Goal: Information Seeking & Learning: Learn about a topic

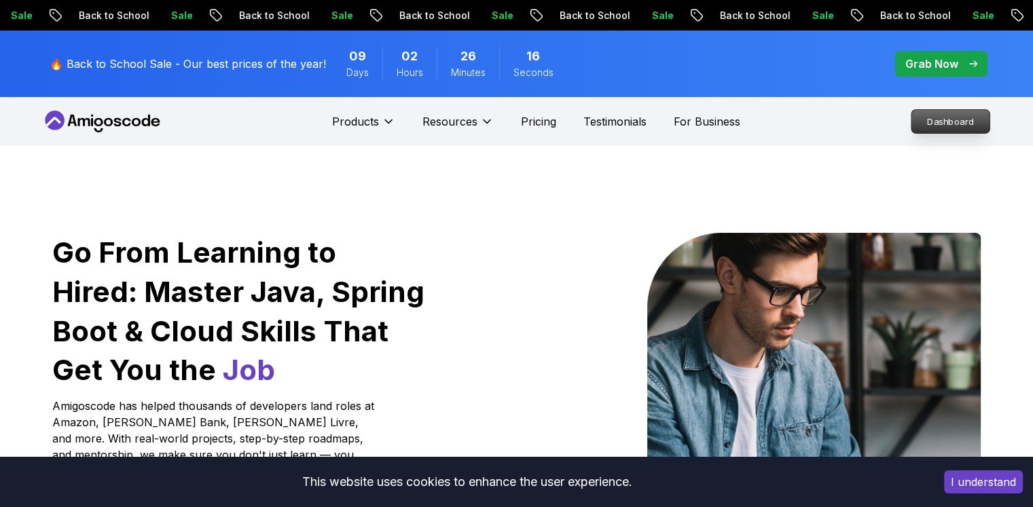
click at [937, 126] on p "Dashboard" at bounding box center [950, 121] width 78 height 23
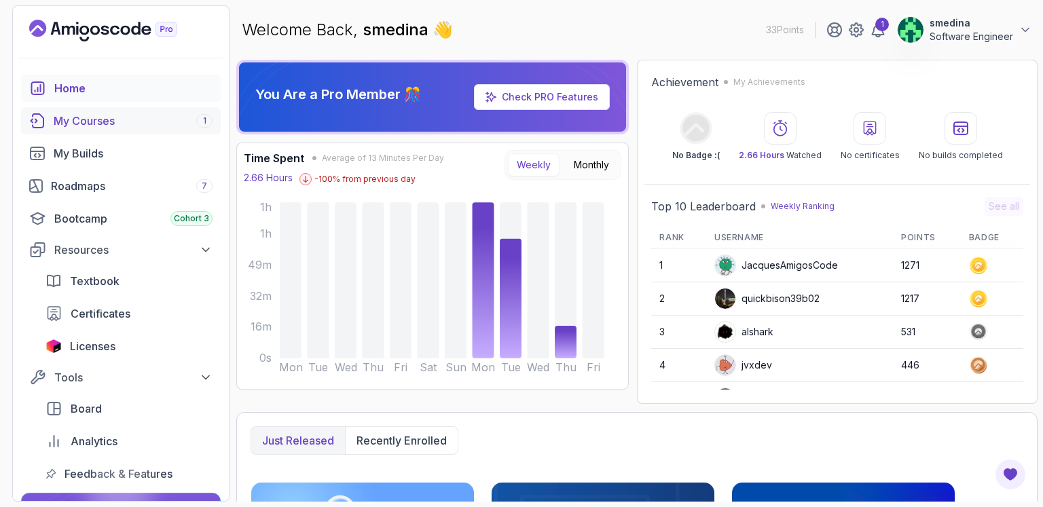
click at [88, 121] on div "My Courses 1" at bounding box center [133, 121] width 159 height 16
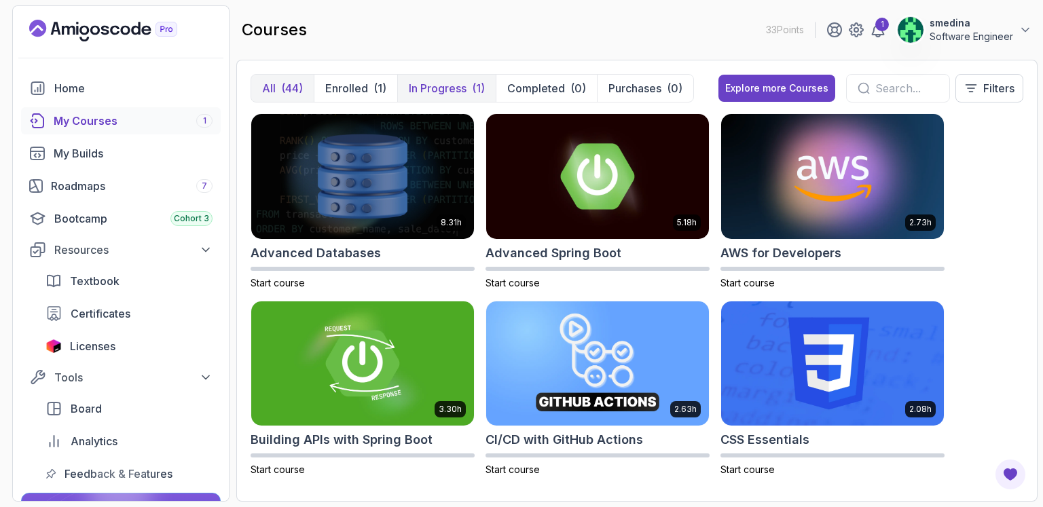
click at [460, 92] on p "In Progress" at bounding box center [438, 88] width 58 height 16
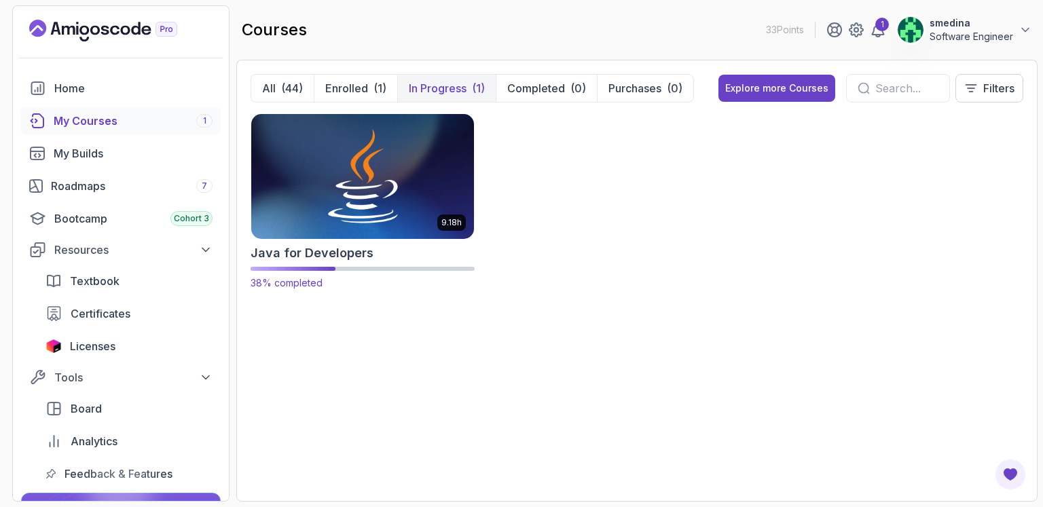
click at [364, 192] on img at bounding box center [363, 176] width 234 height 131
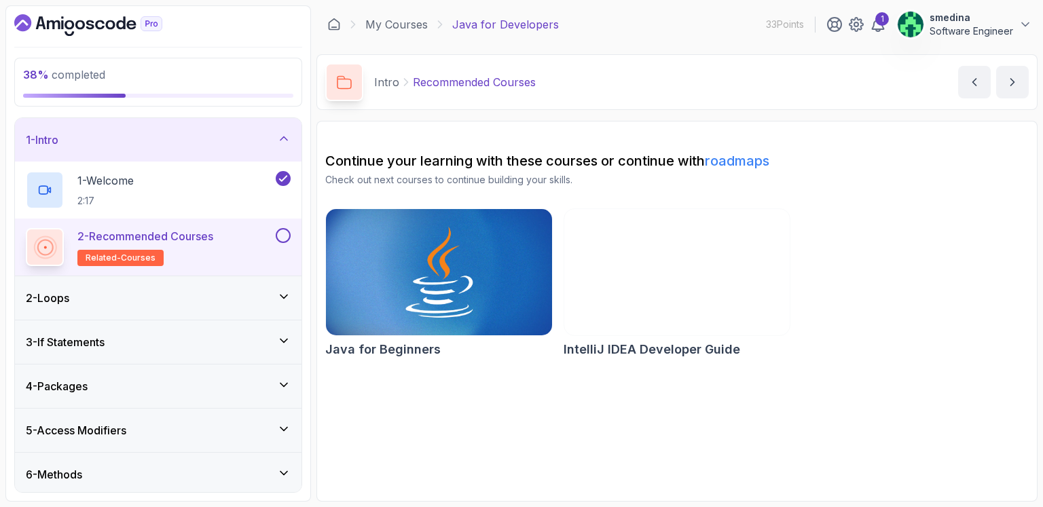
scroll to position [317, 0]
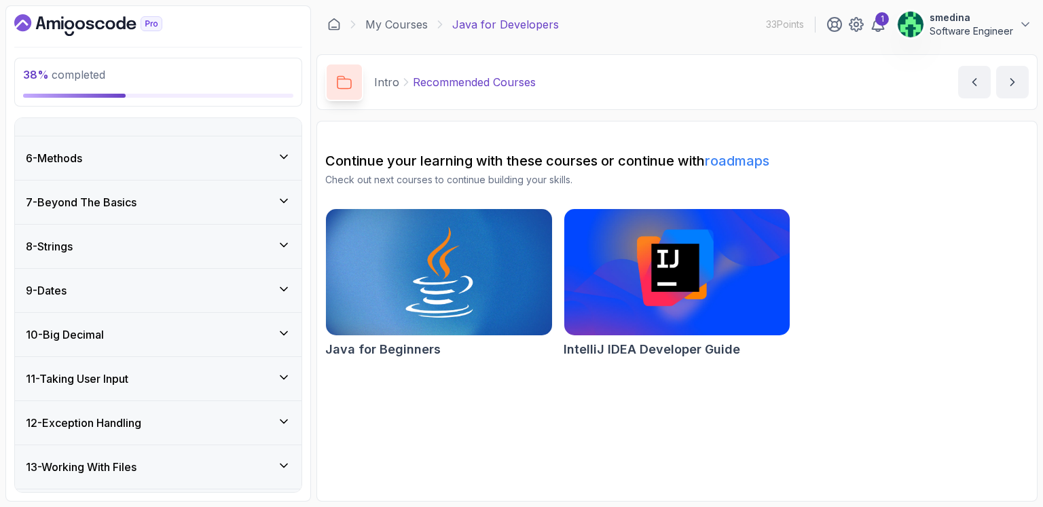
click at [234, 289] on div "9 - Dates" at bounding box center [158, 291] width 265 height 16
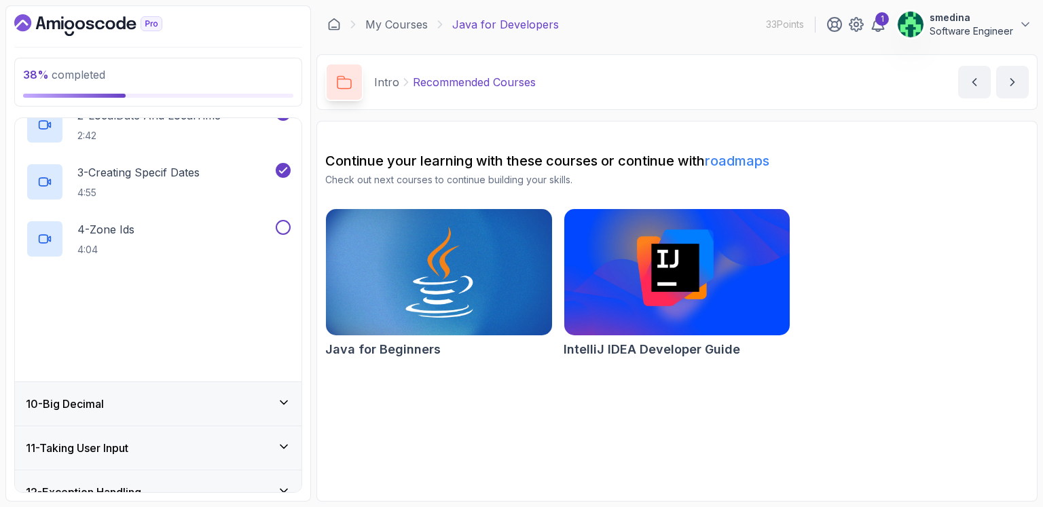
scroll to position [520, 0]
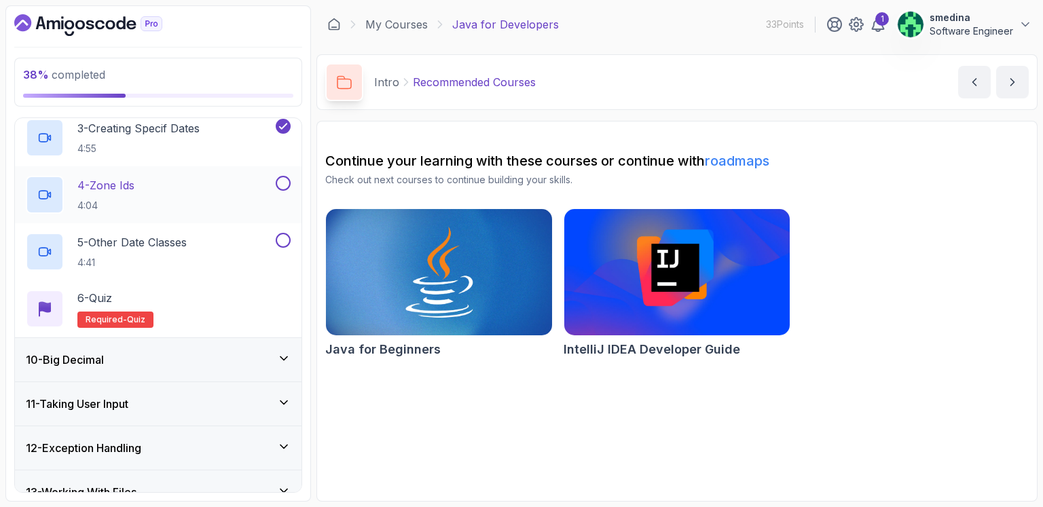
click at [196, 185] on div "4 - Zone Ids 4:04" at bounding box center [149, 195] width 247 height 38
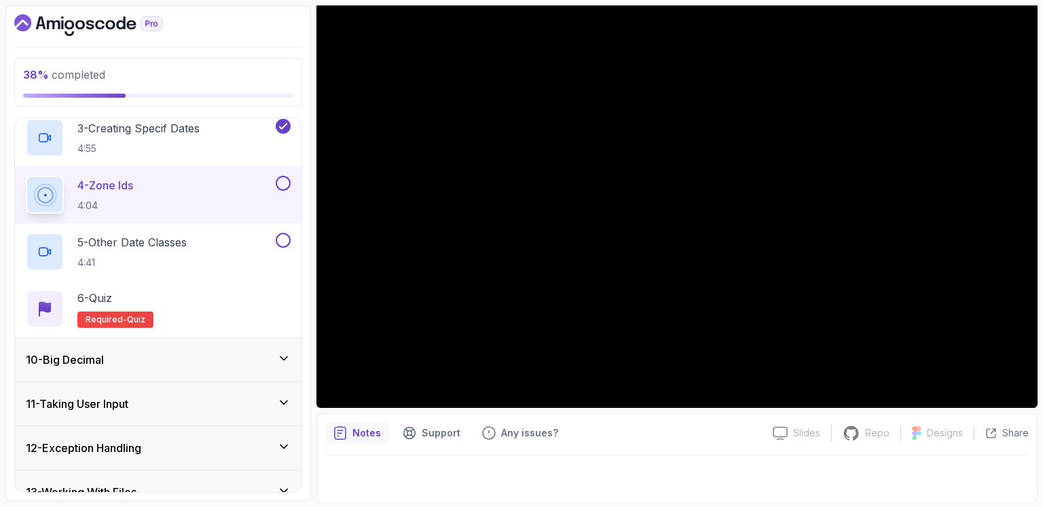
scroll to position [39, 0]
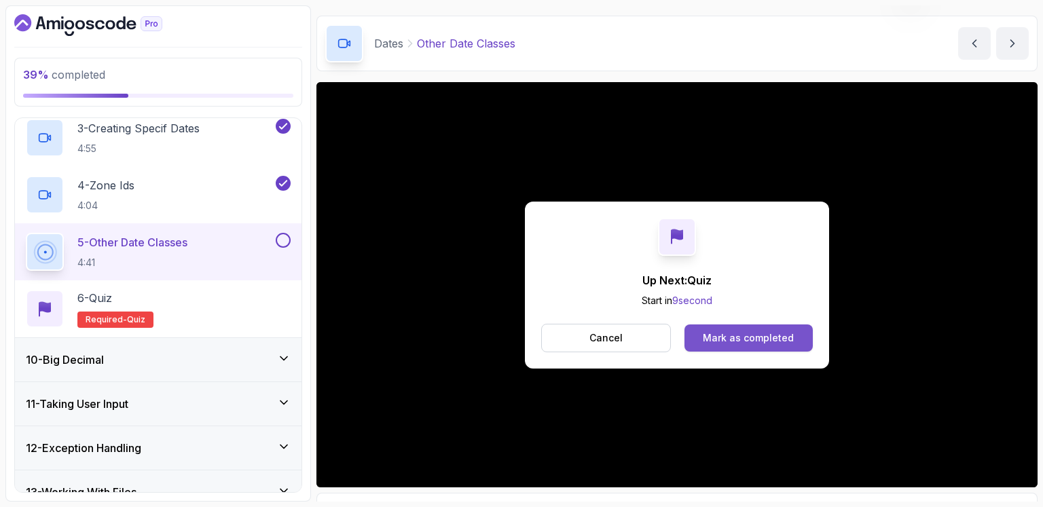
click at [744, 335] on div "Mark as completed" at bounding box center [748, 338] width 91 height 14
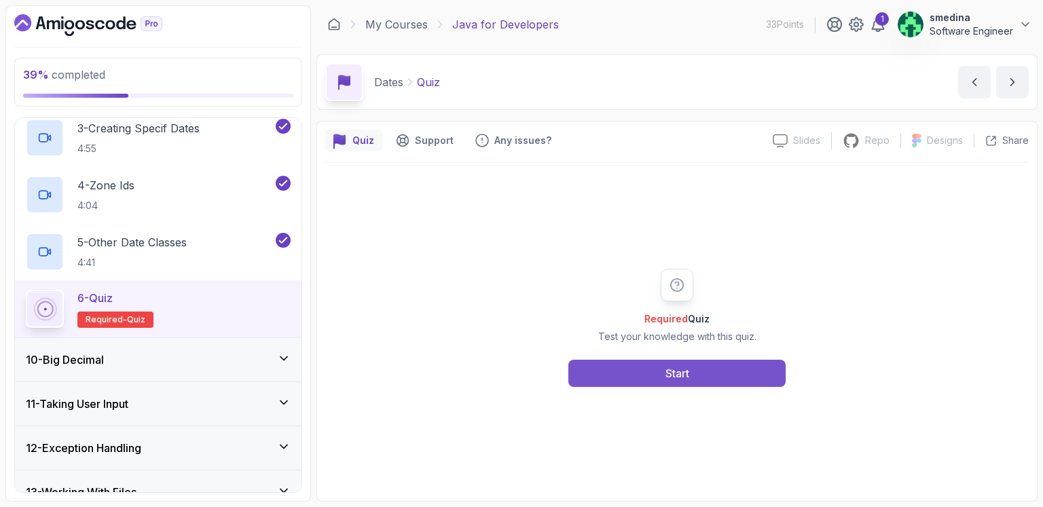
click at [698, 374] on button "Start" at bounding box center [676, 373] width 217 height 27
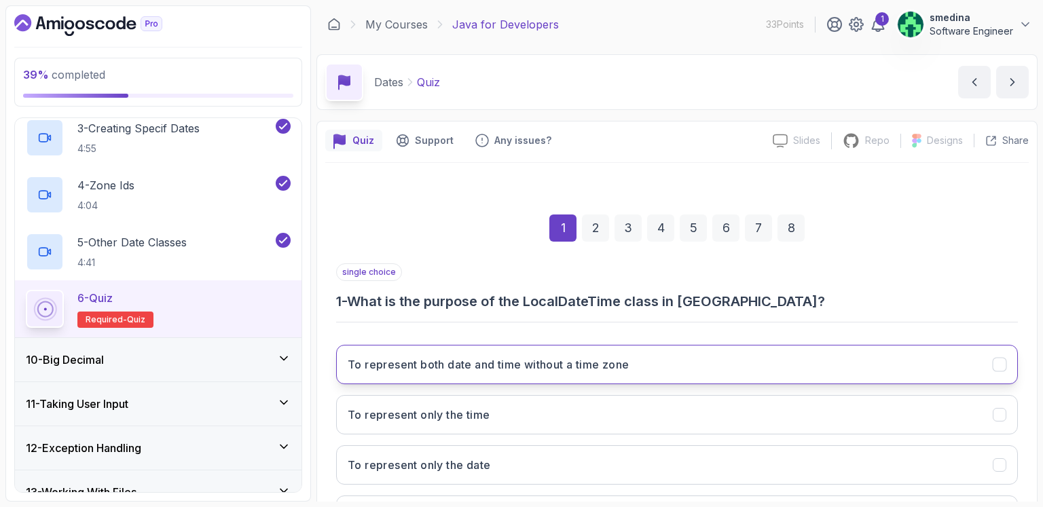
scroll to position [119, 0]
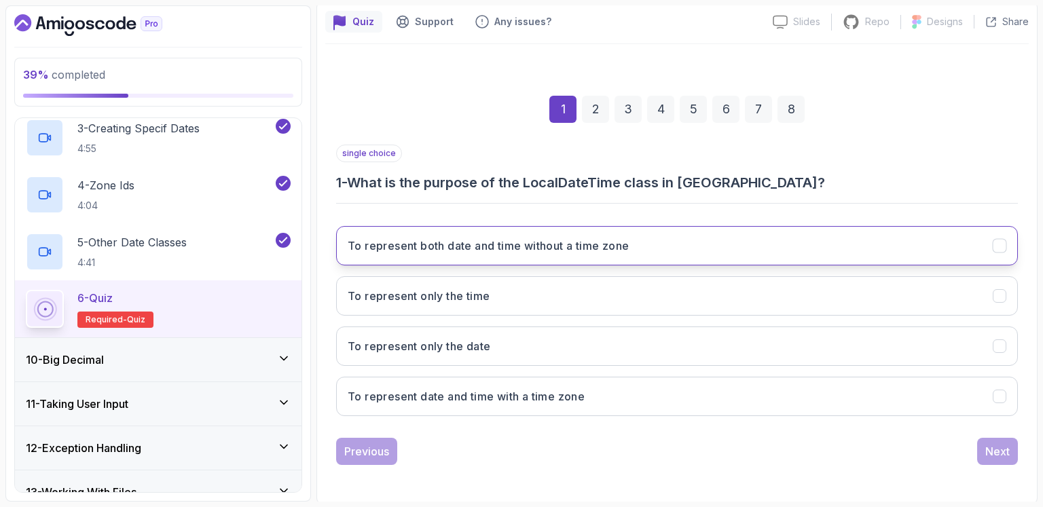
click at [589, 253] on button "To represent both date and time without a time zone" at bounding box center [677, 245] width 682 height 39
click at [1008, 454] on div "Next" at bounding box center [998, 452] width 24 height 16
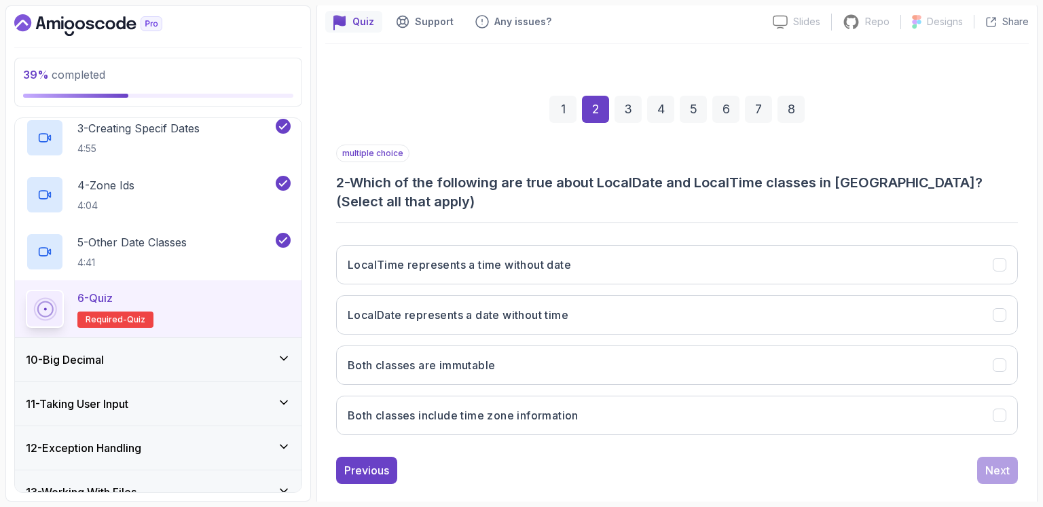
scroll to position [138, 0]
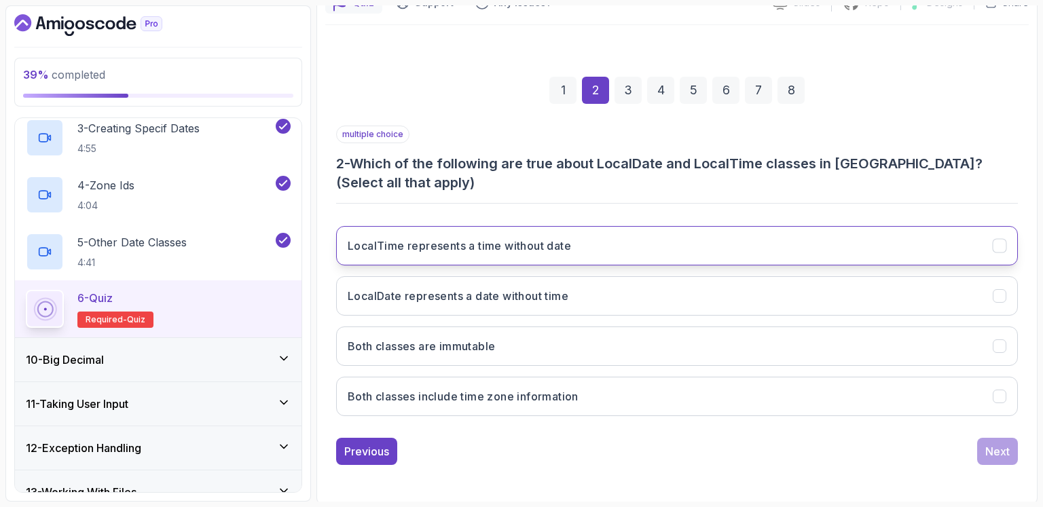
click at [535, 257] on button "LocalTime represents a time without date" at bounding box center [677, 245] width 682 height 39
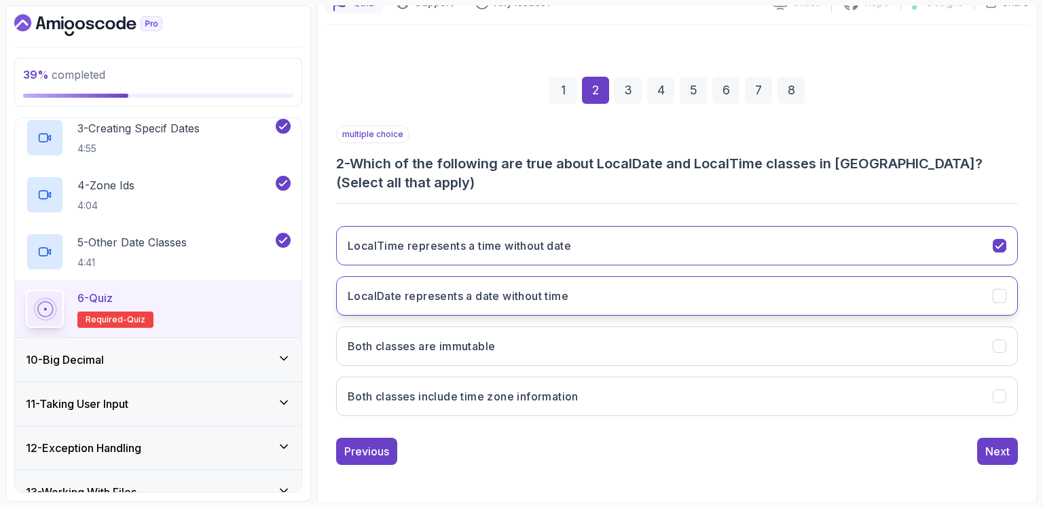
click at [496, 301] on h3 "LocalDate represents a date without time" at bounding box center [458, 296] width 221 height 16
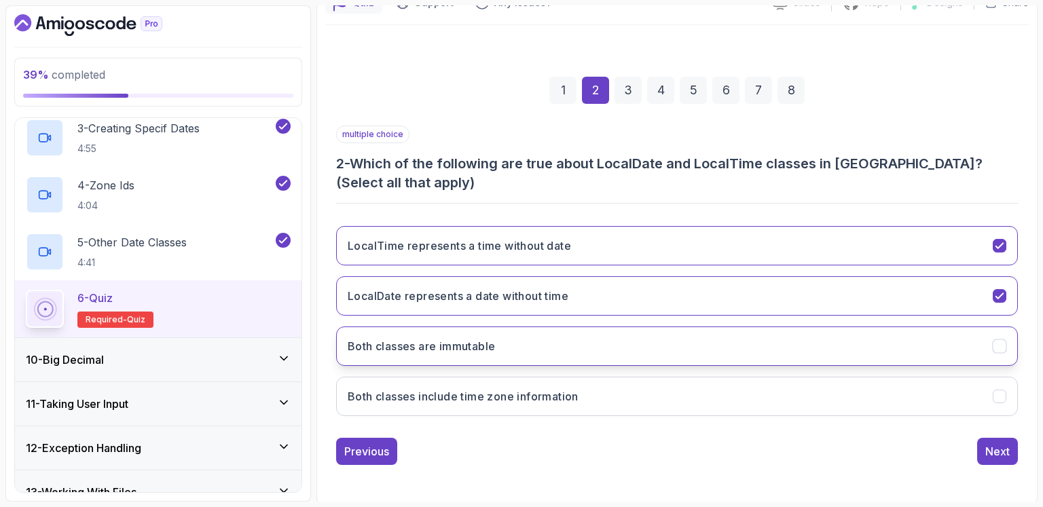
click at [489, 347] on h3 "Both classes are immutable" at bounding box center [421, 346] width 147 height 16
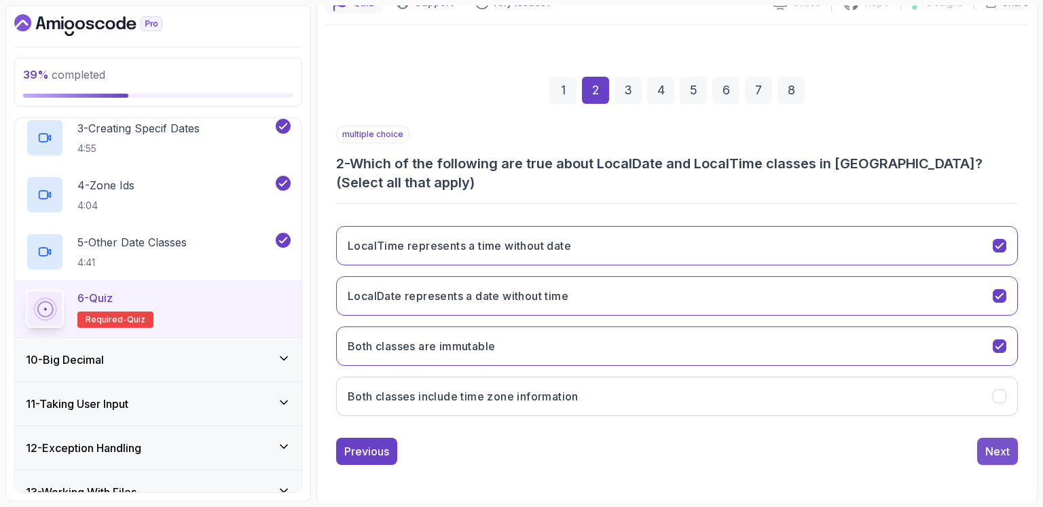
click at [1005, 444] on div "Next" at bounding box center [998, 452] width 24 height 16
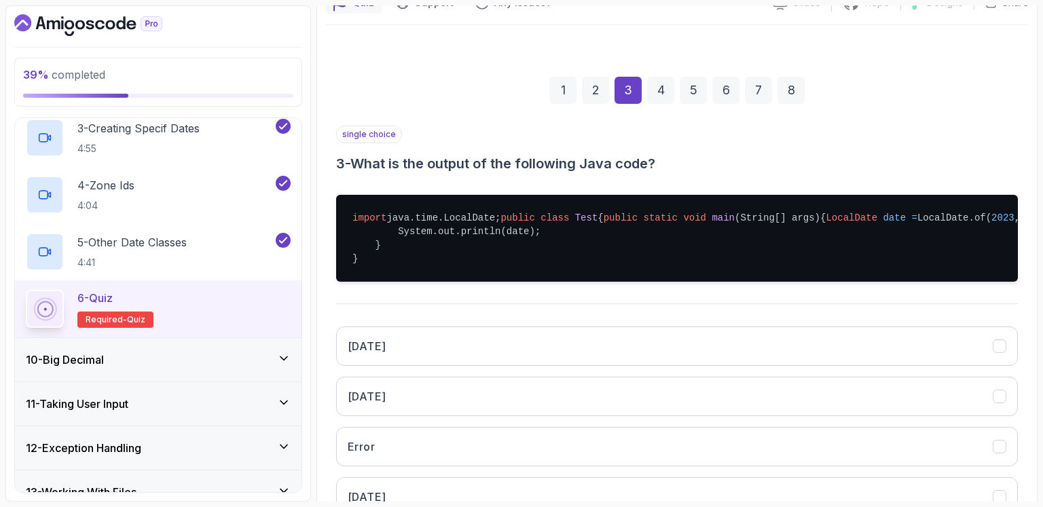
scroll to position [279, 0]
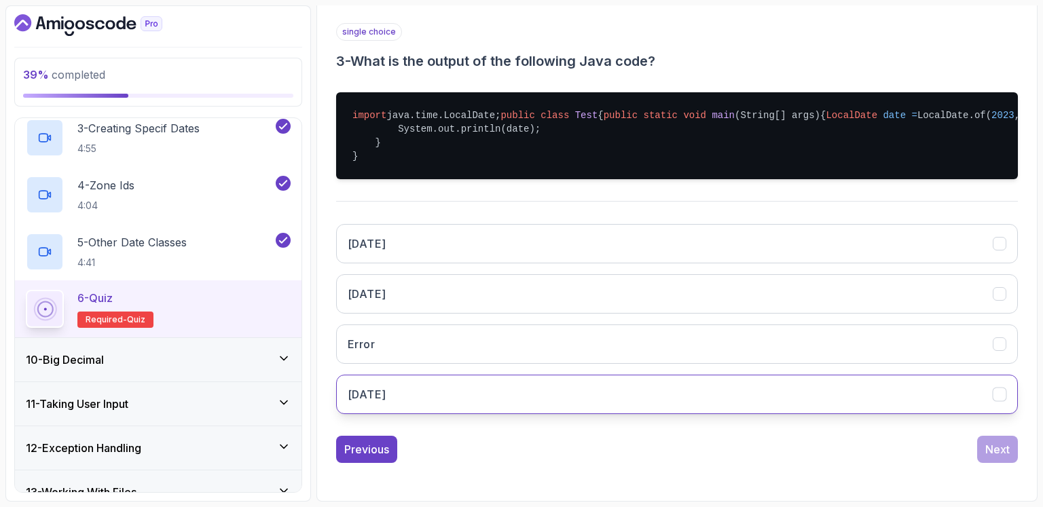
click at [386, 391] on h3 "2023-10-05" at bounding box center [367, 394] width 38 height 16
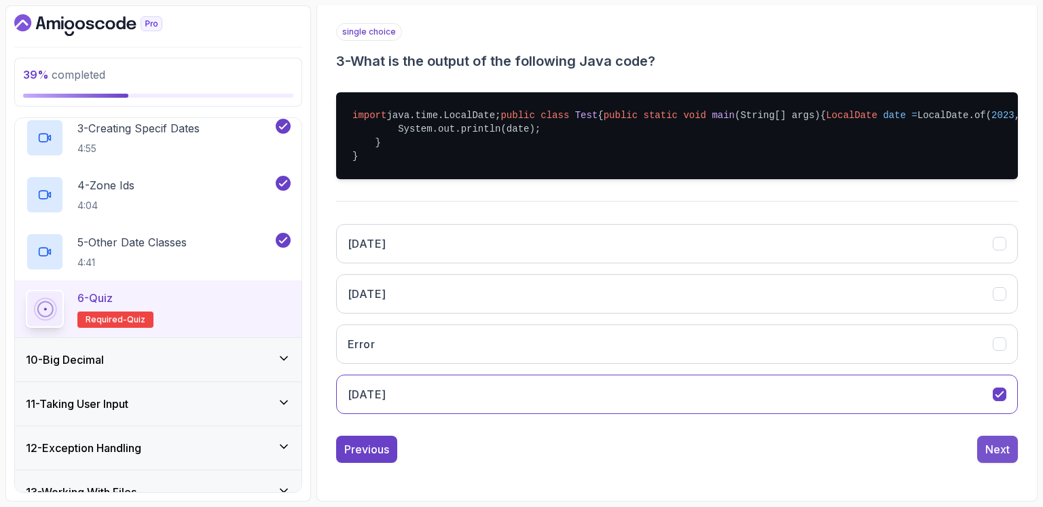
click at [1002, 455] on div "Next" at bounding box center [998, 449] width 24 height 16
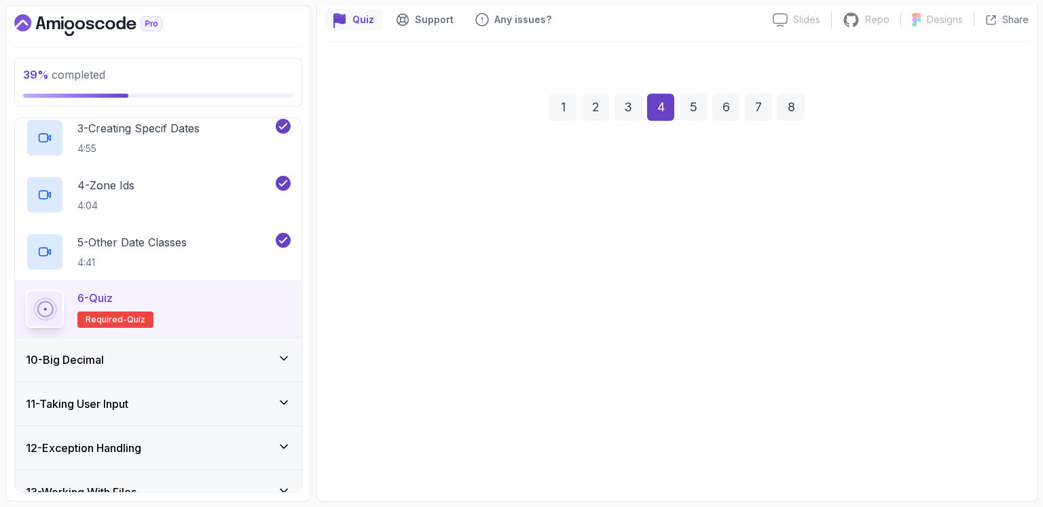
scroll to position [119, 0]
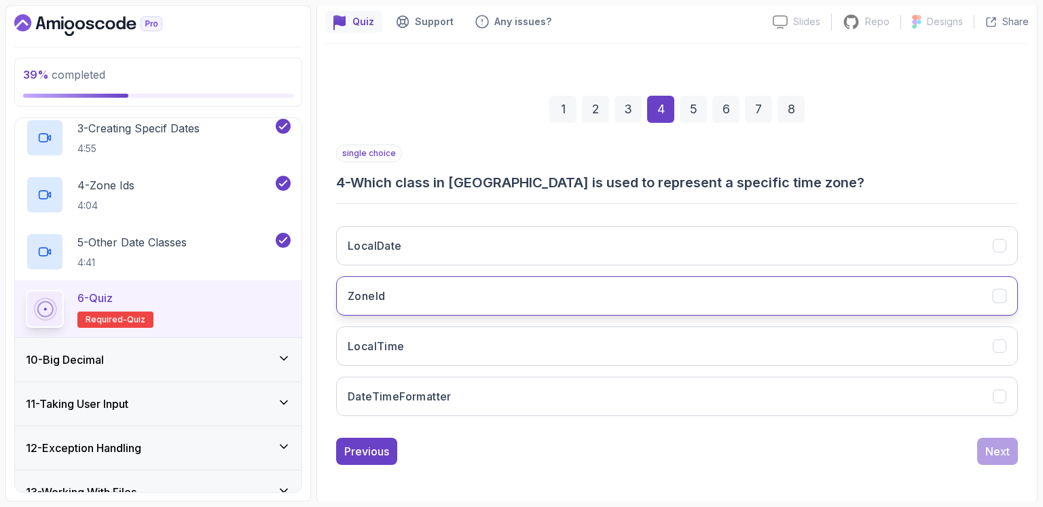
click at [475, 289] on button "ZoneId" at bounding box center [677, 295] width 682 height 39
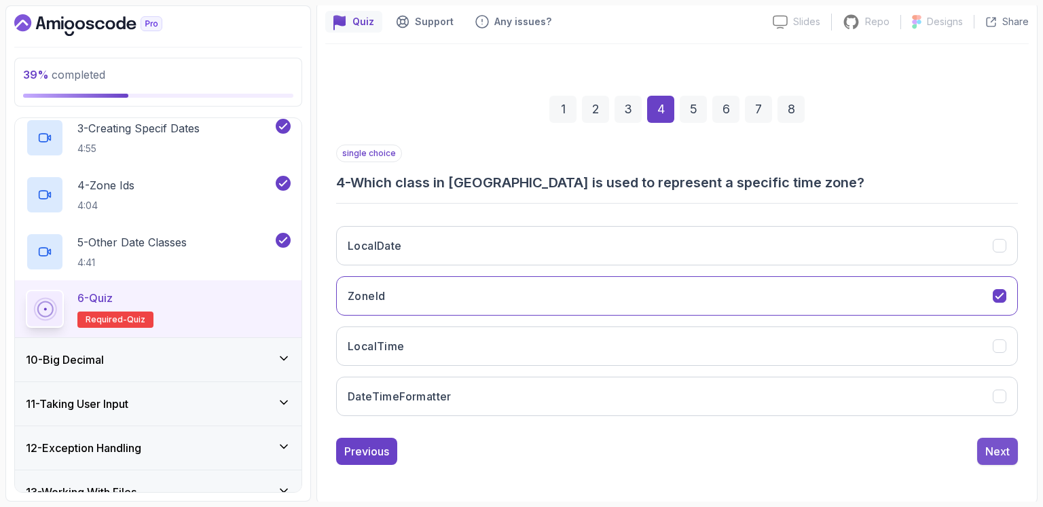
click at [996, 450] on div "Next" at bounding box center [998, 452] width 24 height 16
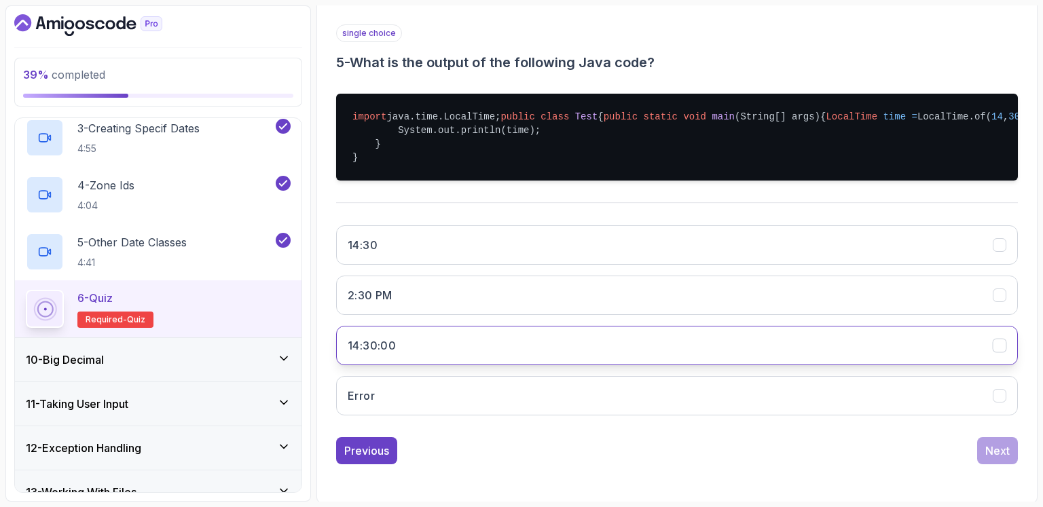
scroll to position [277, 0]
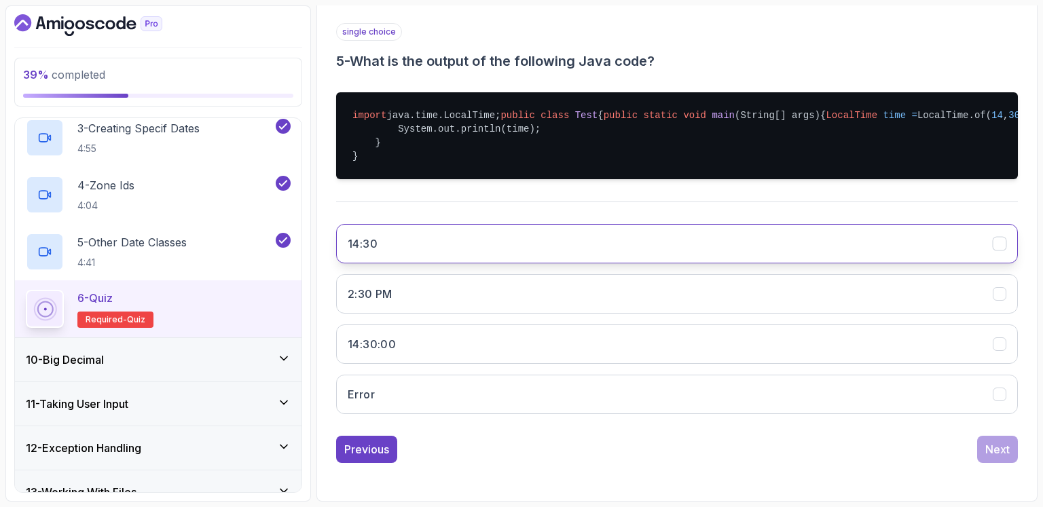
click at [420, 248] on button "14:30" at bounding box center [677, 243] width 682 height 39
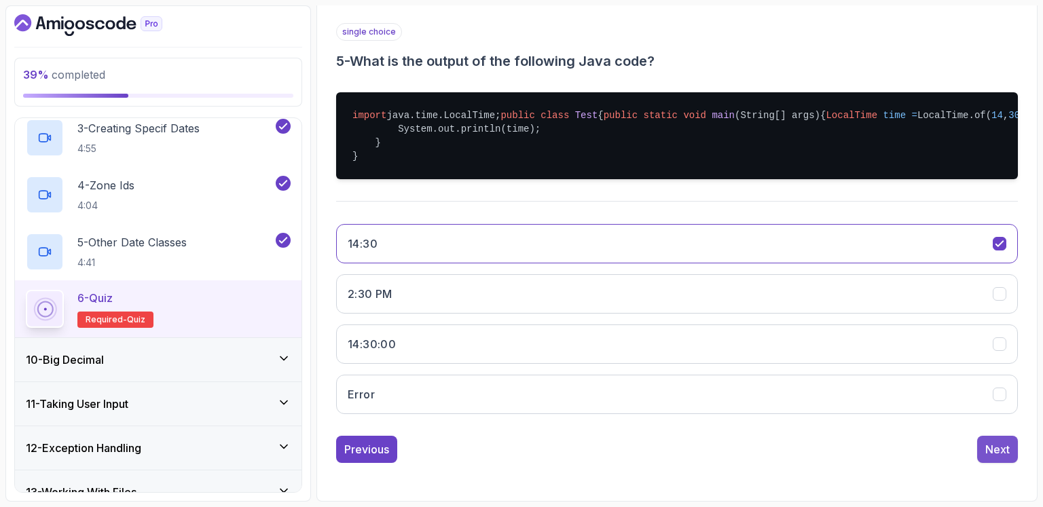
click at [996, 453] on div "Next" at bounding box center [998, 449] width 24 height 16
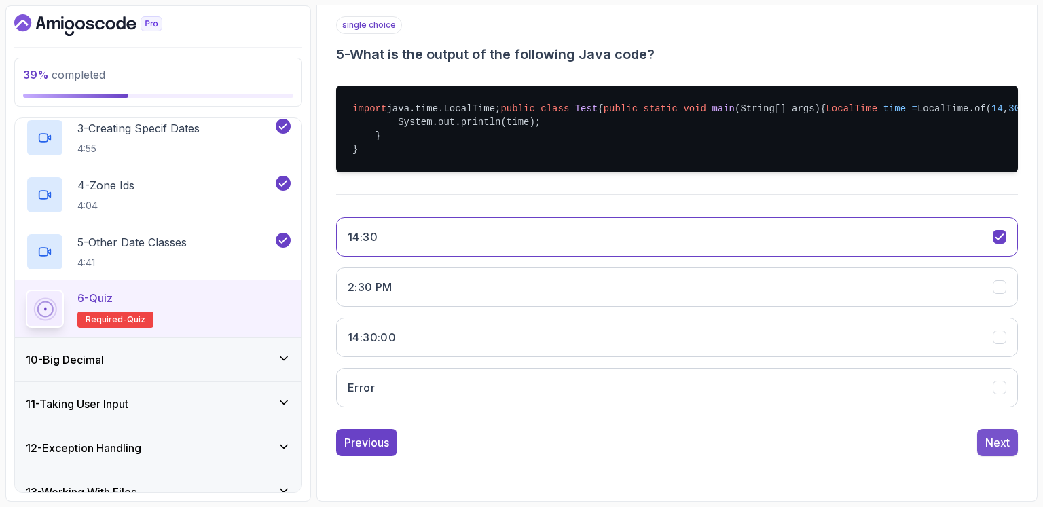
scroll to position [119, 0]
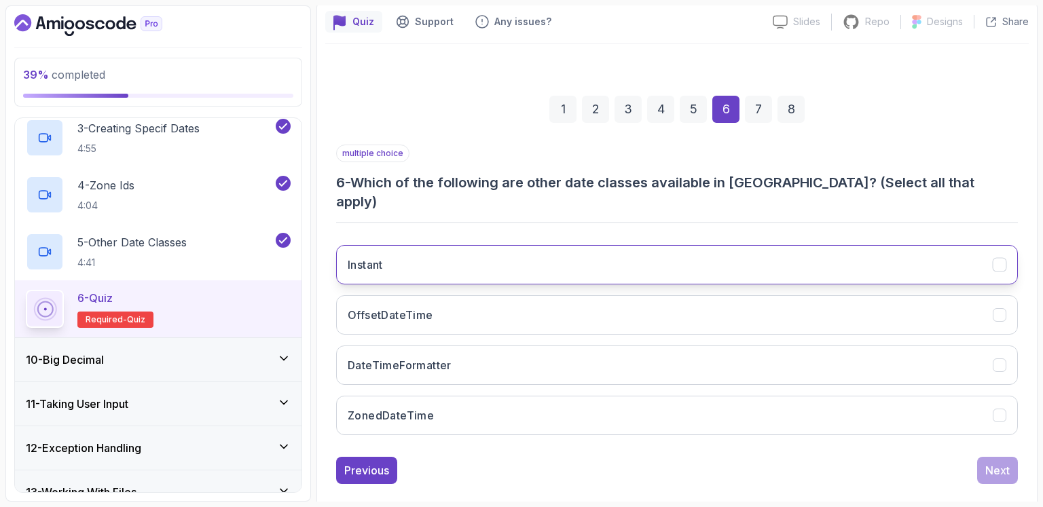
click at [534, 249] on button "Instant" at bounding box center [677, 264] width 682 height 39
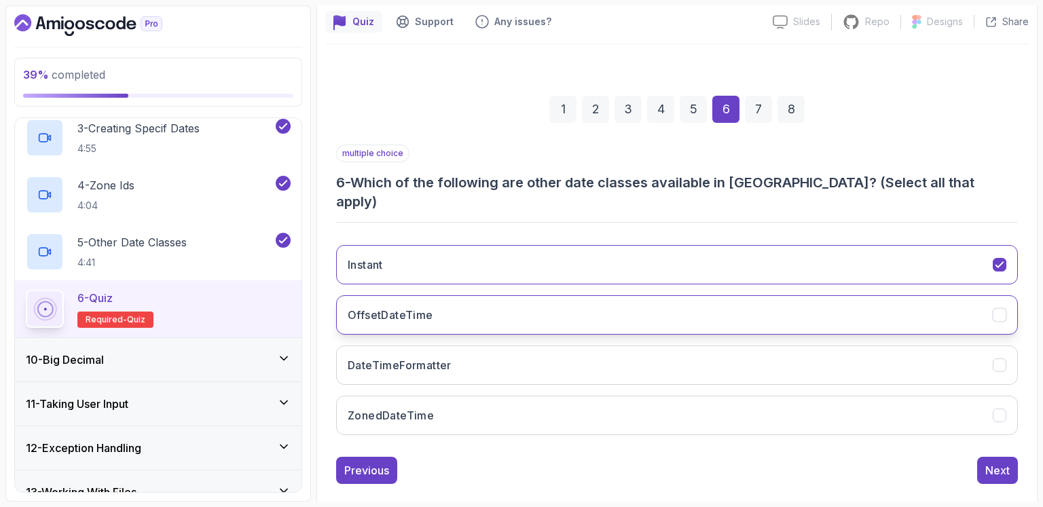
click at [405, 307] on h3 "OffsetDateTime" at bounding box center [391, 315] width 86 height 16
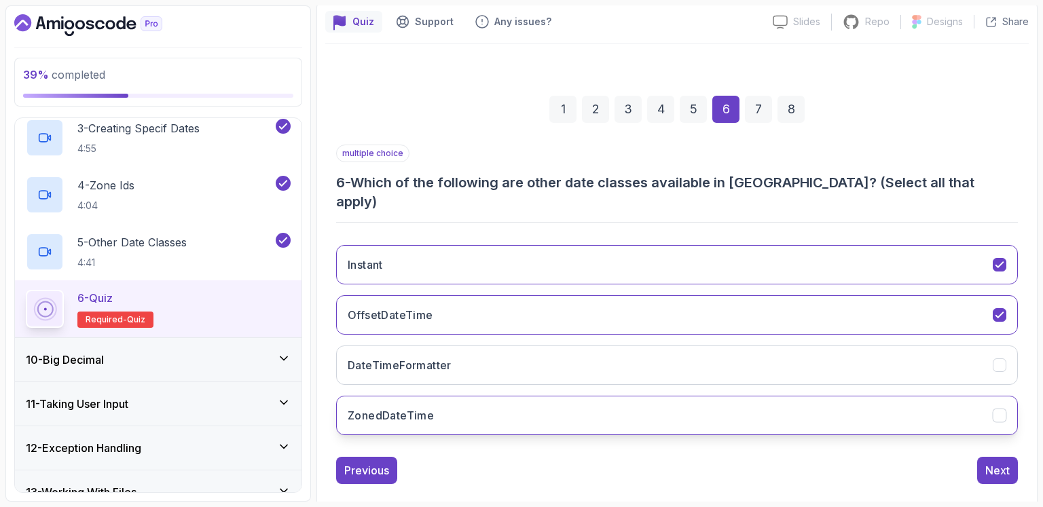
click at [450, 397] on button "ZonedDateTime" at bounding box center [677, 415] width 682 height 39
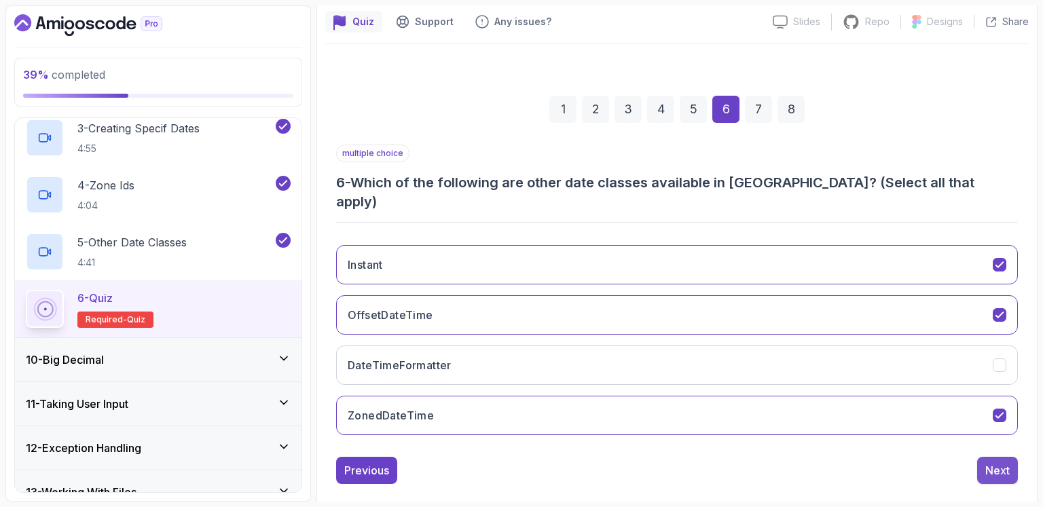
click at [999, 463] on div "Next" at bounding box center [998, 471] width 24 height 16
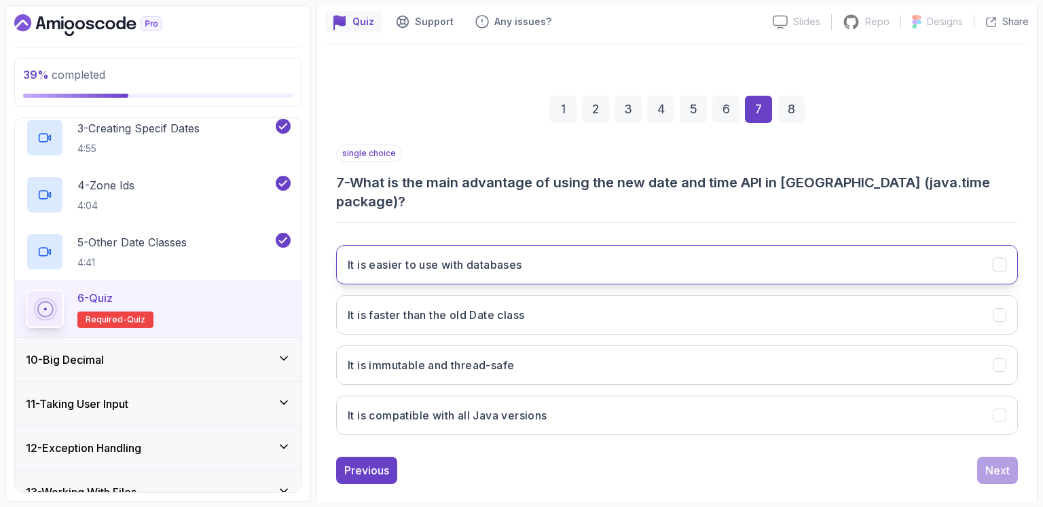
click at [467, 257] on h3 "It is easier to use with databases" at bounding box center [435, 265] width 175 height 16
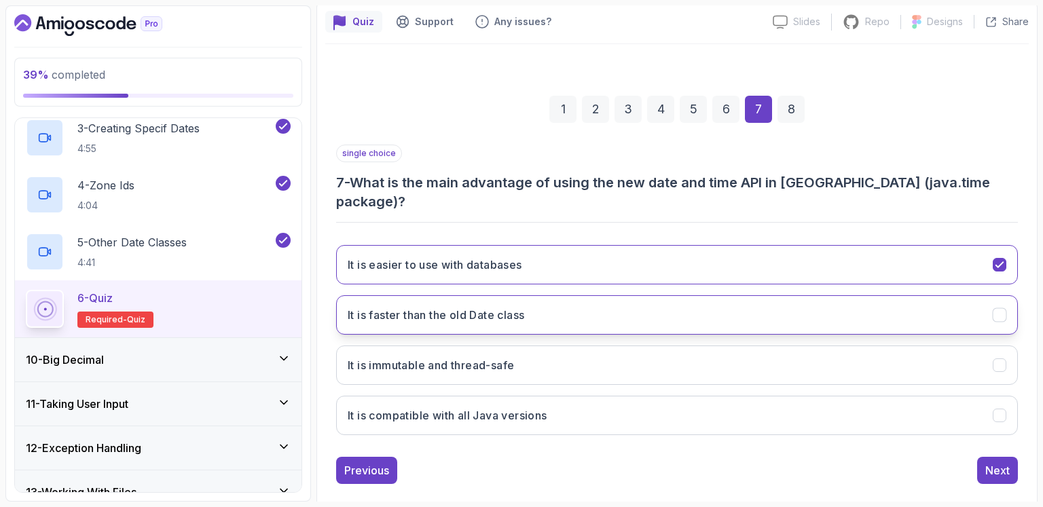
click at [456, 307] on h3 "It is faster than the old Date class" at bounding box center [436, 315] width 177 height 16
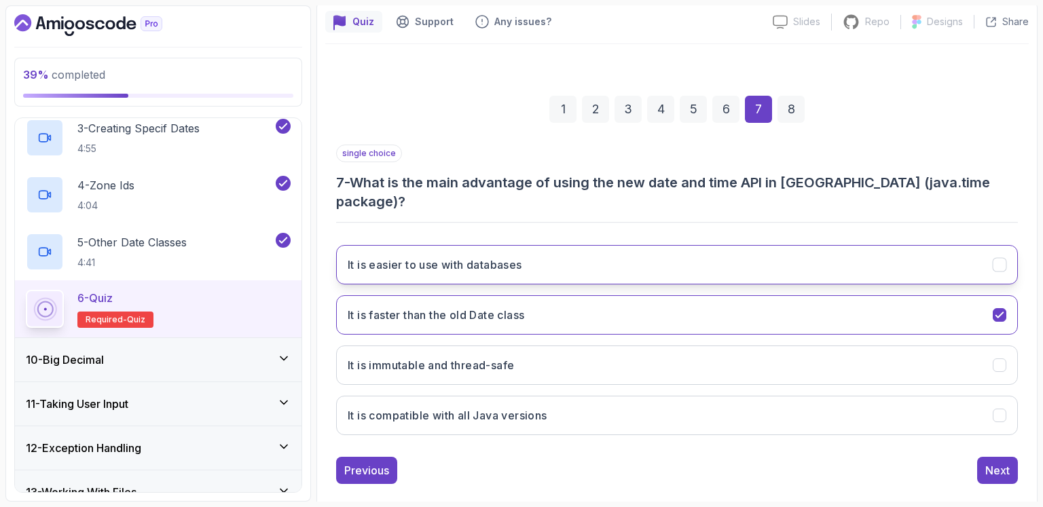
click at [463, 245] on button "It is easier to use with databases" at bounding box center [677, 264] width 682 height 39
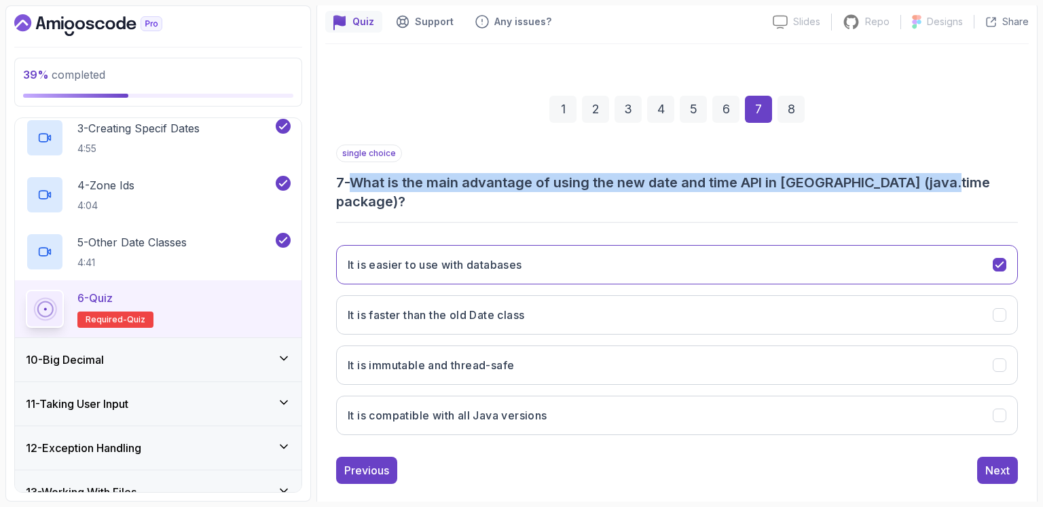
drag, startPoint x: 359, startPoint y: 179, endPoint x: 952, endPoint y: 175, distance: 592.3
click at [952, 175] on h3 "7 - What is the main advantage of using the new date and time API in Java (java…" at bounding box center [677, 192] width 682 height 38
copy h3 "What is the main advantage of using the new date and time API in Java (java.tim…"
click at [439, 255] on button "It is easier to use with databases" at bounding box center [677, 264] width 682 height 39
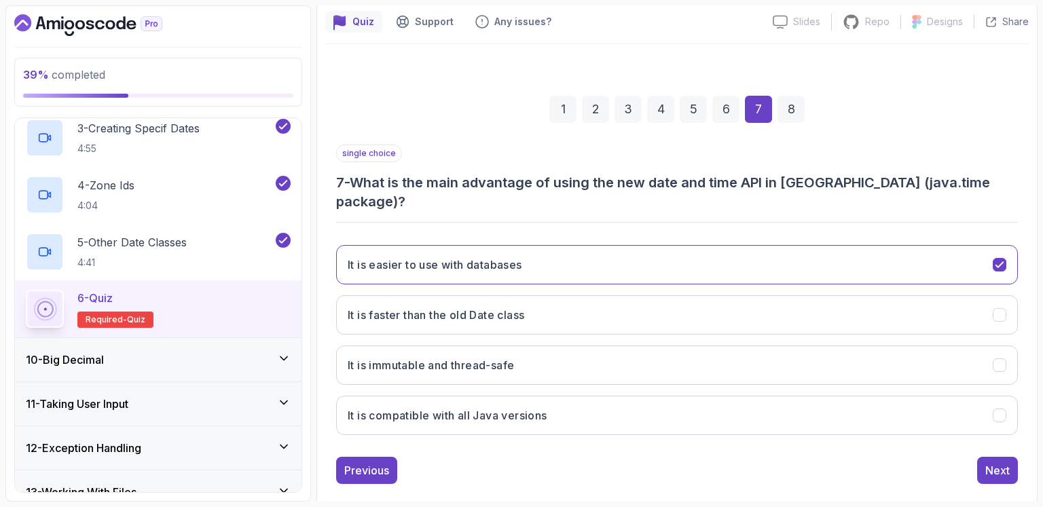
click at [1000, 185] on h3 "7 - What is the main advantage of using the new date and time API in Java (java…" at bounding box center [677, 192] width 682 height 38
click at [996, 463] on div "Next" at bounding box center [998, 471] width 24 height 16
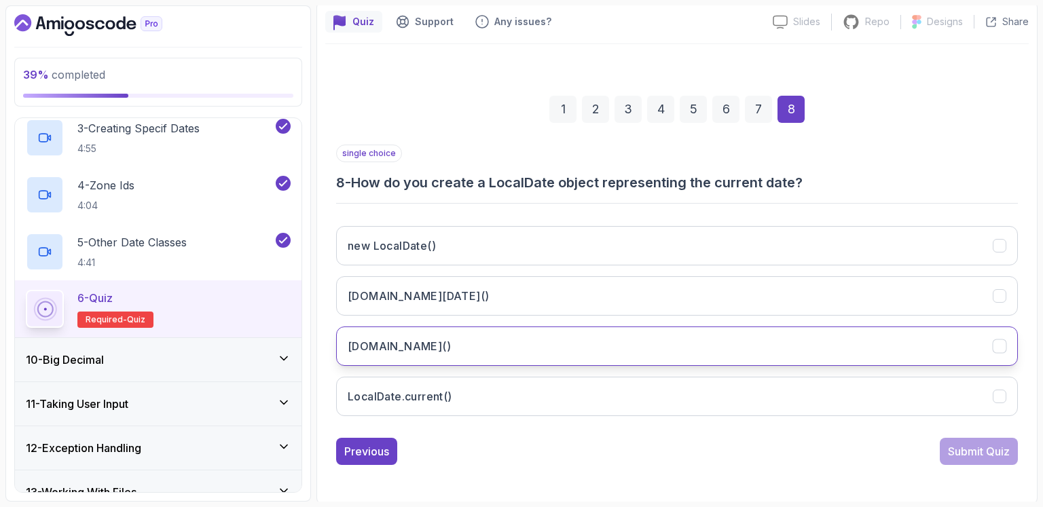
click at [508, 345] on button "LocalDate.now()" at bounding box center [677, 346] width 682 height 39
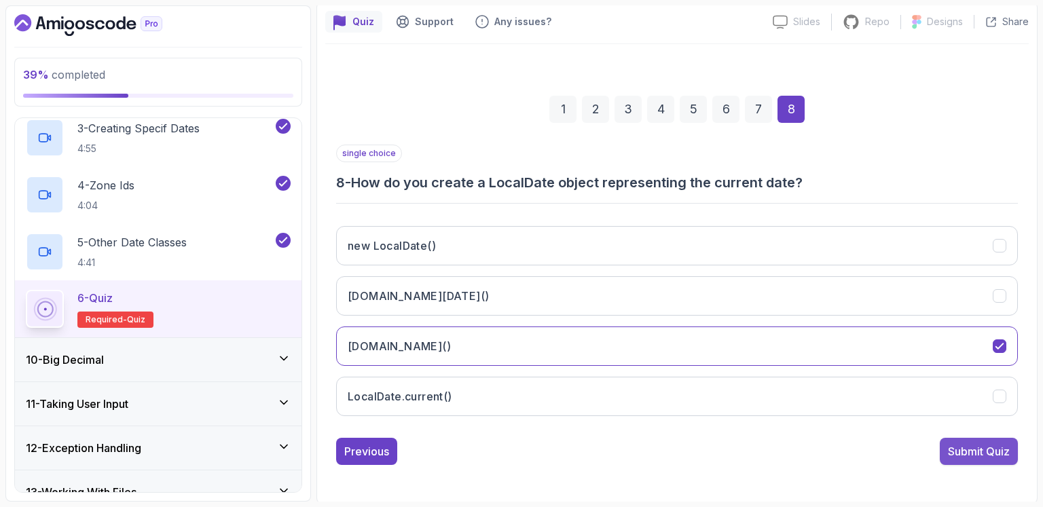
click at [984, 449] on div "Submit Quiz" at bounding box center [979, 452] width 62 height 16
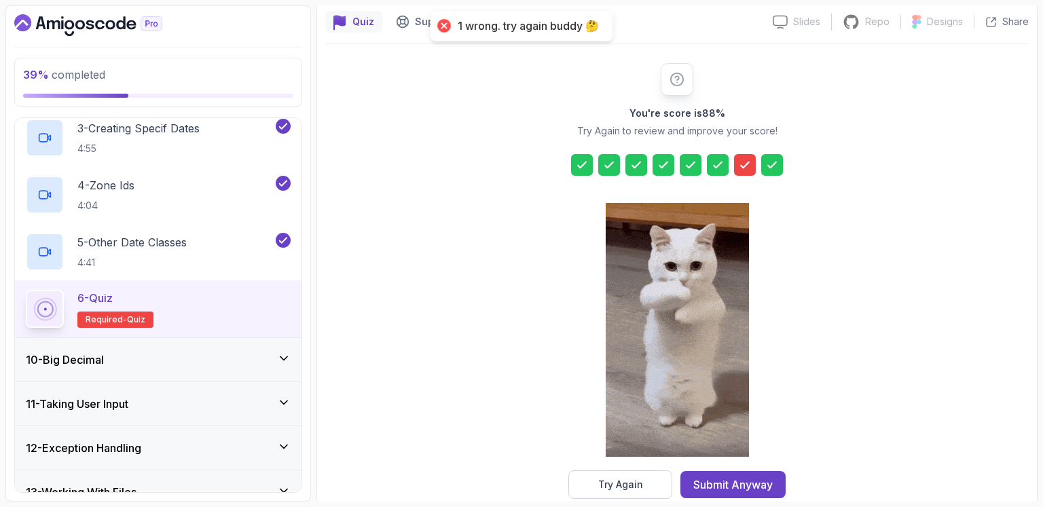
click at [747, 164] on icon at bounding box center [745, 165] width 14 height 14
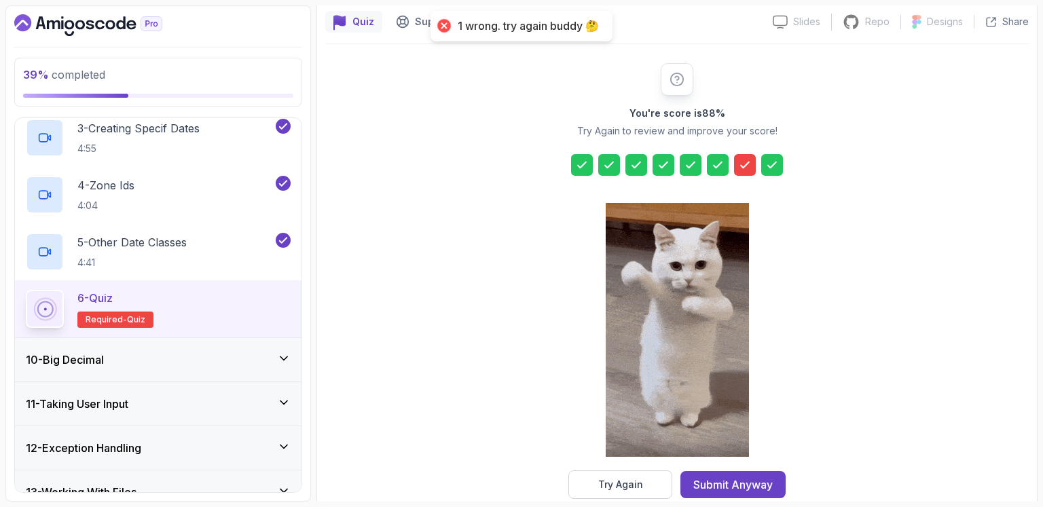
scroll to position [143, 0]
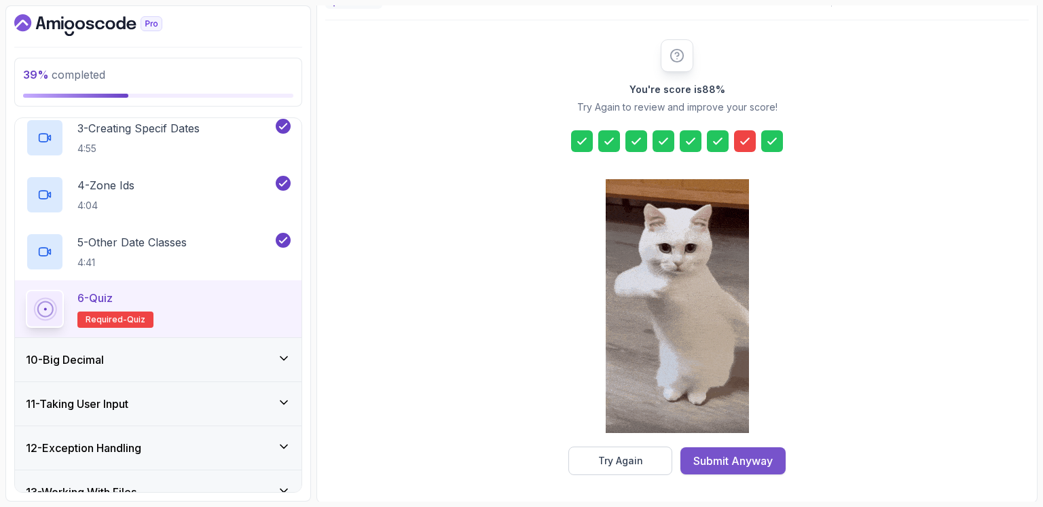
click at [738, 457] on div "Submit Anyway" at bounding box center [732, 461] width 79 height 16
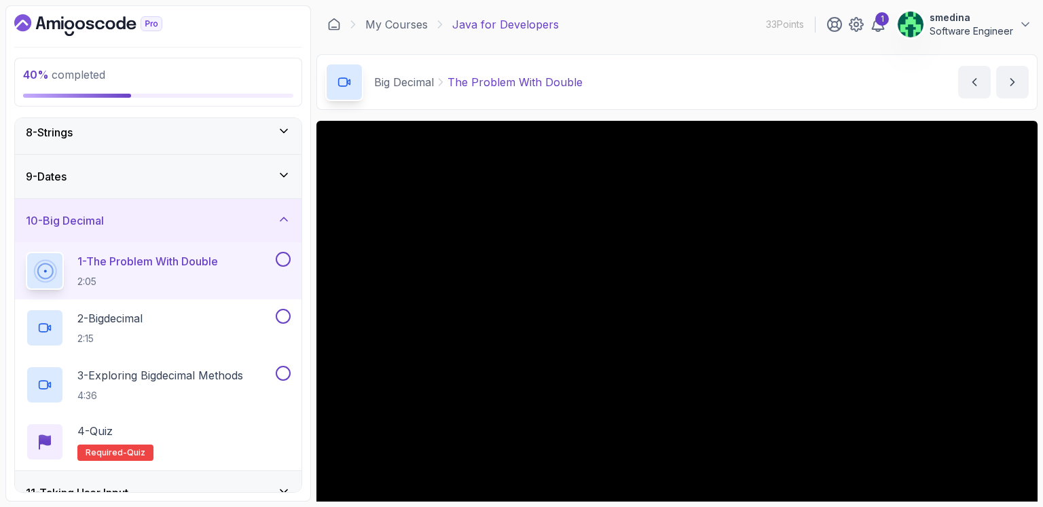
scroll to position [118, 0]
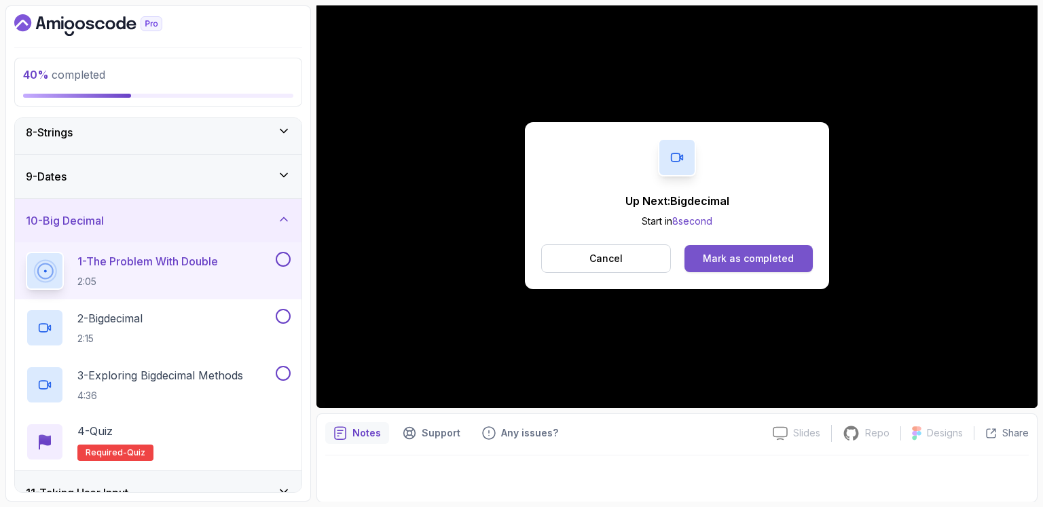
click at [758, 257] on div "Mark as completed" at bounding box center [748, 259] width 91 height 14
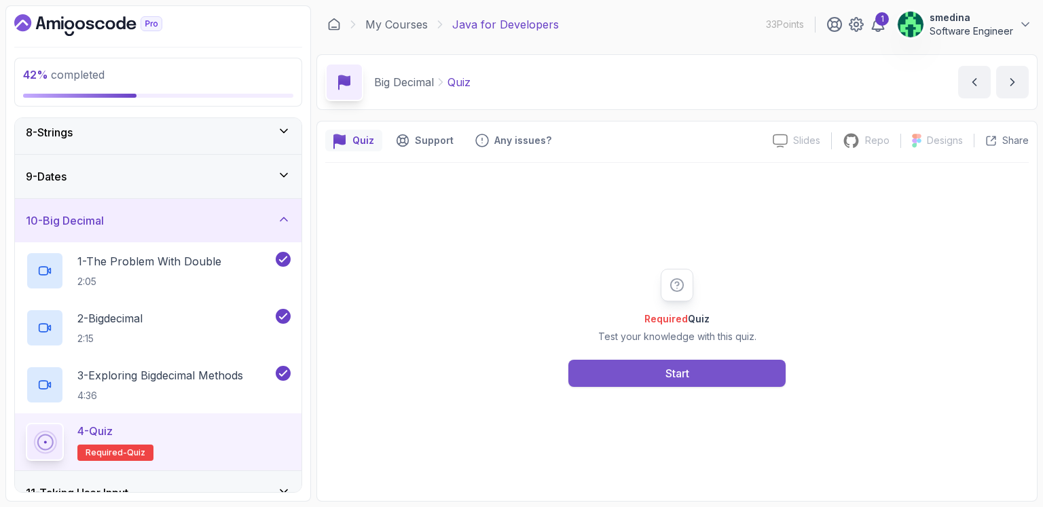
click at [673, 381] on button "Start" at bounding box center [676, 373] width 217 height 27
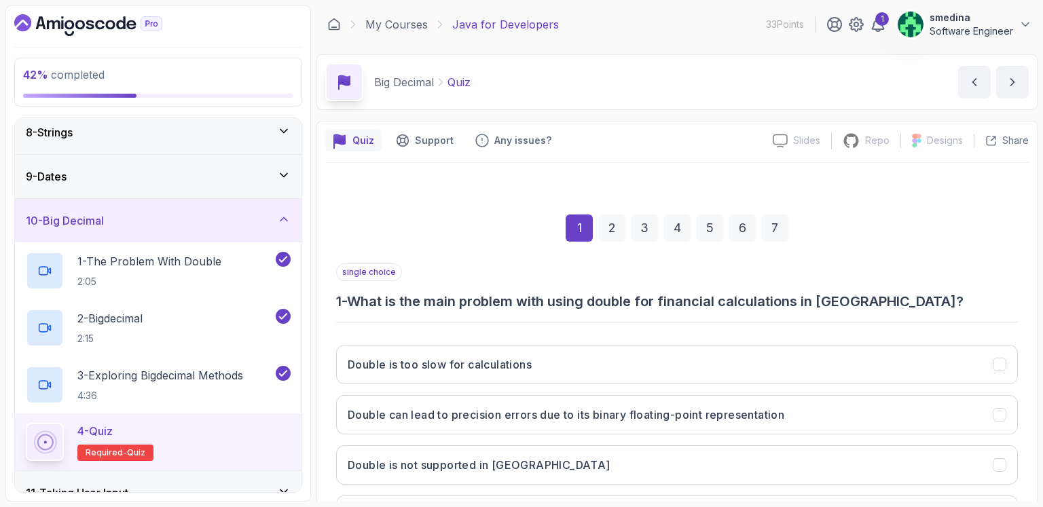
scroll to position [119, 0]
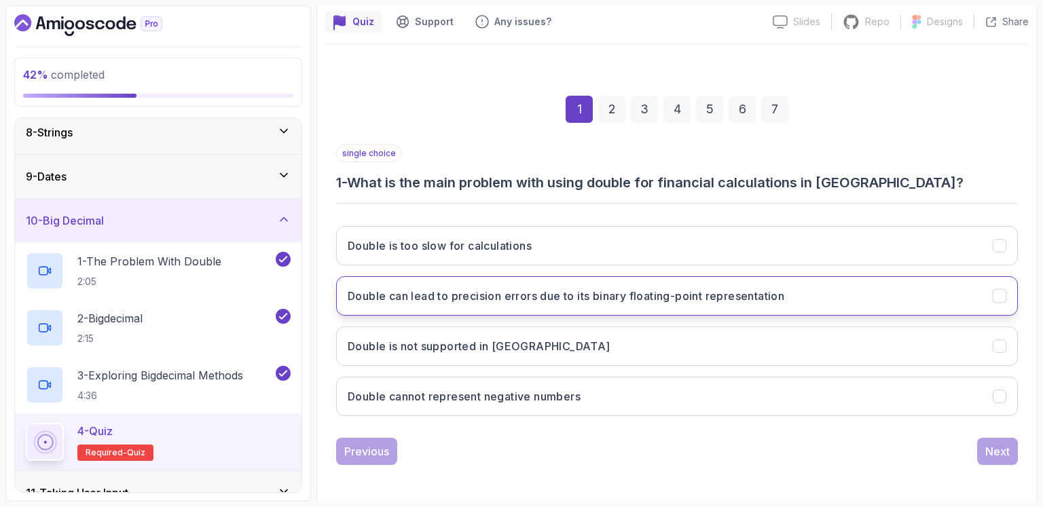
click at [492, 291] on h3 "Double can lead to precision errors due to its binary floating-point representa…" at bounding box center [566, 296] width 437 height 16
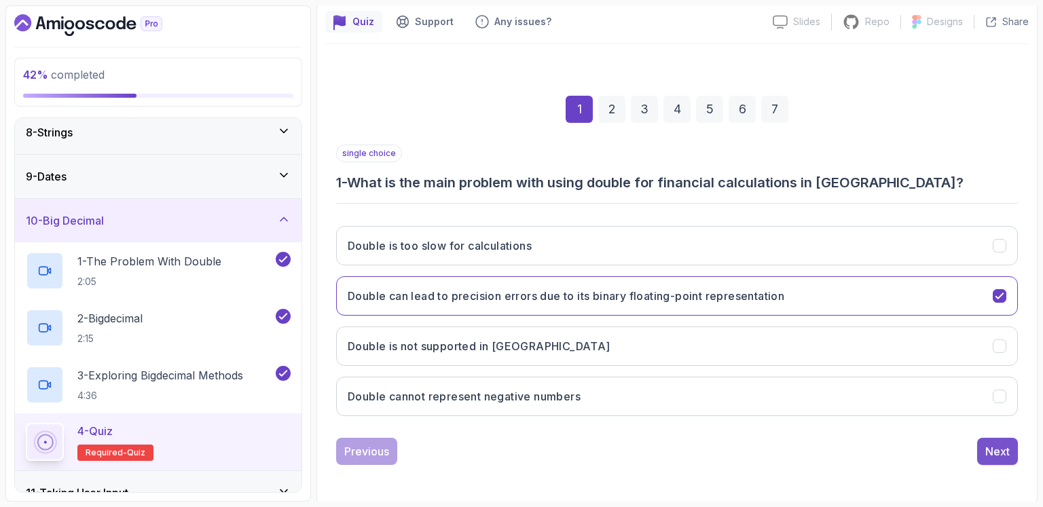
click at [1001, 454] on div "Next" at bounding box center [998, 452] width 24 height 16
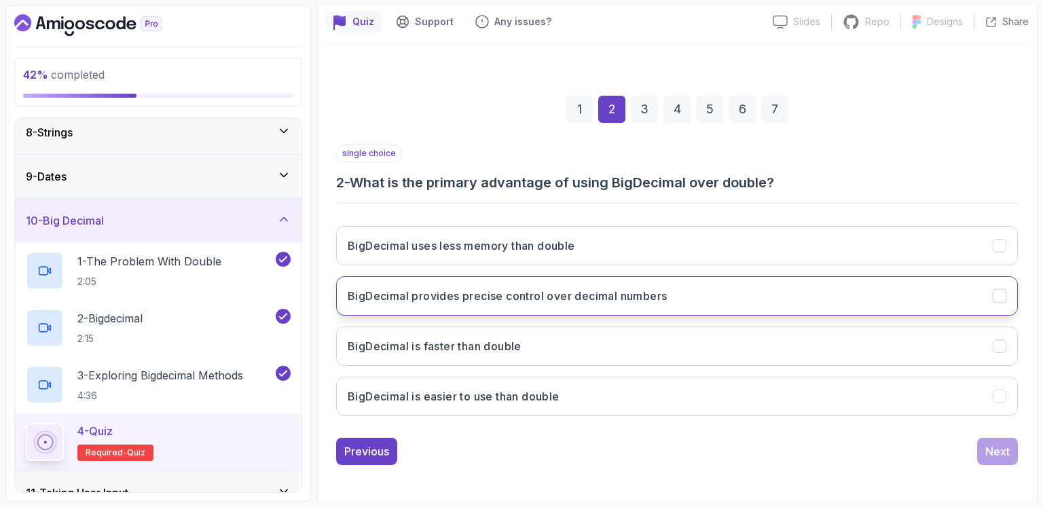
click at [672, 302] on button "BigDecimal provides precise control over decimal numbers" at bounding box center [677, 295] width 682 height 39
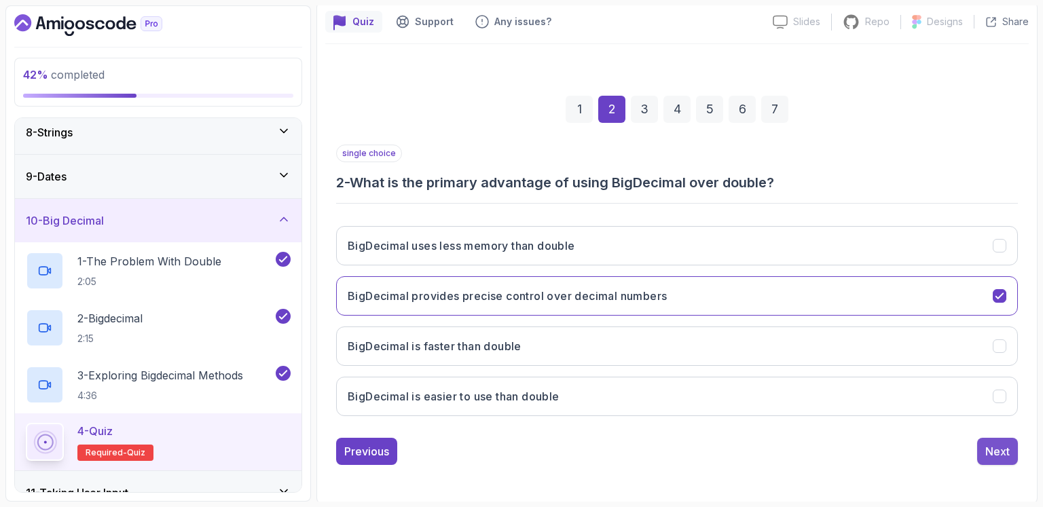
click at [1005, 452] on div "Next" at bounding box center [998, 452] width 24 height 16
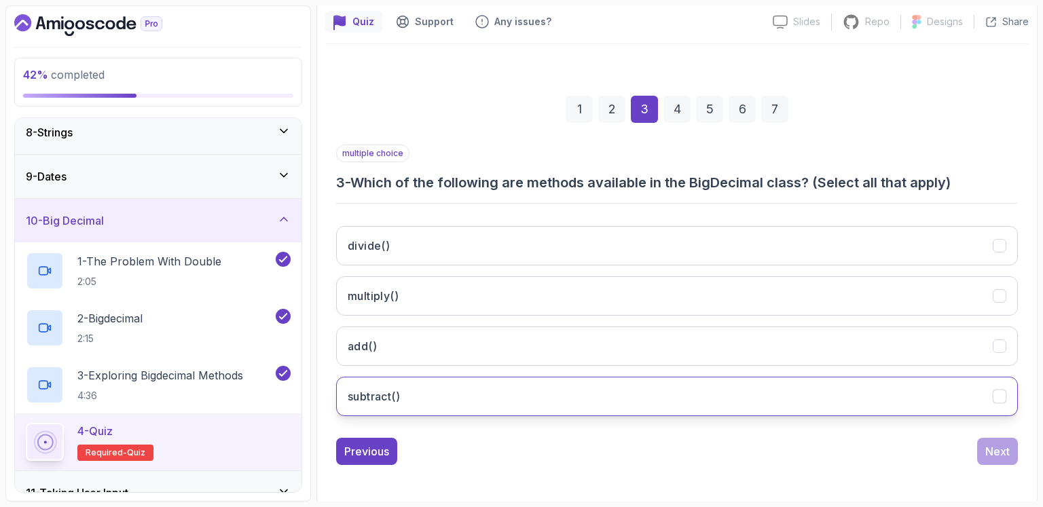
click at [398, 400] on h3 "subtract()" at bounding box center [374, 396] width 52 height 16
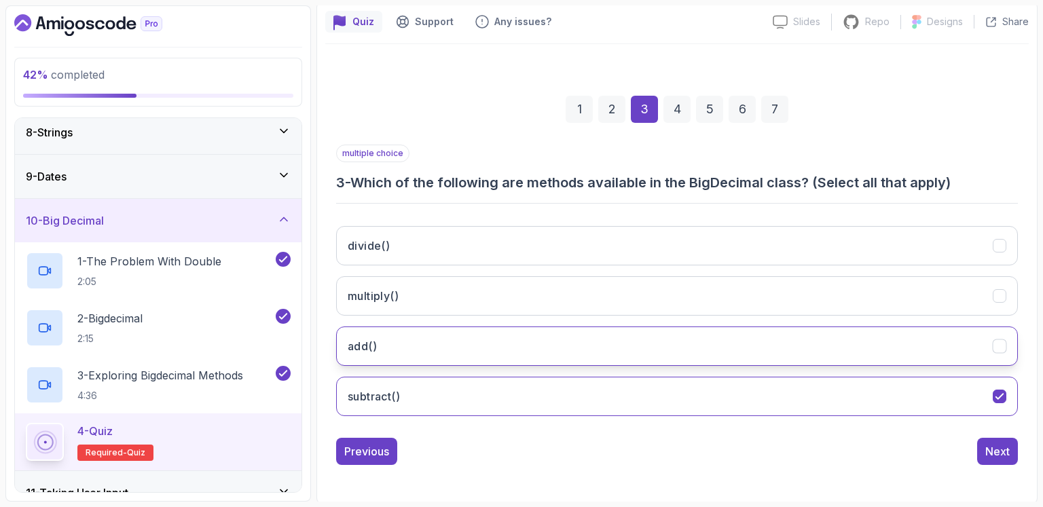
click at [408, 341] on button "add()" at bounding box center [677, 346] width 682 height 39
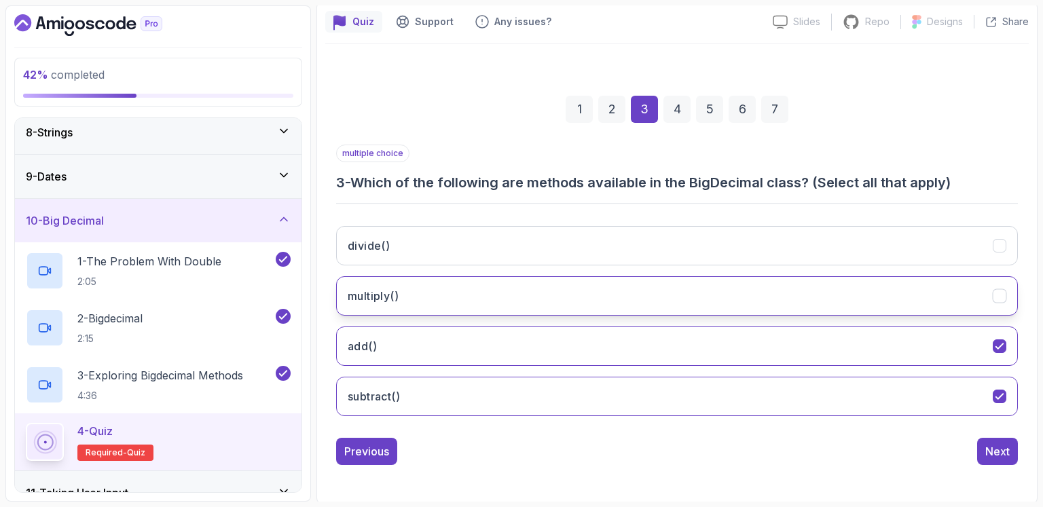
click at [425, 294] on button "multiply()" at bounding box center [677, 295] width 682 height 39
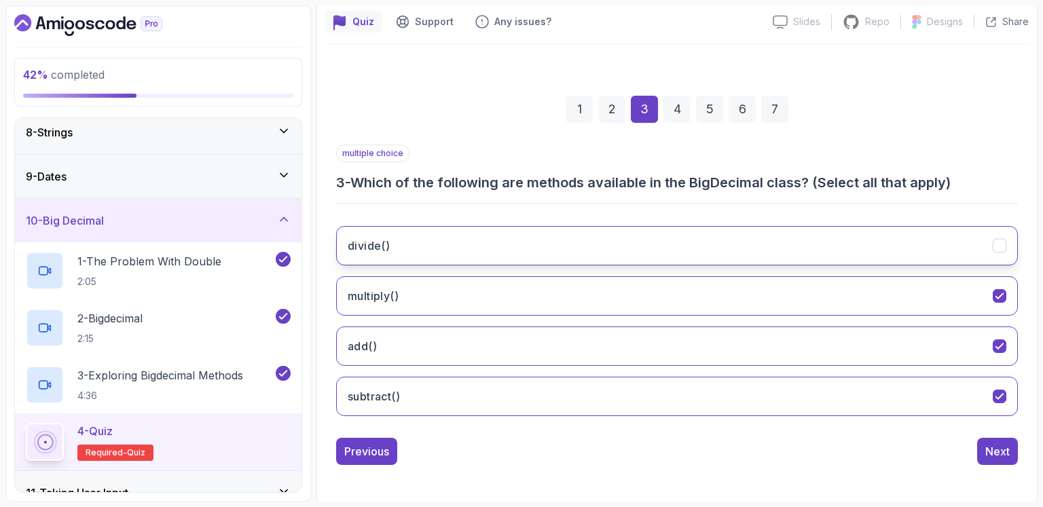
click at [435, 245] on button "divide()" at bounding box center [677, 245] width 682 height 39
click at [992, 454] on div "Next" at bounding box center [998, 452] width 24 height 16
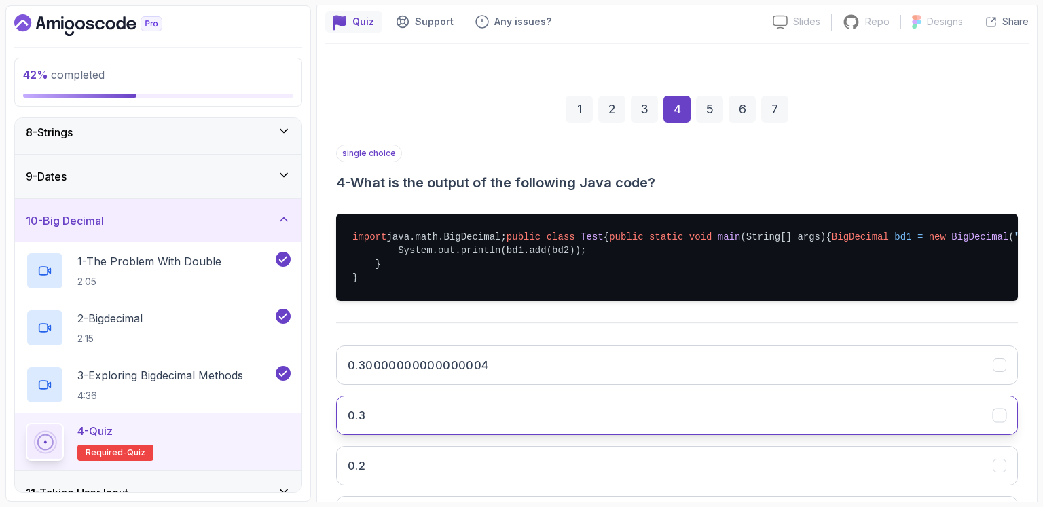
click at [374, 435] on button "0.3" at bounding box center [677, 415] width 682 height 39
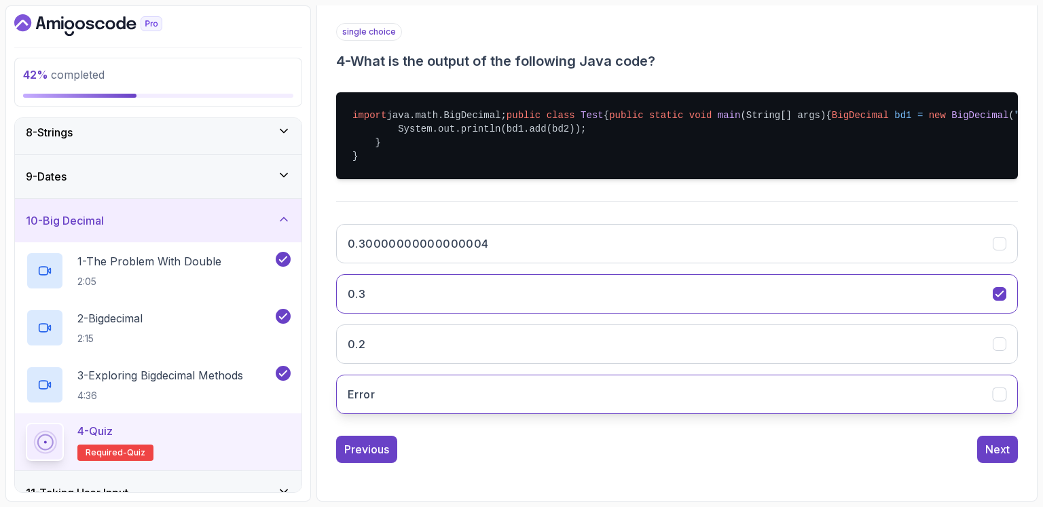
scroll to position [293, 0]
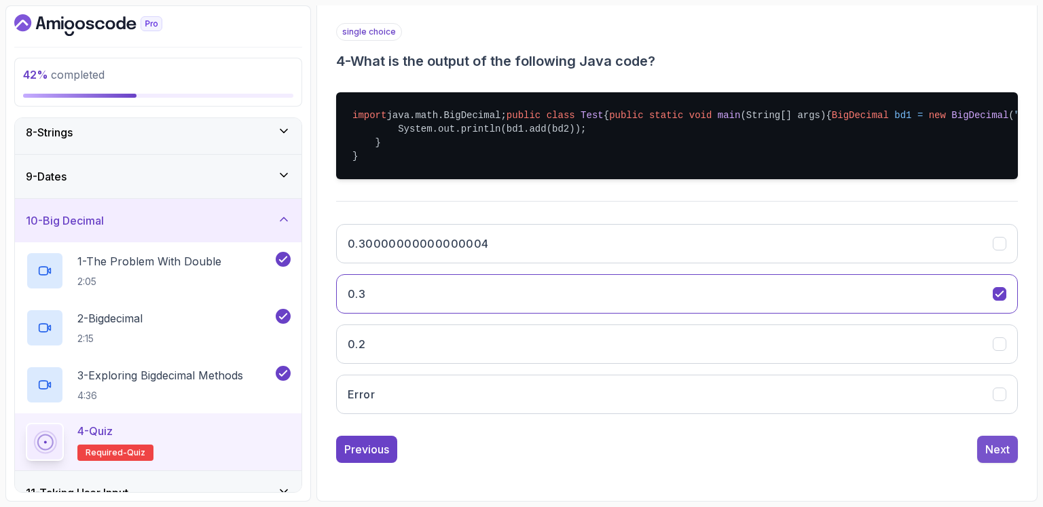
click at [1008, 446] on div "Next" at bounding box center [998, 449] width 24 height 16
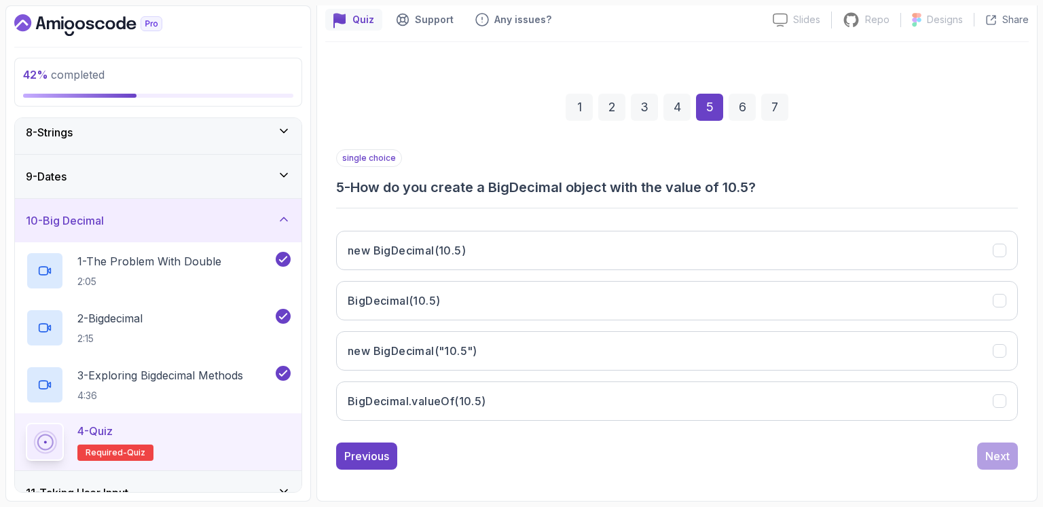
scroll to position [119, 0]
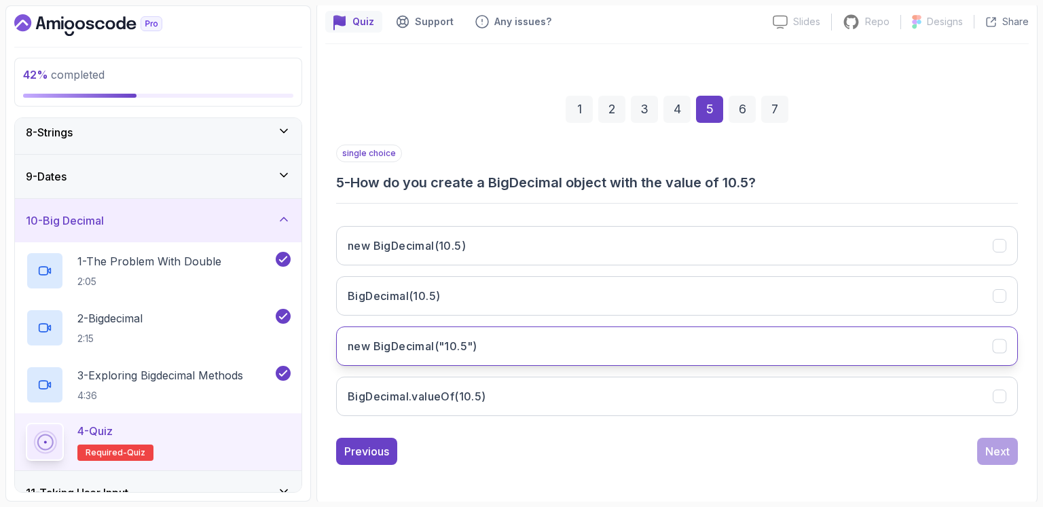
click at [488, 353] on button "new BigDecimal("10.5")" at bounding box center [677, 346] width 682 height 39
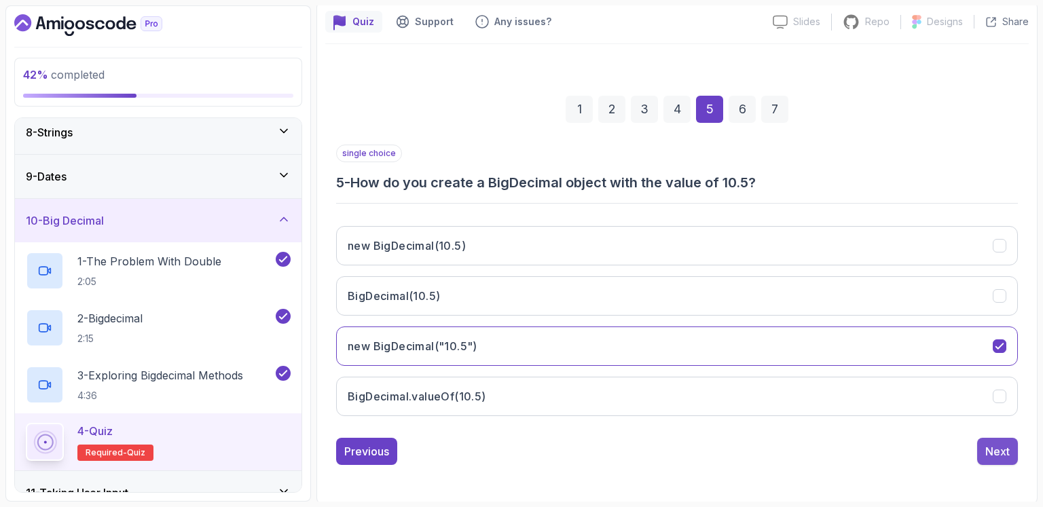
click at [986, 450] on div "Next" at bounding box center [998, 452] width 24 height 16
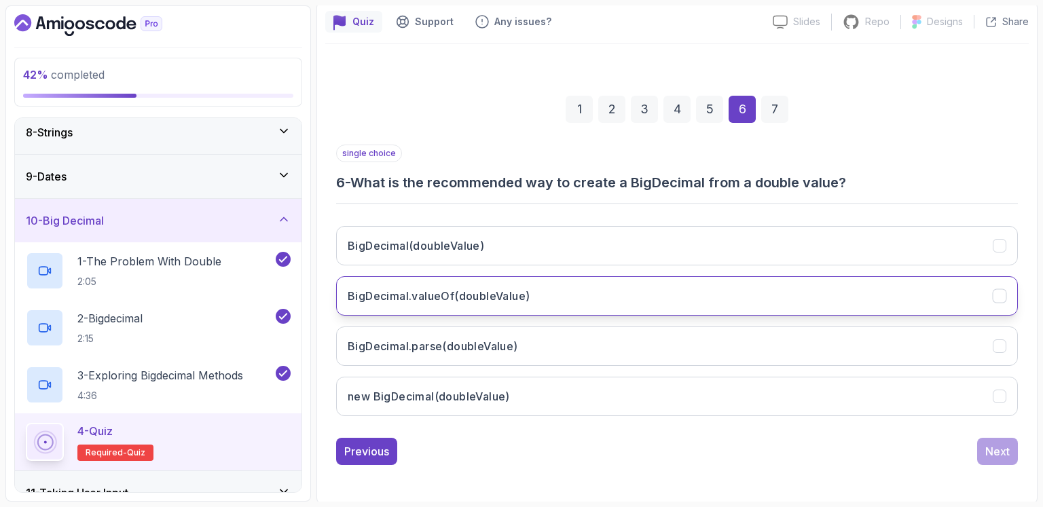
click at [457, 293] on h3 "BigDecimal.valueOf(doubleValue)" at bounding box center [439, 296] width 182 height 16
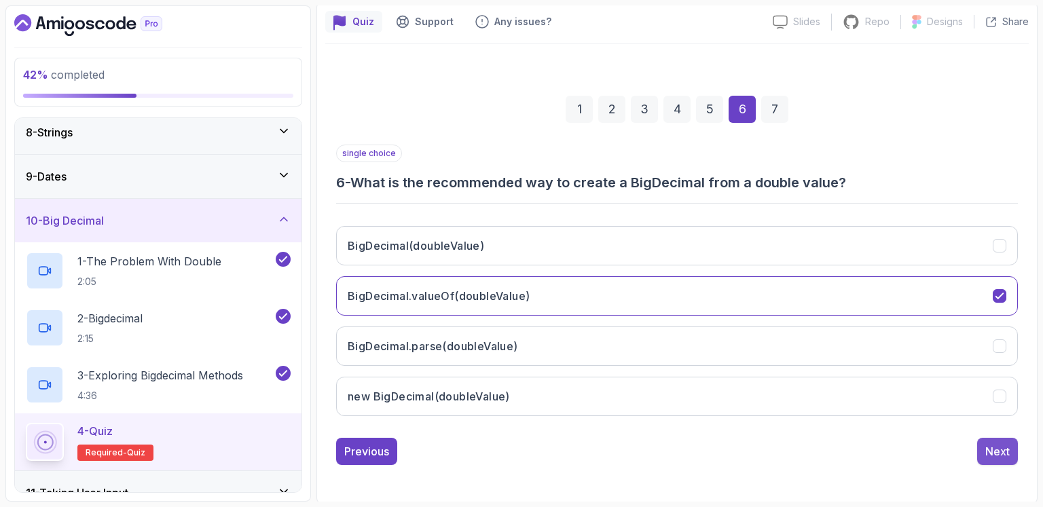
click at [1002, 451] on div "Next" at bounding box center [998, 452] width 24 height 16
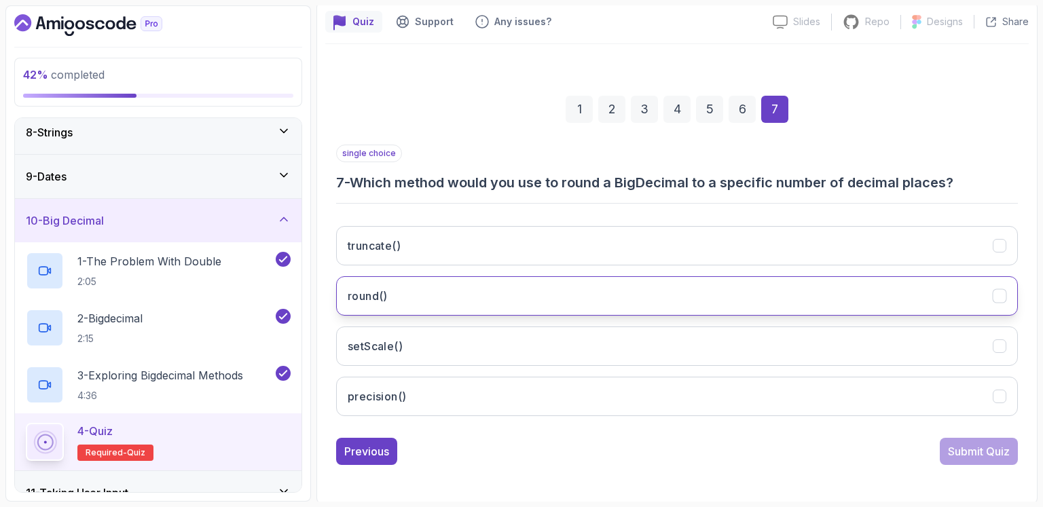
click at [471, 295] on button "round()" at bounding box center [677, 295] width 682 height 39
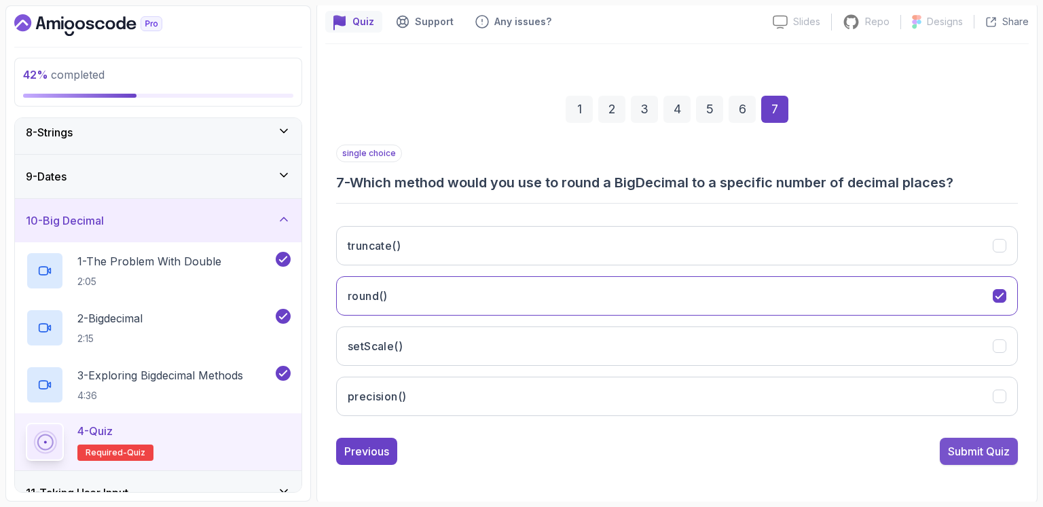
click at [983, 438] on button "Submit Quiz" at bounding box center [979, 451] width 78 height 27
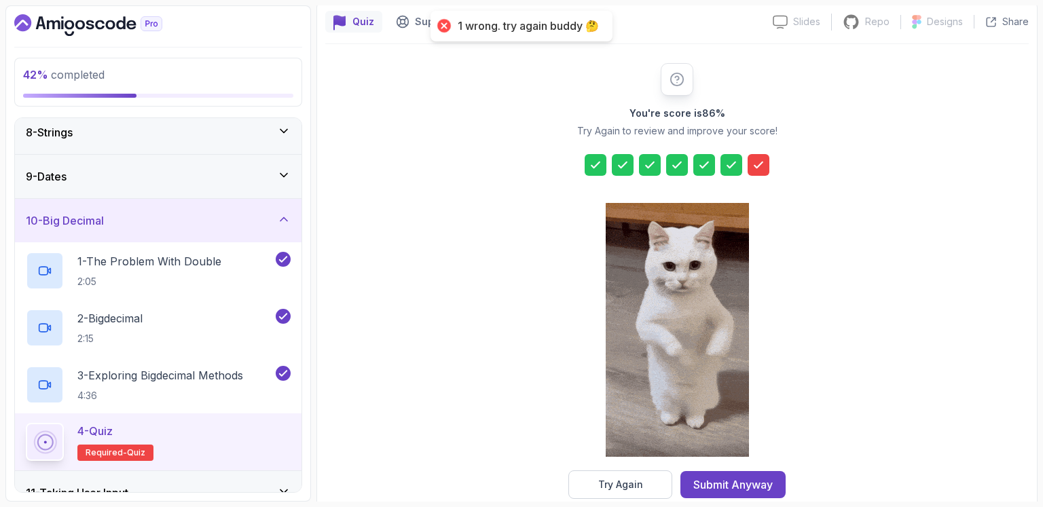
scroll to position [143, 0]
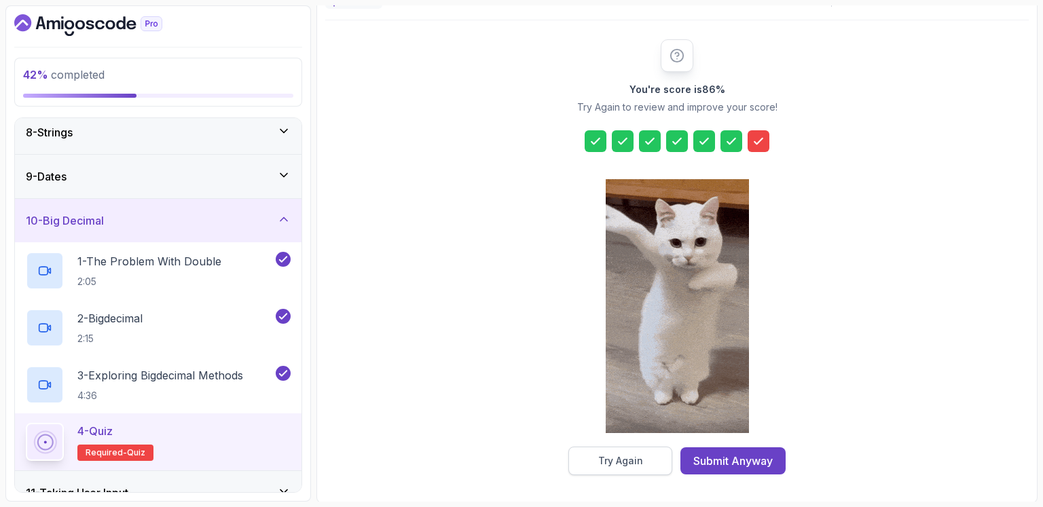
click at [625, 466] on div "Try Again" at bounding box center [620, 461] width 45 height 14
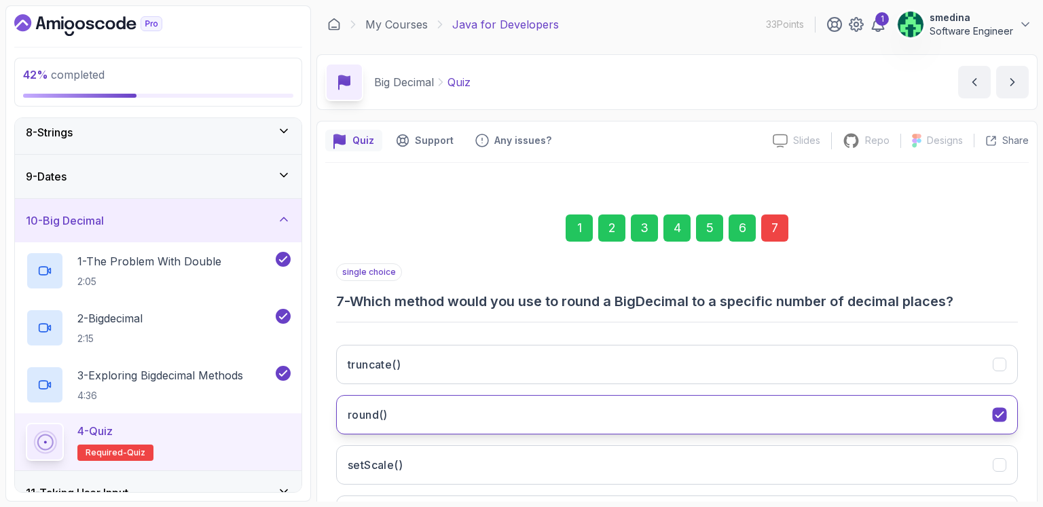
scroll to position [119, 0]
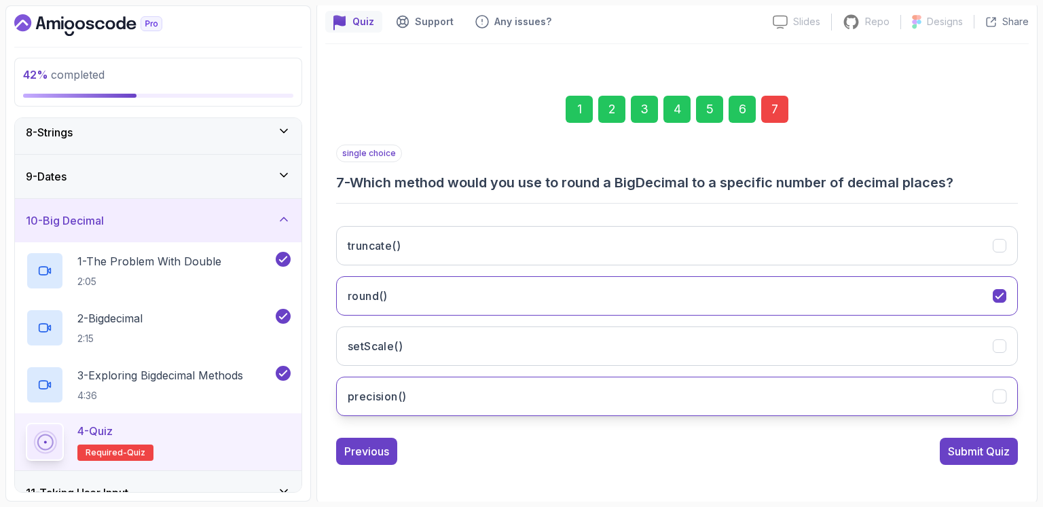
click at [470, 394] on button "precision()" at bounding box center [677, 396] width 682 height 39
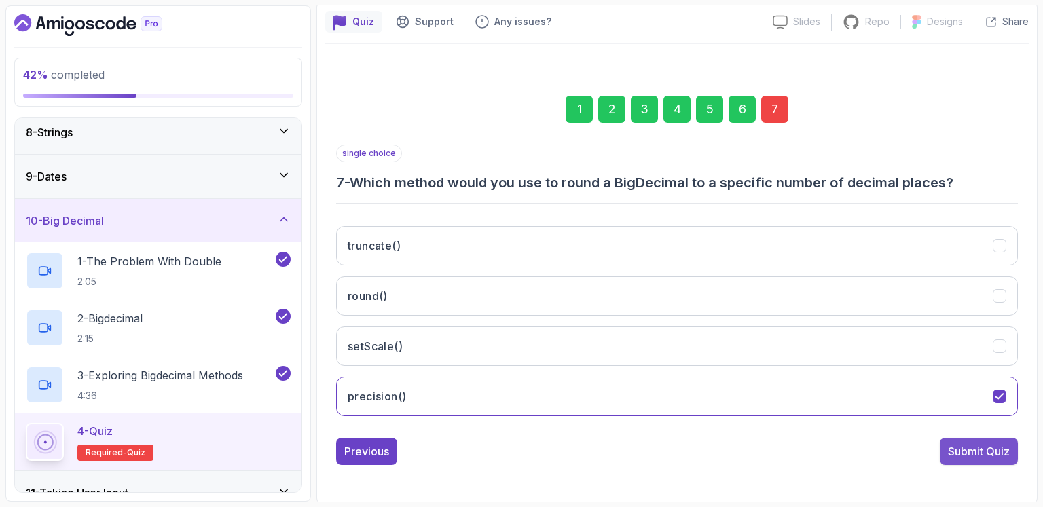
click at [990, 446] on div "Submit Quiz" at bounding box center [979, 452] width 62 height 16
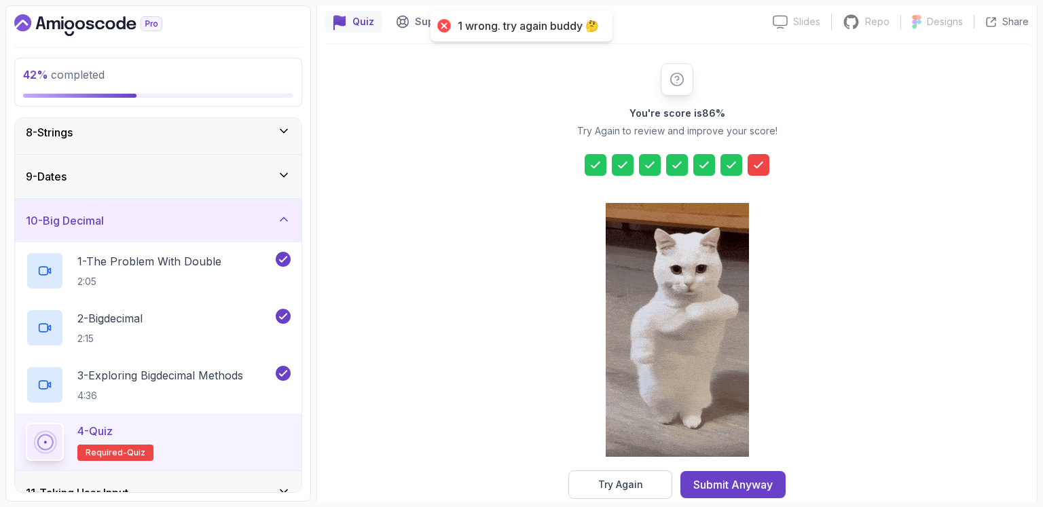
scroll to position [143, 0]
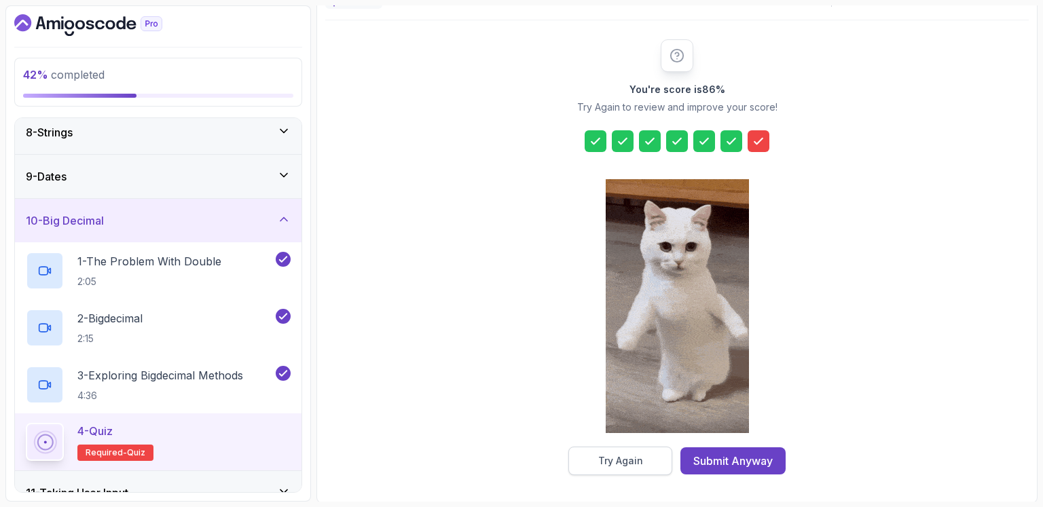
click at [628, 462] on div "Try Again" at bounding box center [620, 461] width 45 height 14
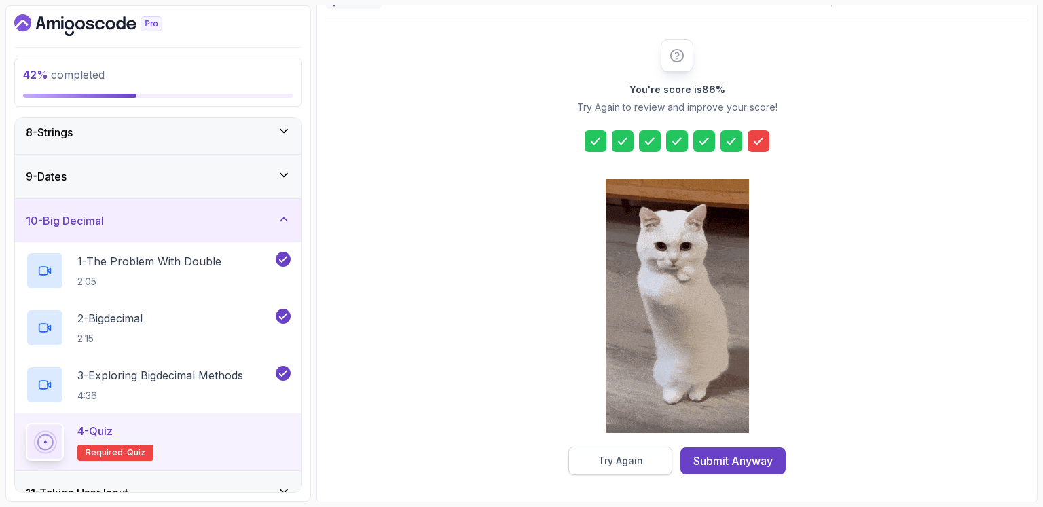
scroll to position [119, 0]
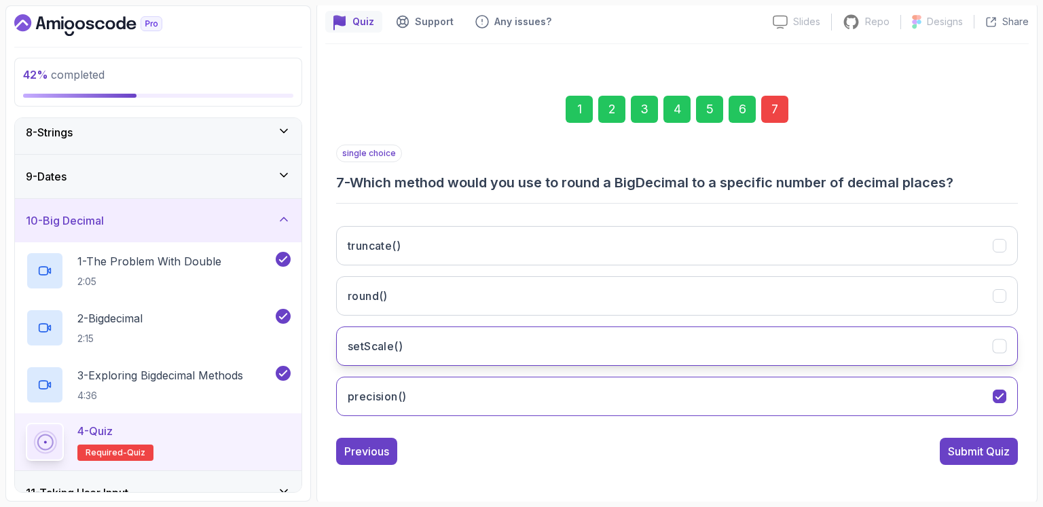
click at [489, 348] on button "setScale()" at bounding box center [677, 346] width 682 height 39
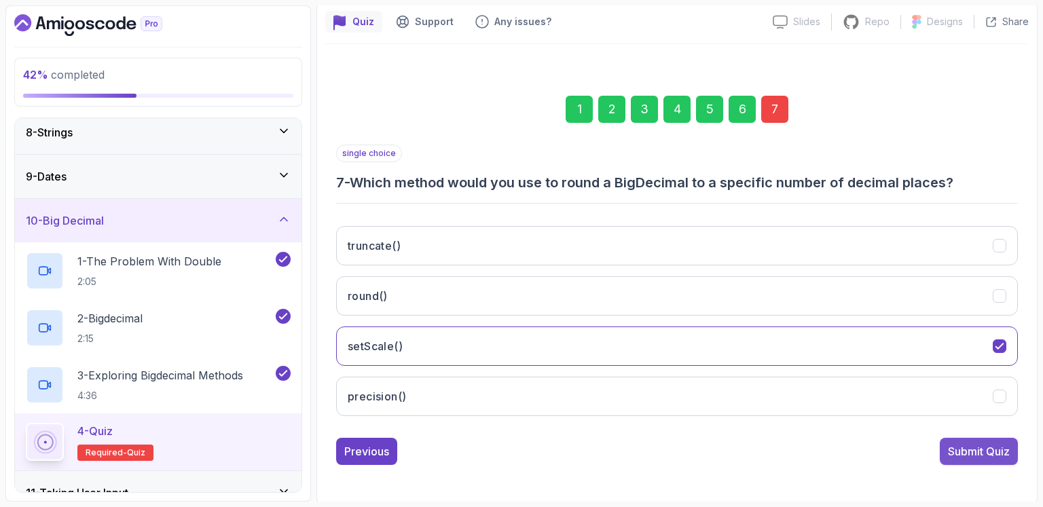
click at [989, 452] on div "Submit Quiz" at bounding box center [979, 452] width 62 height 16
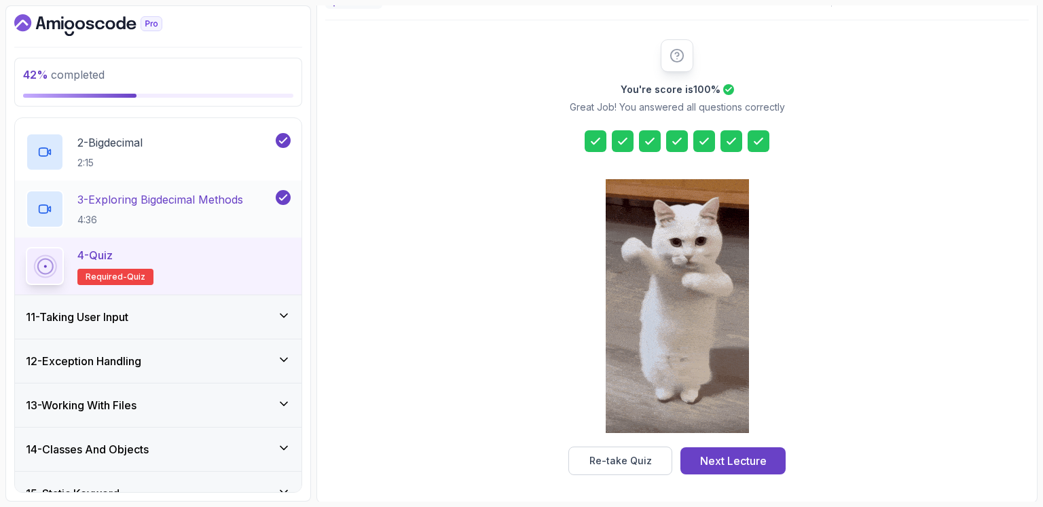
scroll to position [634, 0]
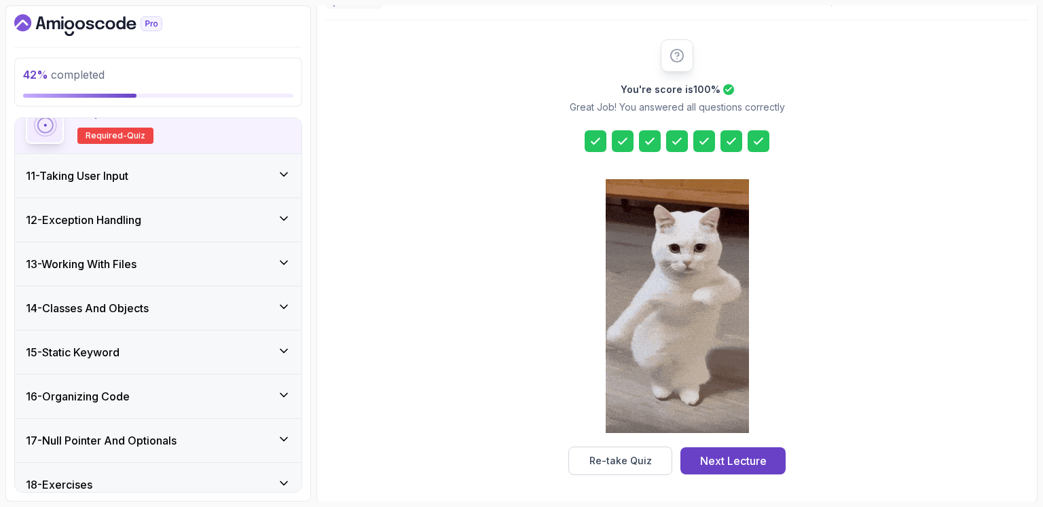
click at [284, 169] on icon at bounding box center [284, 175] width 14 height 14
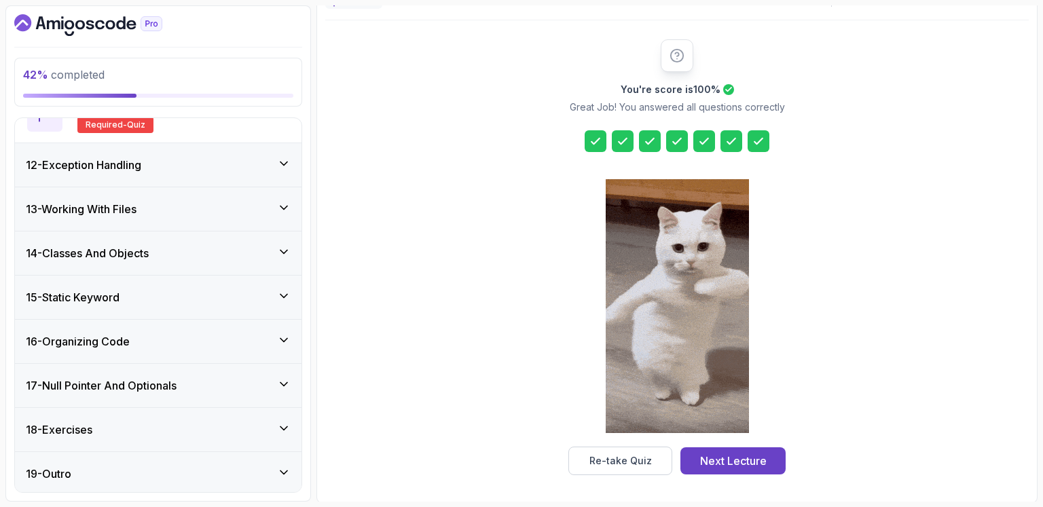
scroll to position [530, 0]
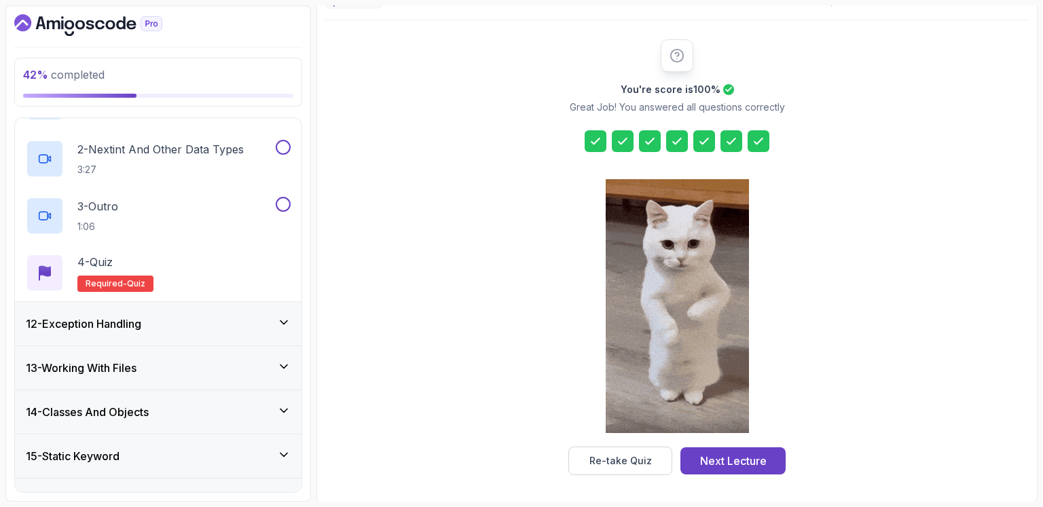
click at [183, 316] on div "12 - Exception Handling" at bounding box center [158, 324] width 265 height 16
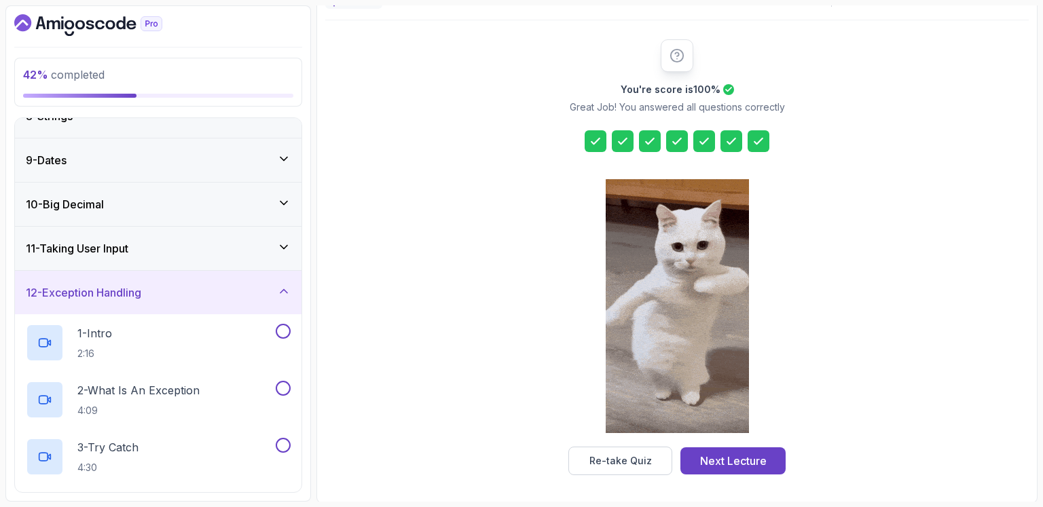
scroll to position [302, 0]
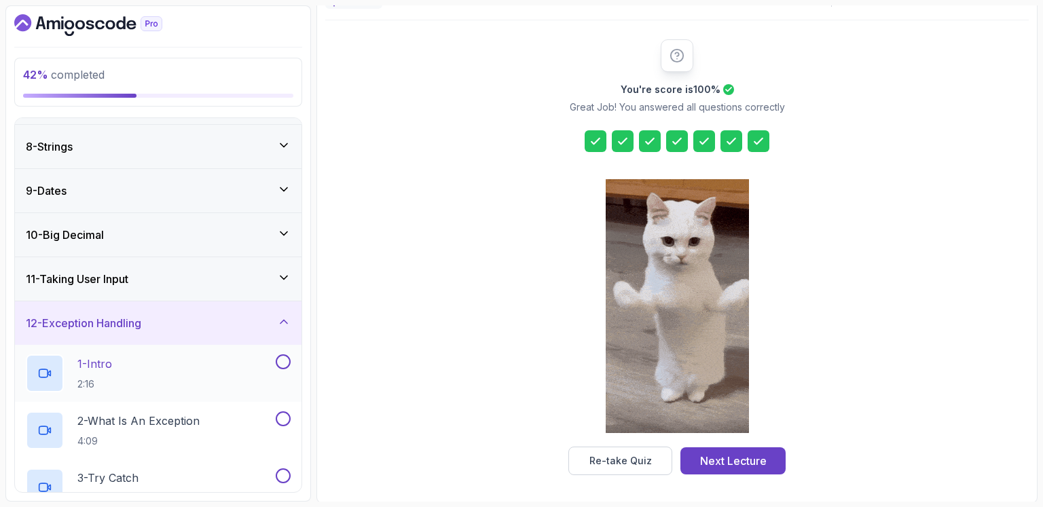
click at [136, 370] on div "1 - Intro 2:16" at bounding box center [149, 374] width 247 height 38
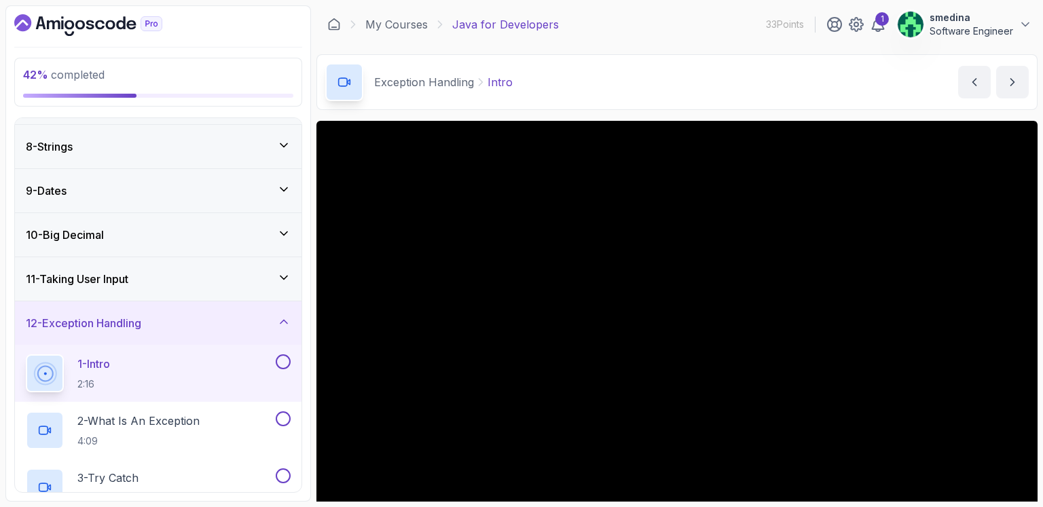
click at [636, 95] on div "Exception Handling Intro Intro by nelson" at bounding box center [677, 82] width 721 height 56
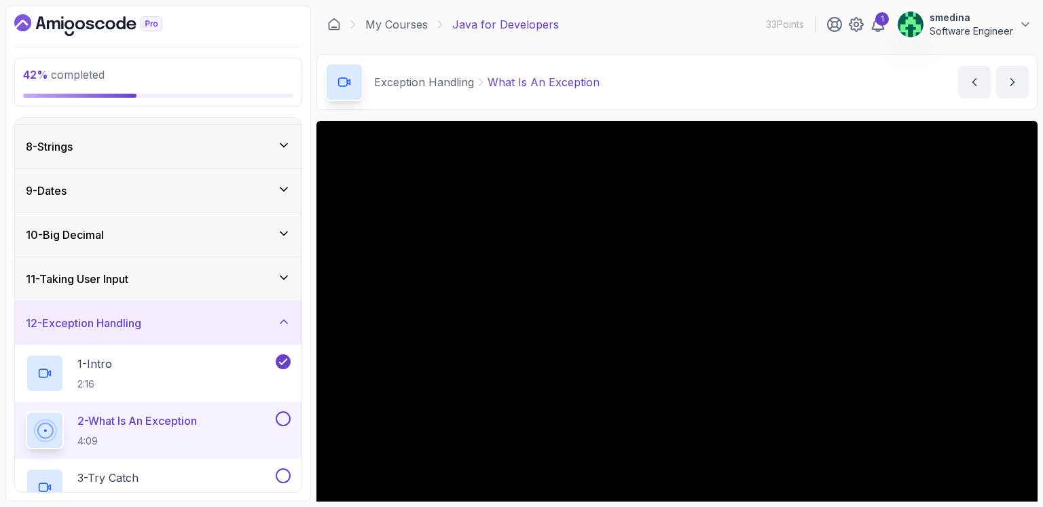
drag, startPoint x: 459, startPoint y: 120, endPoint x: 747, endPoint y: 79, distance: 290.9
click at [747, 79] on div "Exception Handling What Is An Exception What Is An Exception by nelson" at bounding box center [677, 82] width 721 height 56
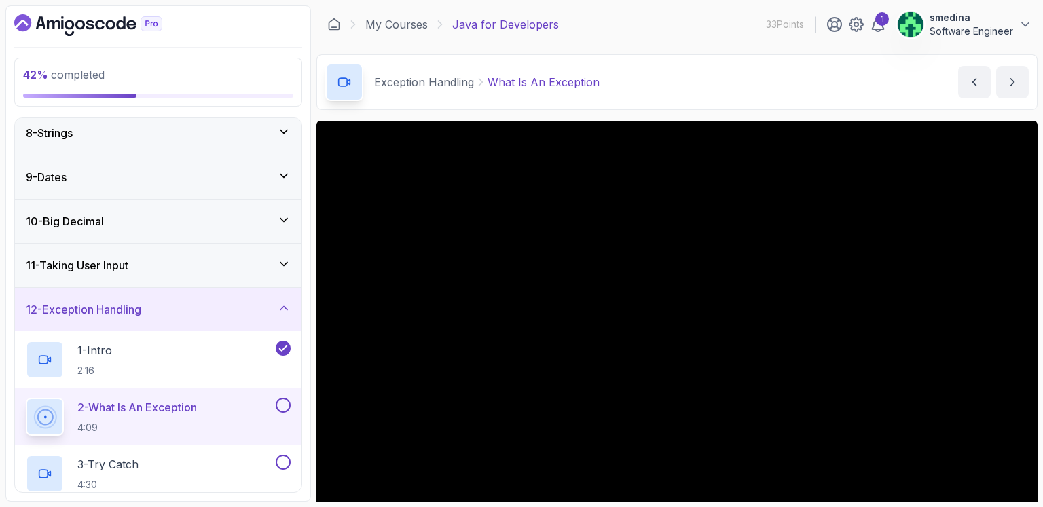
scroll to position [302, 0]
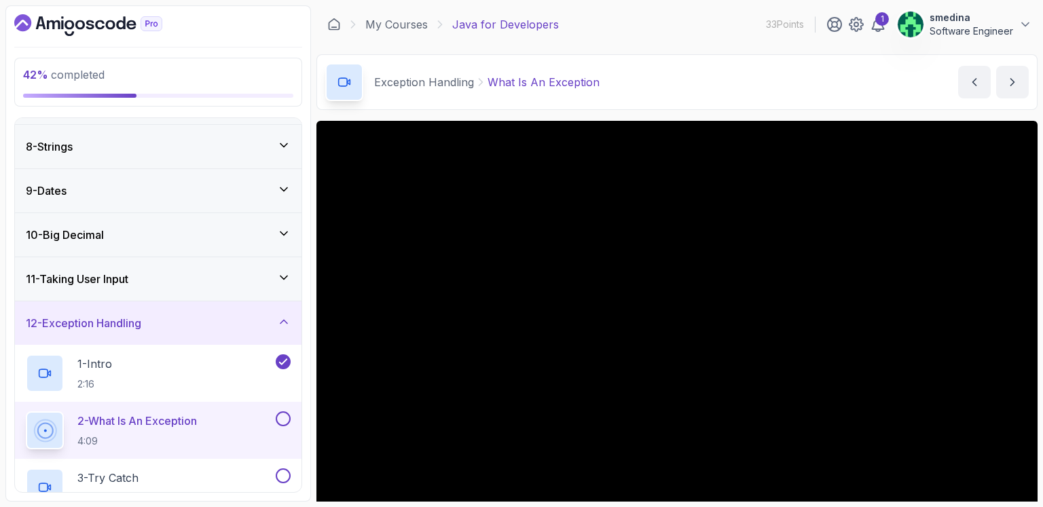
click at [187, 274] on div "11 - Taking User Input" at bounding box center [158, 279] width 265 height 16
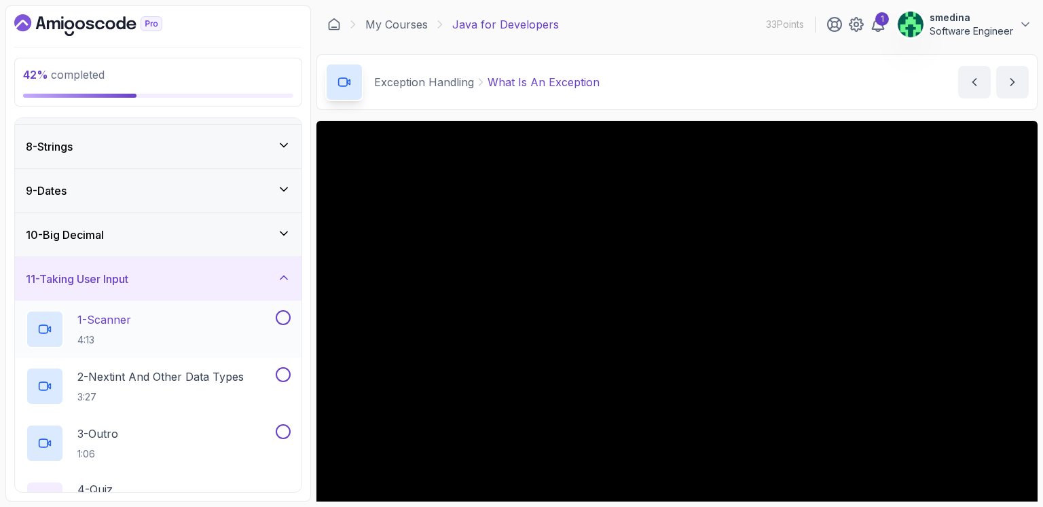
click at [156, 322] on div "1 - Scanner 4:13" at bounding box center [149, 329] width 247 height 38
click at [109, 321] on p "1 - Scanner" at bounding box center [104, 320] width 54 height 16
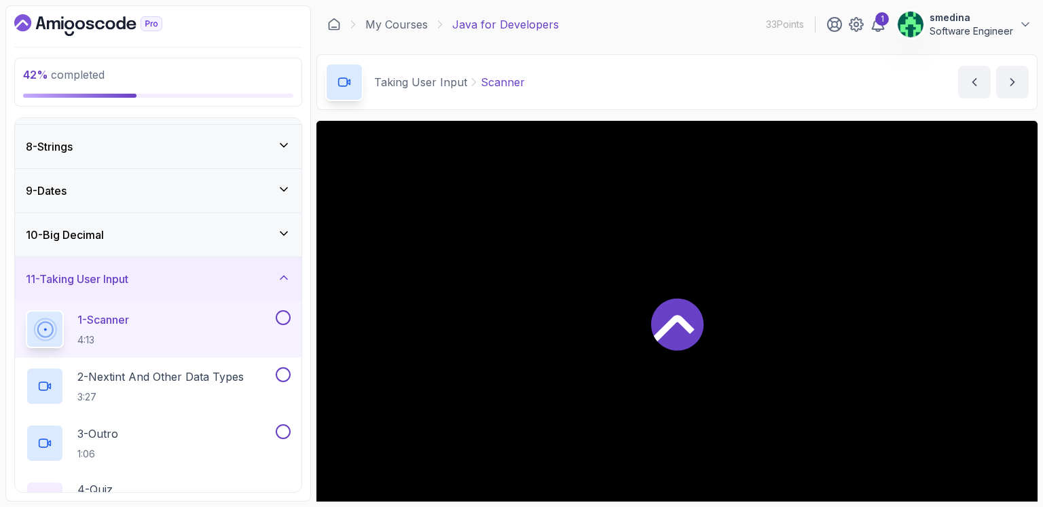
scroll to position [118, 0]
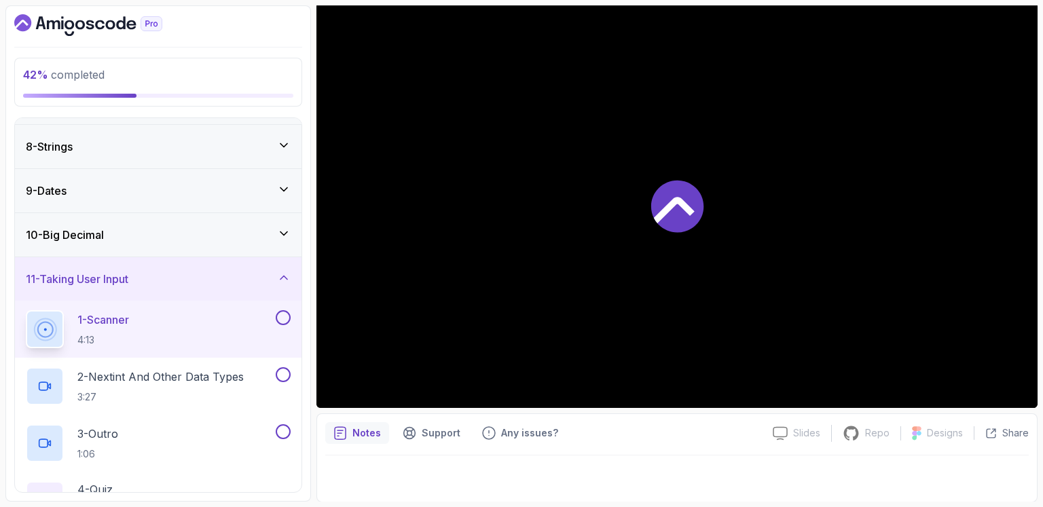
click at [600, 221] on div at bounding box center [677, 205] width 721 height 405
click at [696, 207] on icon at bounding box center [677, 206] width 52 height 52
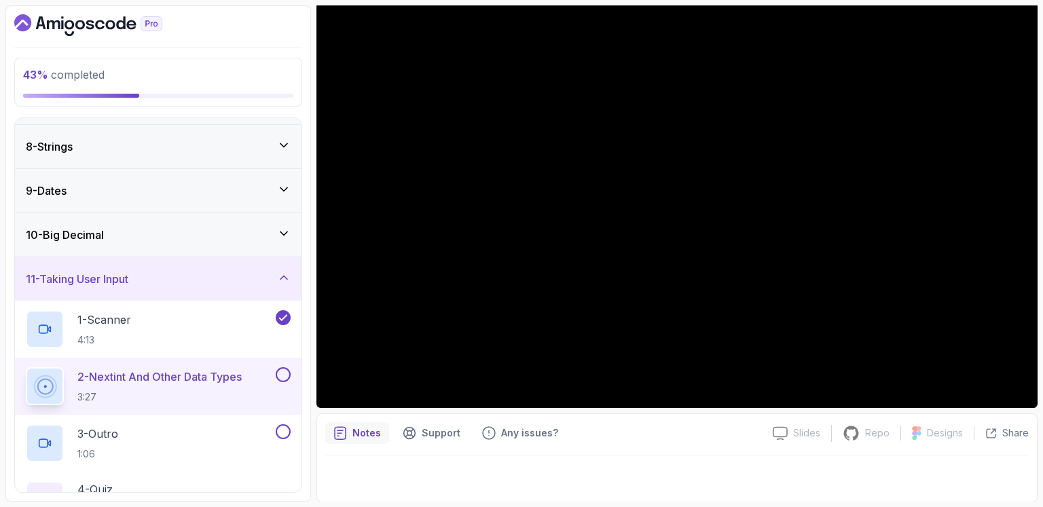
click at [283, 367] on button at bounding box center [283, 374] width 15 height 15
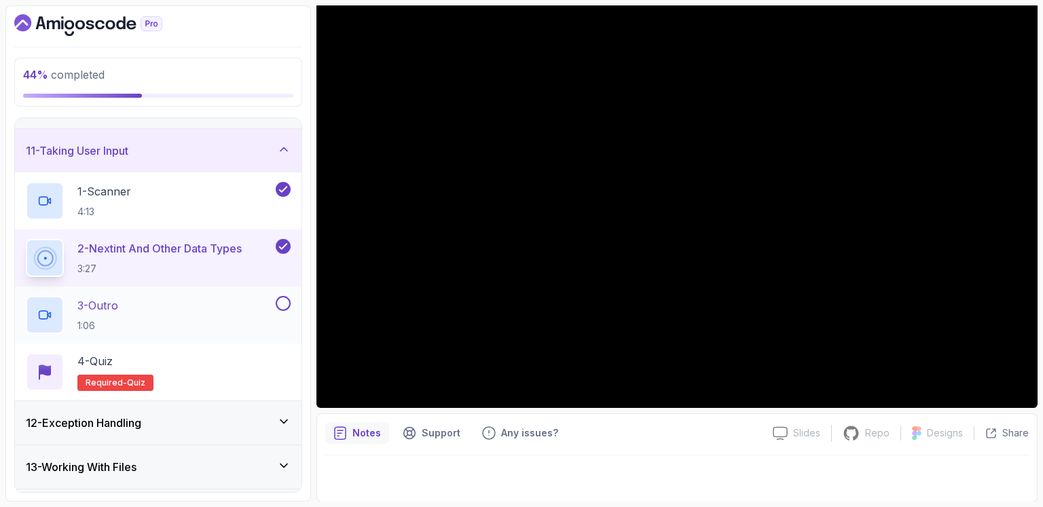
scroll to position [461, 0]
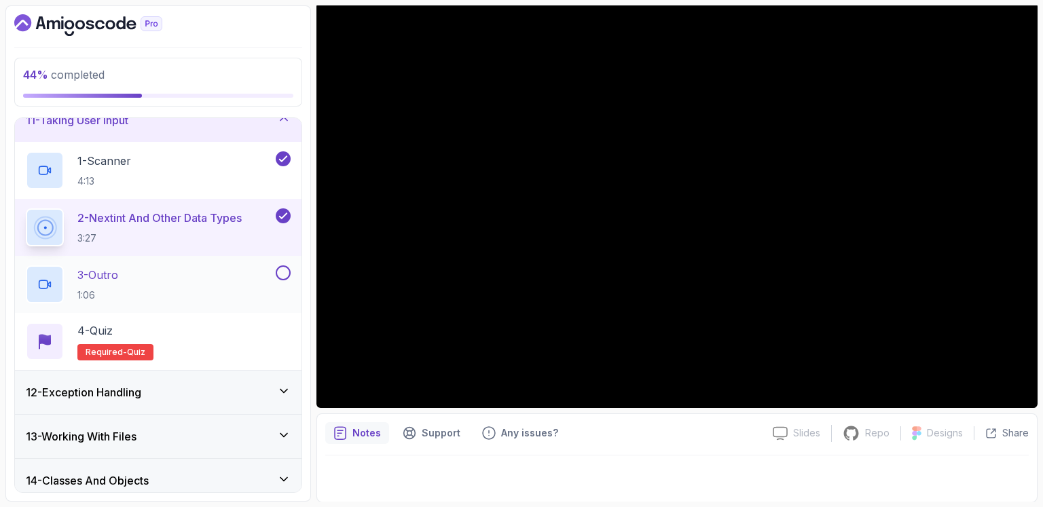
click at [186, 272] on div "3 - Outro 1:06" at bounding box center [149, 285] width 247 height 38
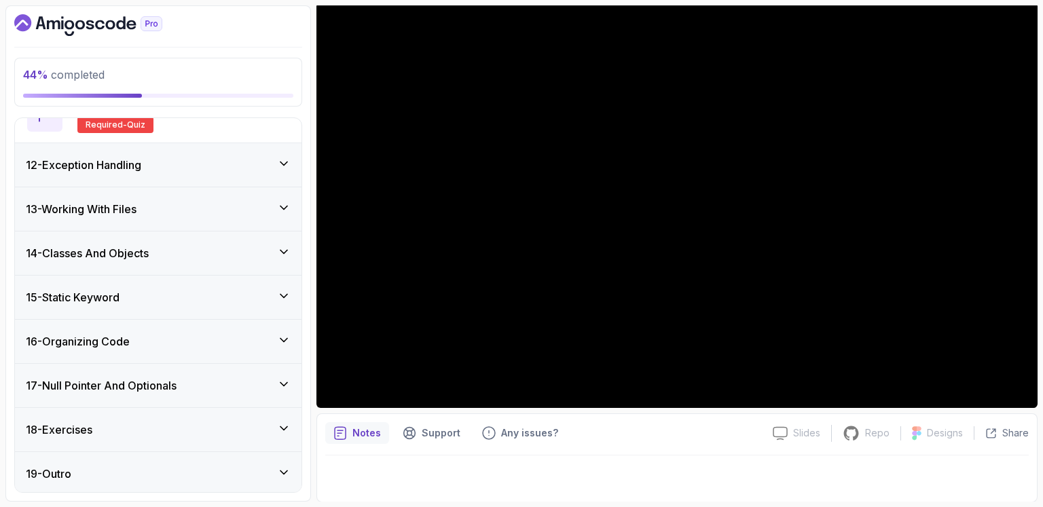
scroll to position [530, 0]
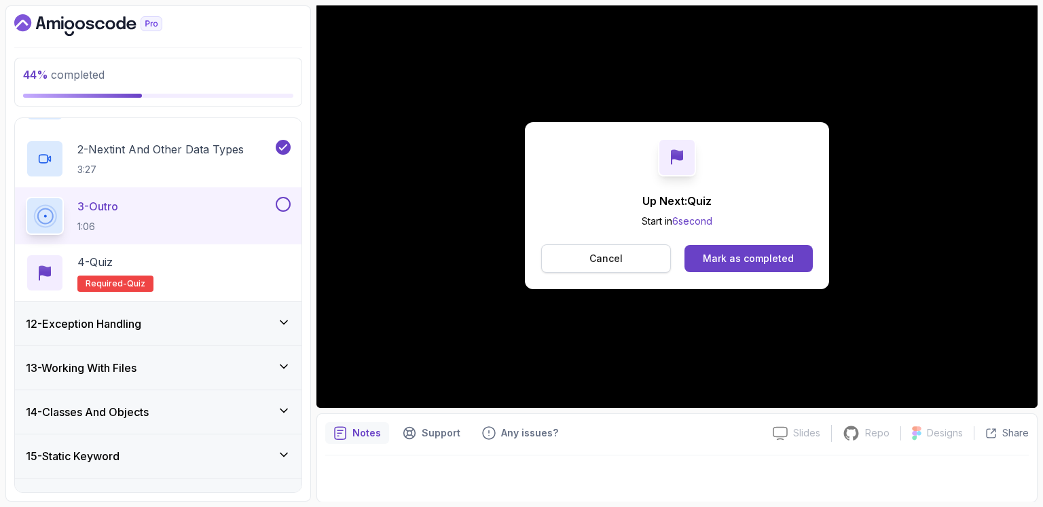
click at [614, 257] on p "Cancel" at bounding box center [606, 259] width 33 height 14
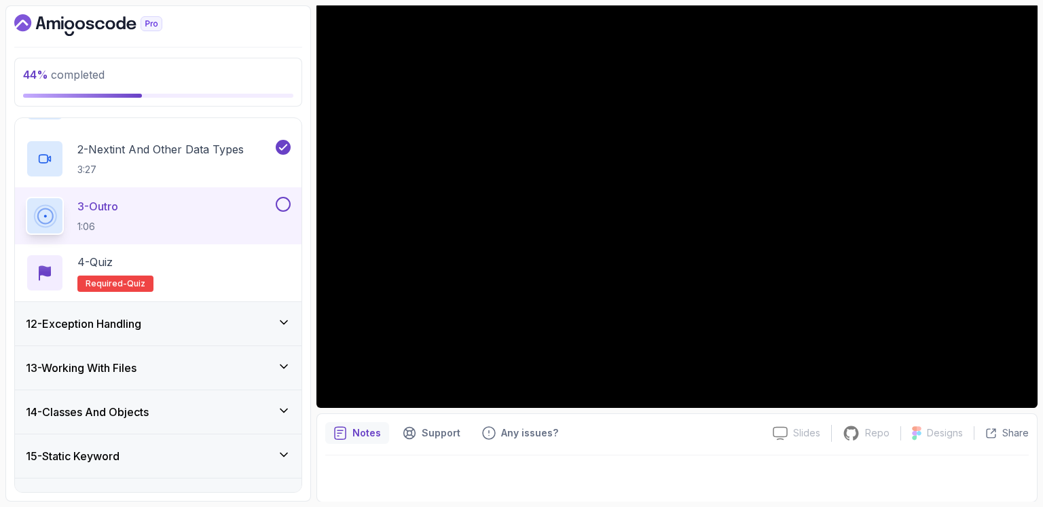
click at [153, 208] on div "3 - Outro 1:06" at bounding box center [149, 216] width 247 height 38
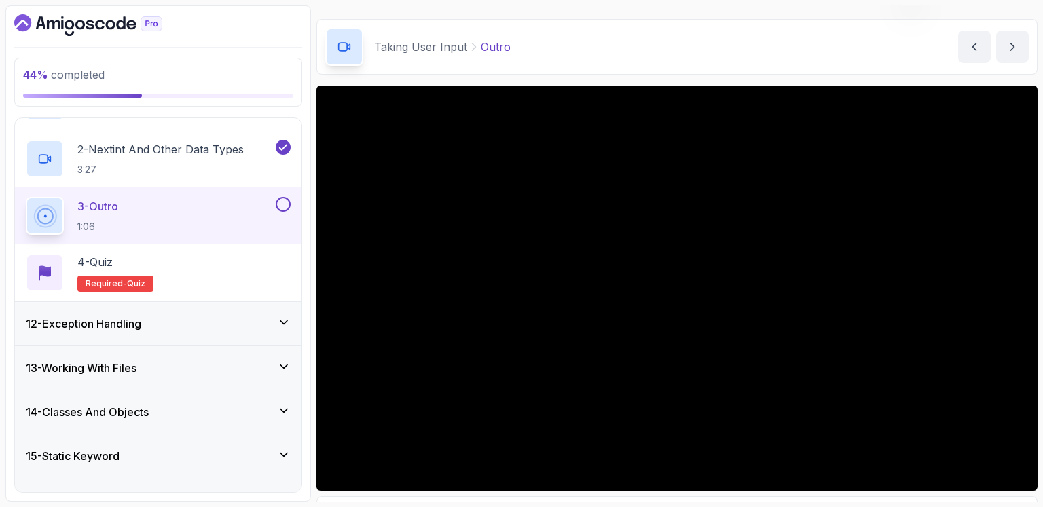
scroll to position [0, 0]
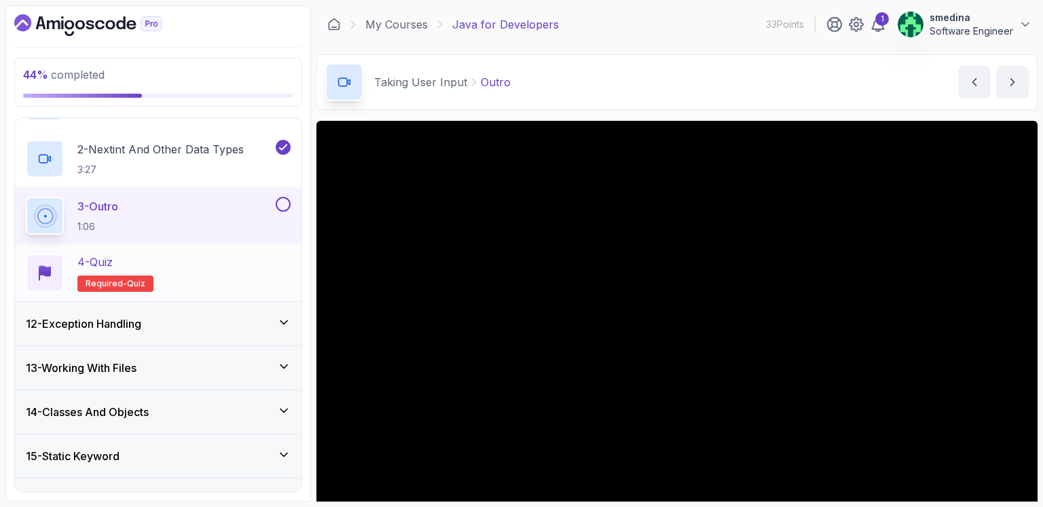
click at [143, 282] on p "Required- quiz" at bounding box center [115, 284] width 76 height 16
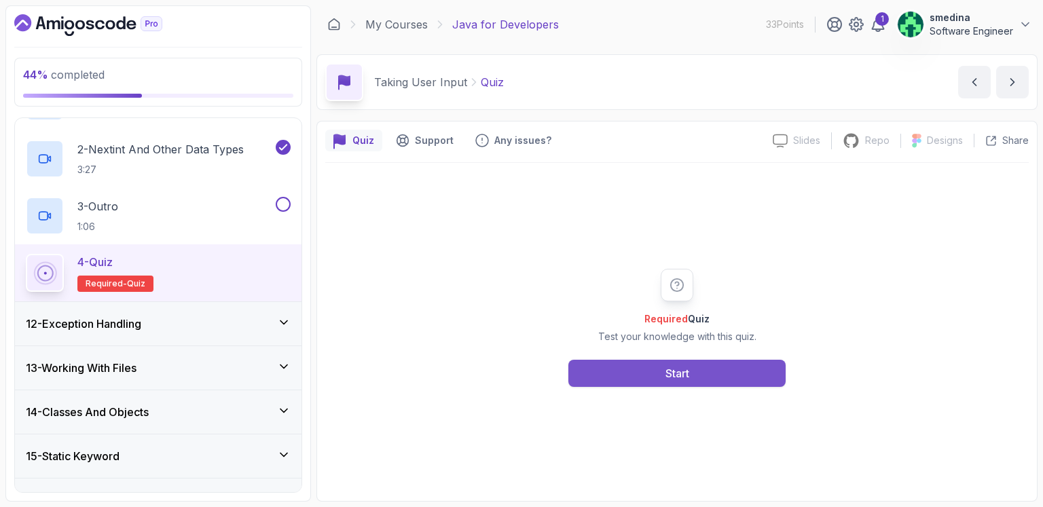
click at [661, 373] on button "Start" at bounding box center [676, 373] width 217 height 27
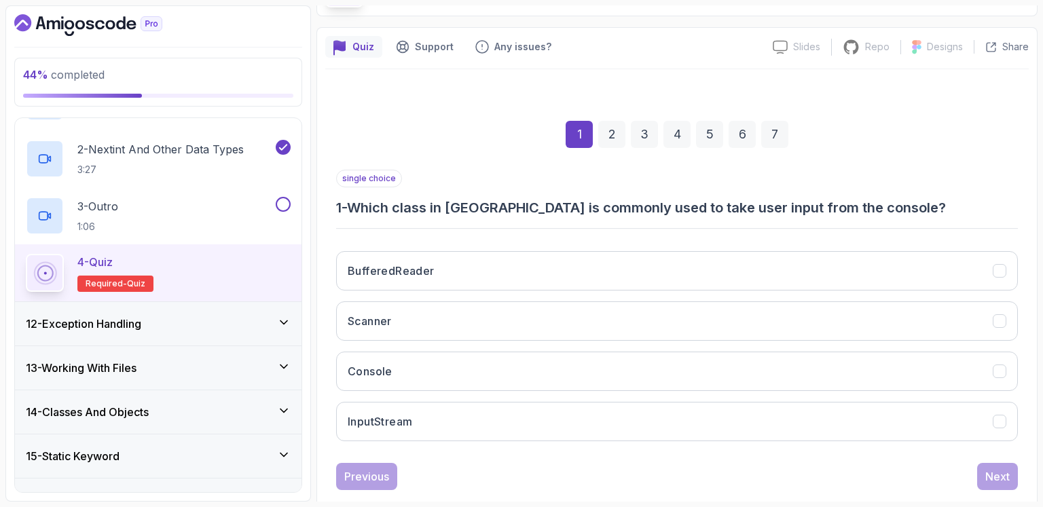
scroll to position [119, 0]
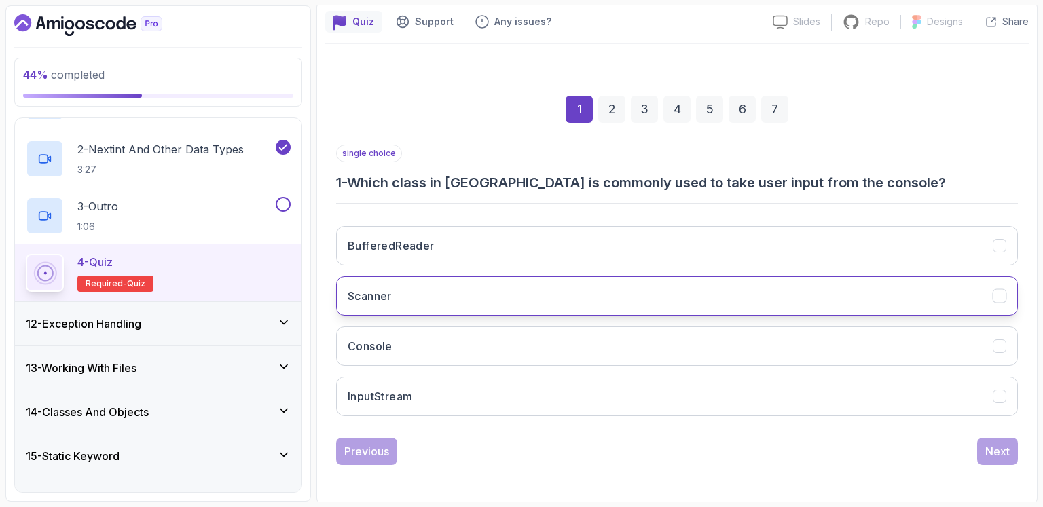
click at [450, 300] on button "Scanner" at bounding box center [677, 295] width 682 height 39
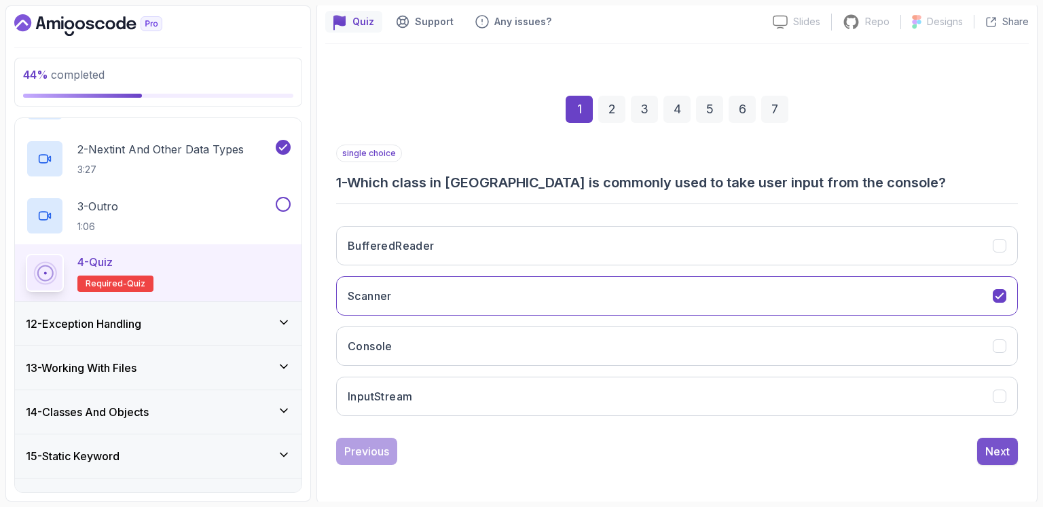
click at [1005, 444] on div "Next" at bounding box center [998, 452] width 24 height 16
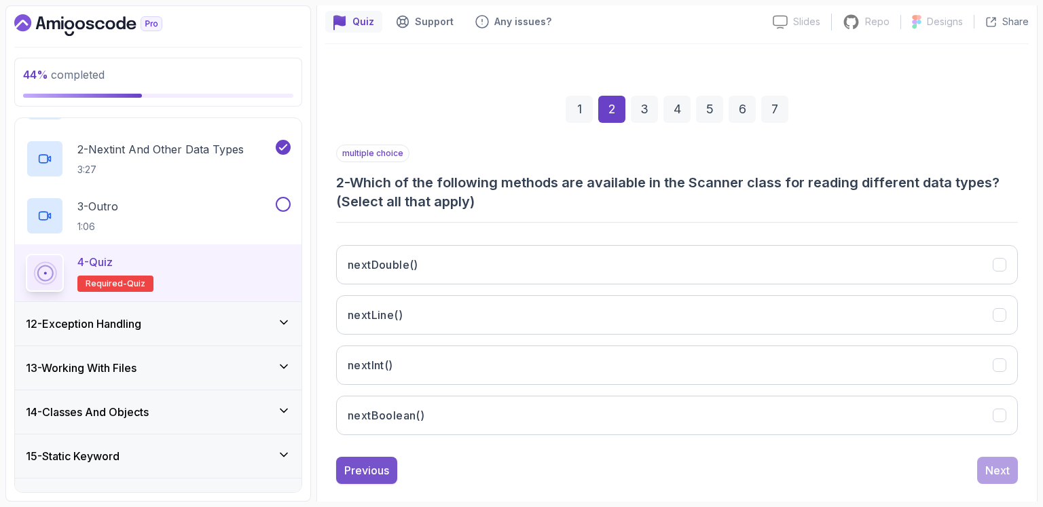
click at [373, 465] on div "Previous" at bounding box center [366, 471] width 45 height 16
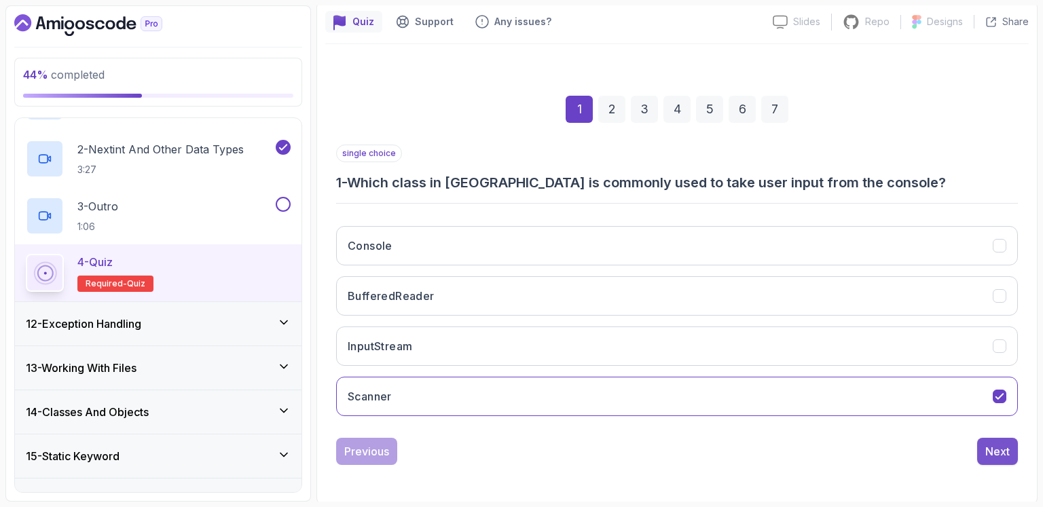
click at [1008, 452] on div "Next" at bounding box center [998, 452] width 24 height 16
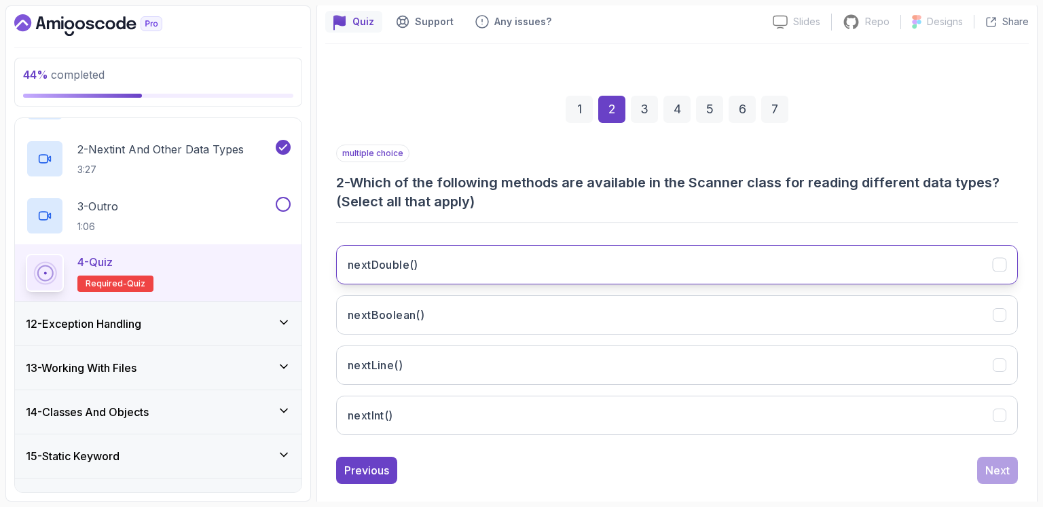
click at [471, 264] on button "nextDouble()" at bounding box center [677, 264] width 682 height 39
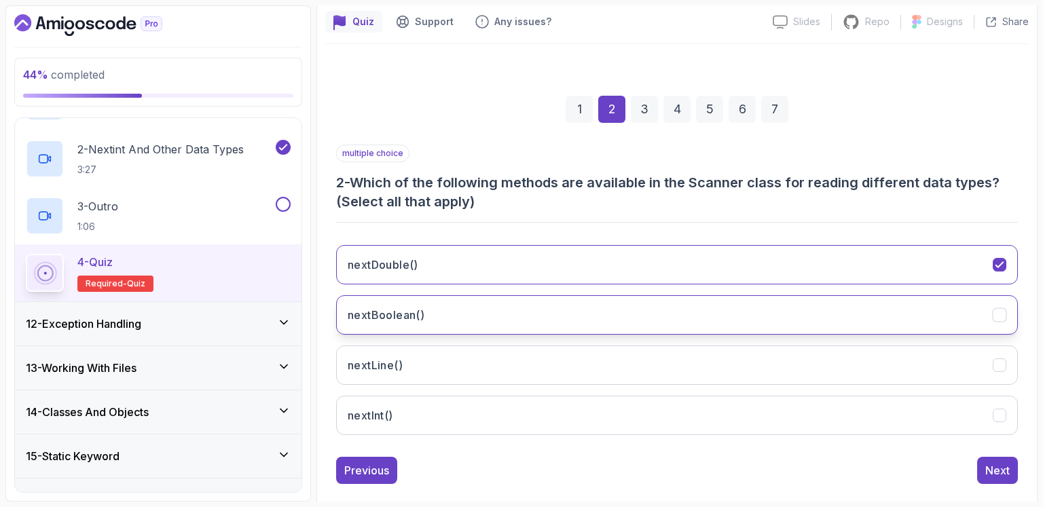
click at [462, 319] on button "nextBoolean()" at bounding box center [677, 314] width 682 height 39
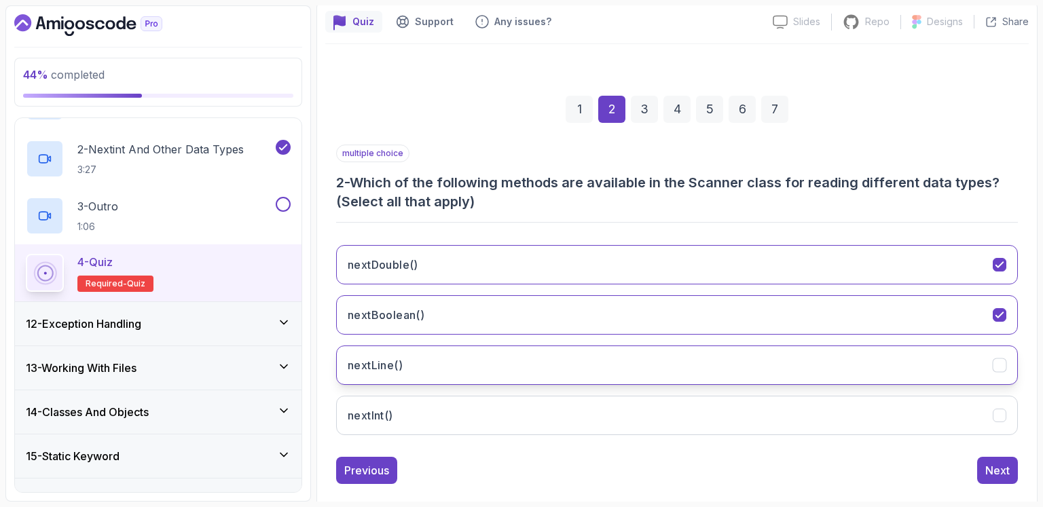
click at [449, 372] on button "nextLine()" at bounding box center [677, 365] width 682 height 39
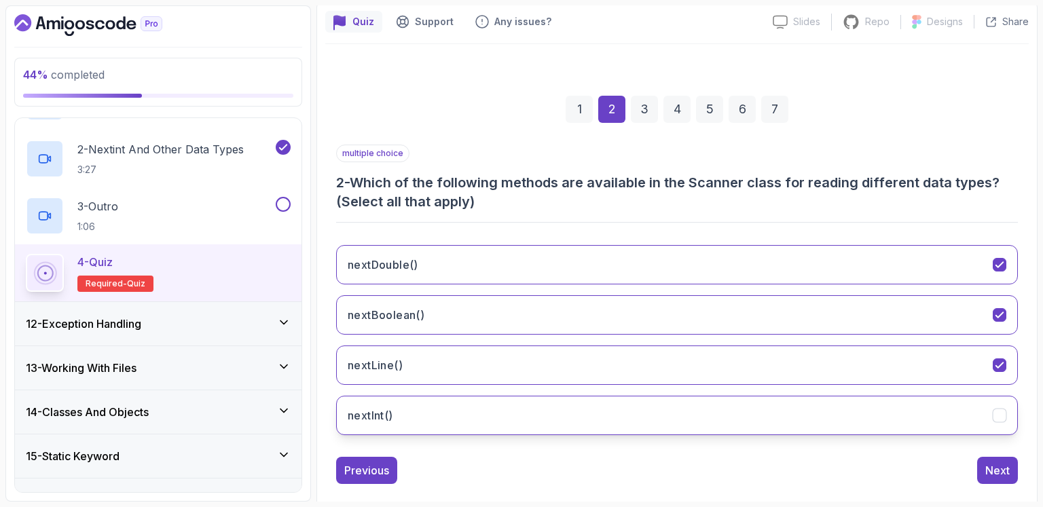
click at [446, 418] on button "nextInt()" at bounding box center [677, 415] width 682 height 39
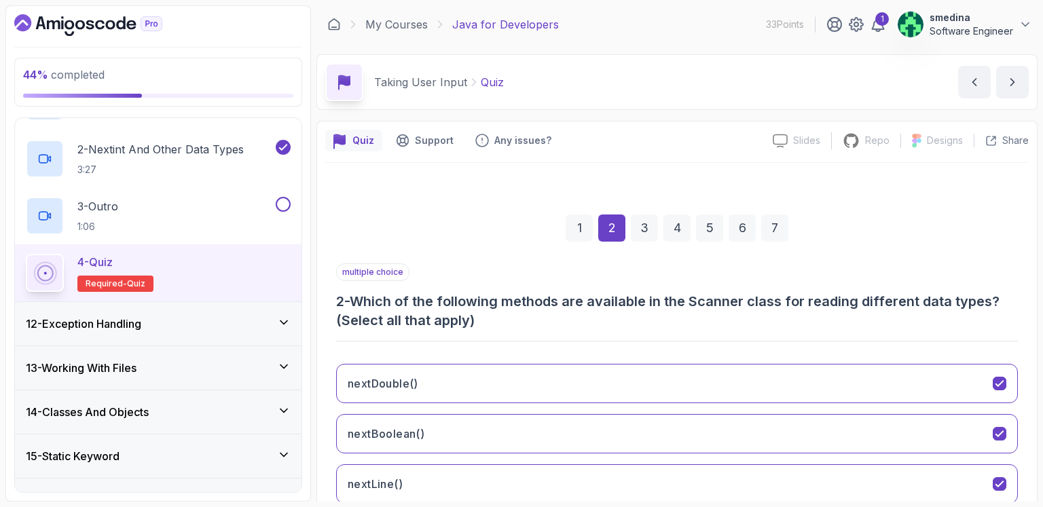
scroll to position [138, 0]
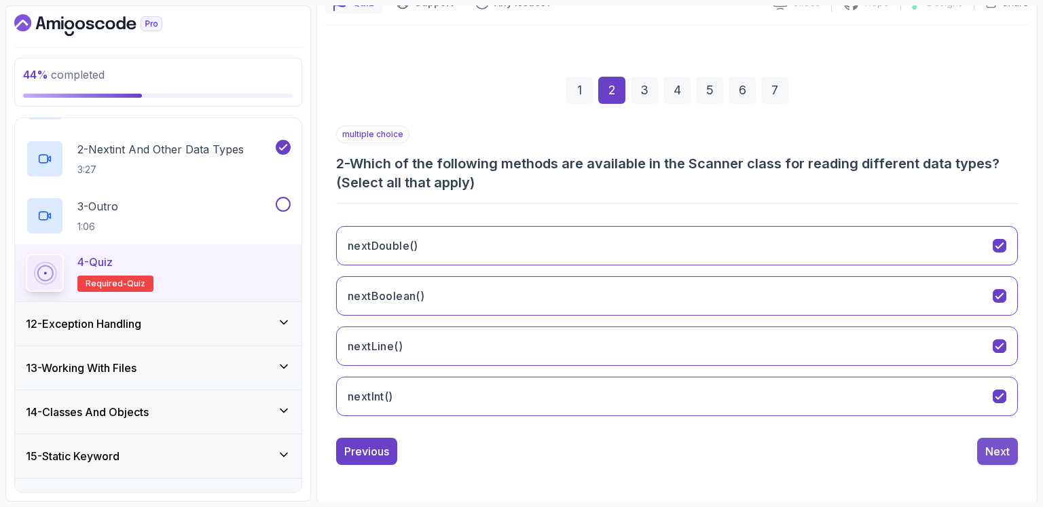
click at [994, 449] on div "Next" at bounding box center [998, 452] width 24 height 16
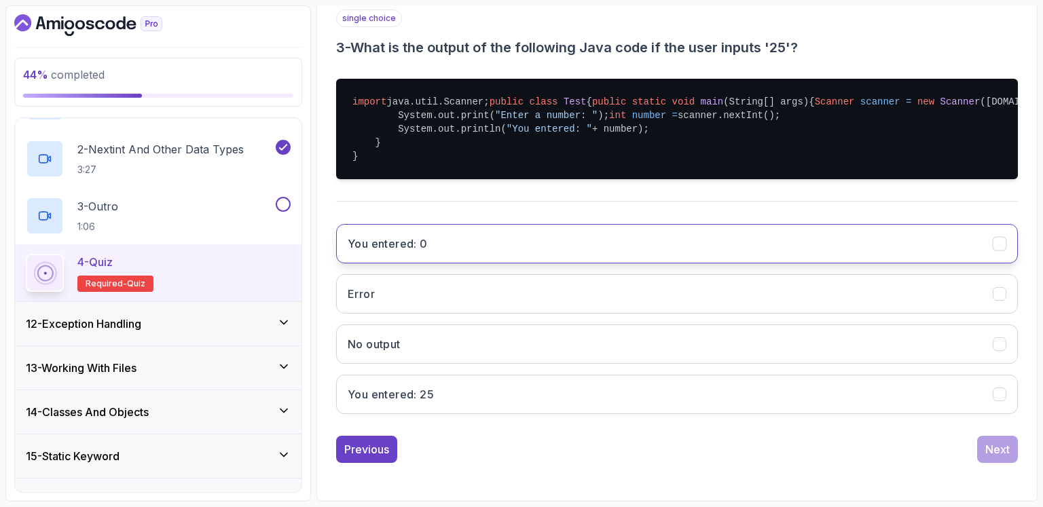
scroll to position [296, 0]
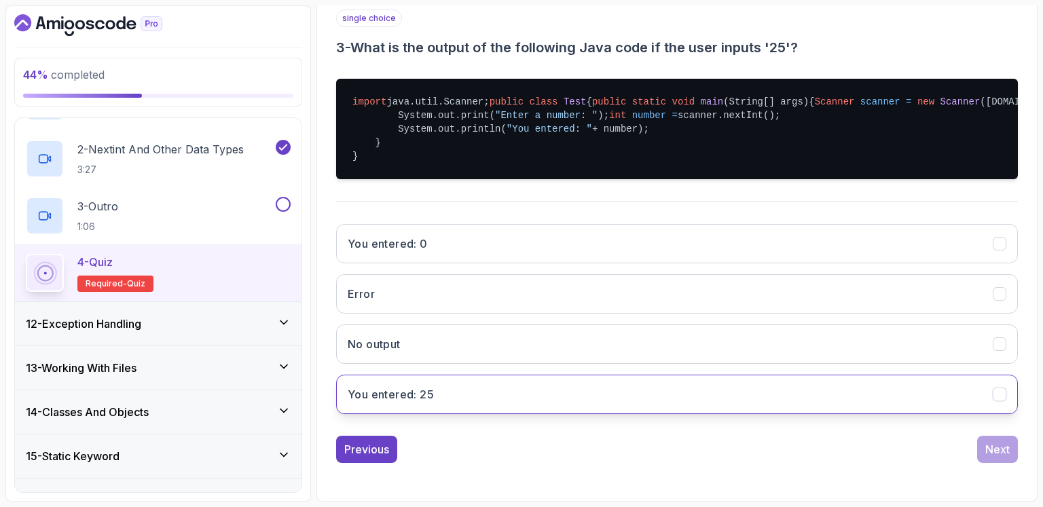
click at [501, 405] on button "You entered: 25" at bounding box center [677, 394] width 682 height 39
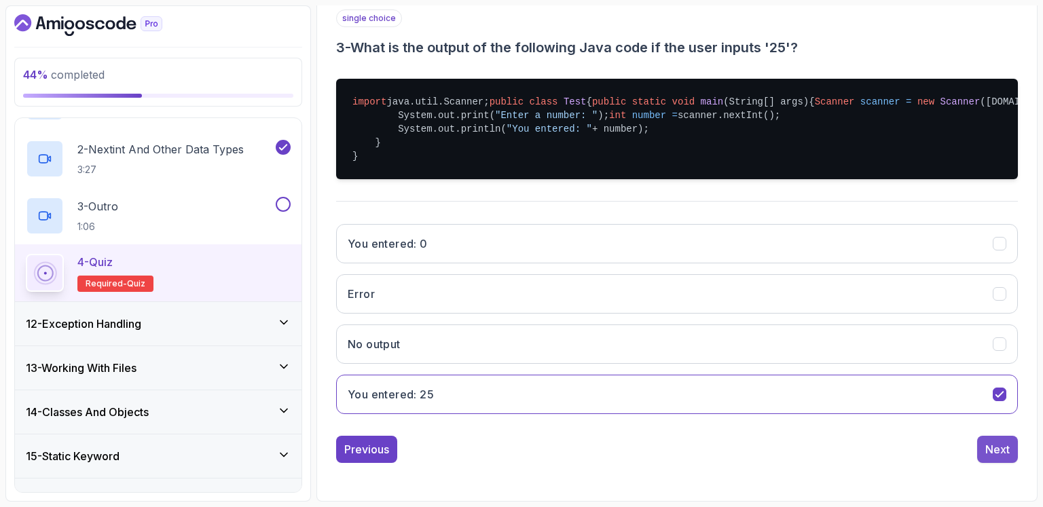
click at [1000, 458] on div "Next" at bounding box center [998, 449] width 24 height 16
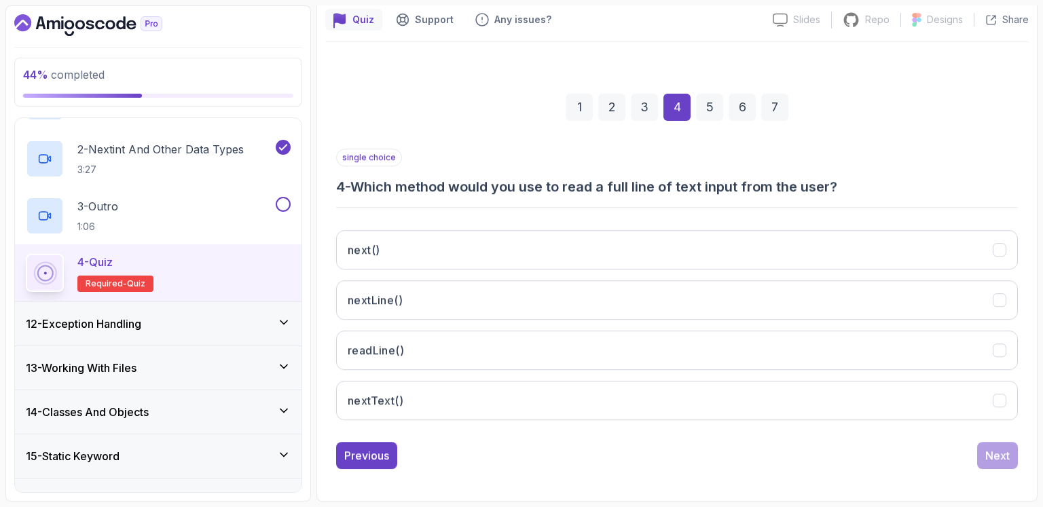
scroll to position [119, 0]
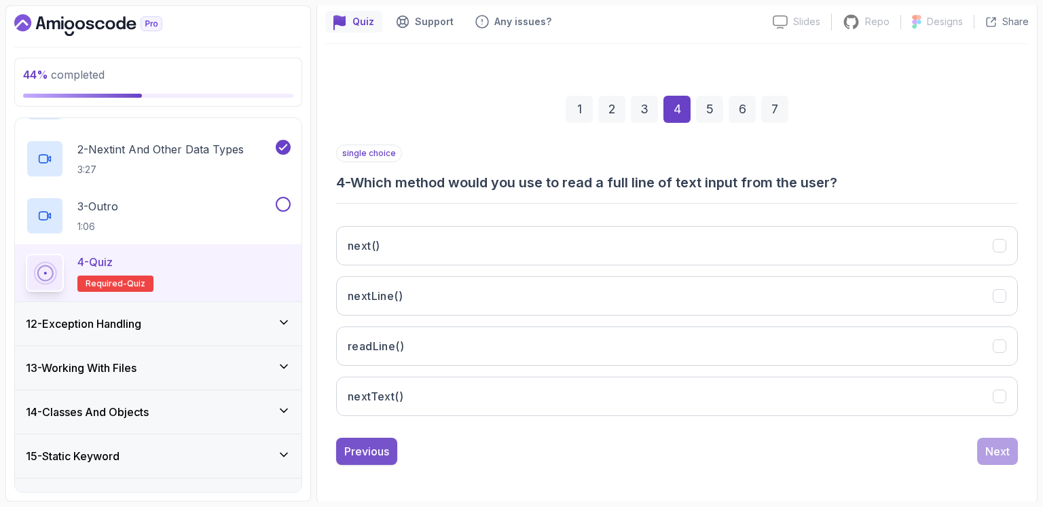
click at [372, 452] on div "Previous" at bounding box center [366, 452] width 45 height 16
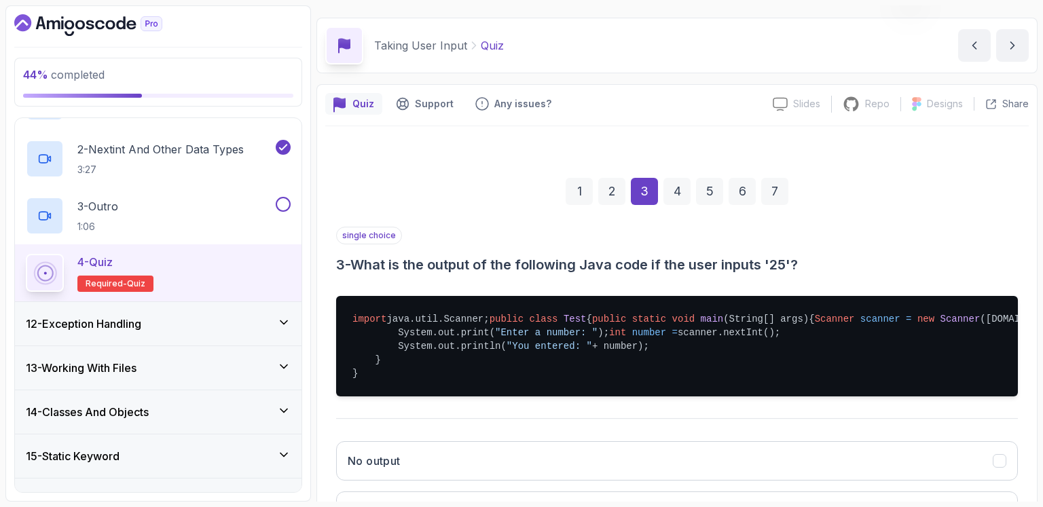
scroll to position [306, 0]
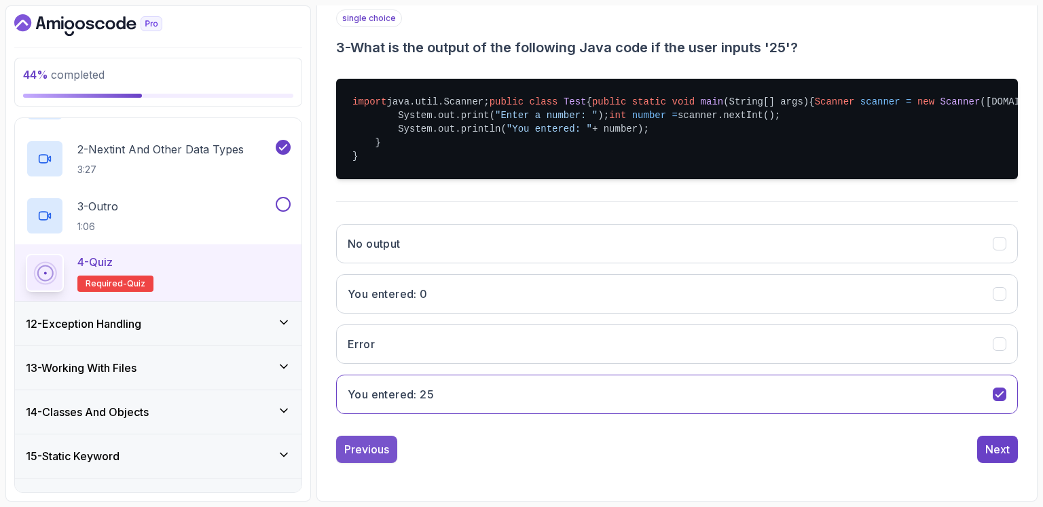
click at [368, 454] on div "Previous" at bounding box center [366, 449] width 45 height 16
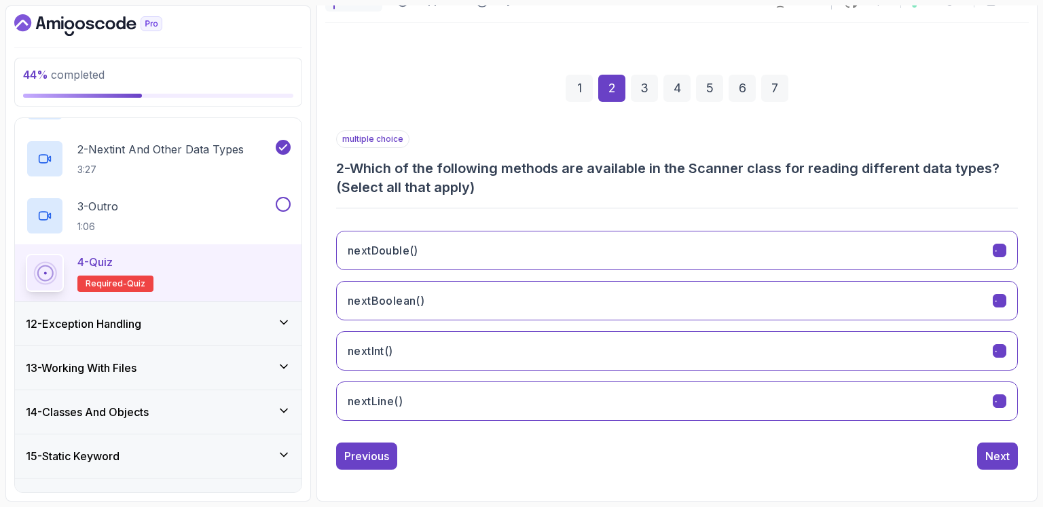
scroll to position [138, 0]
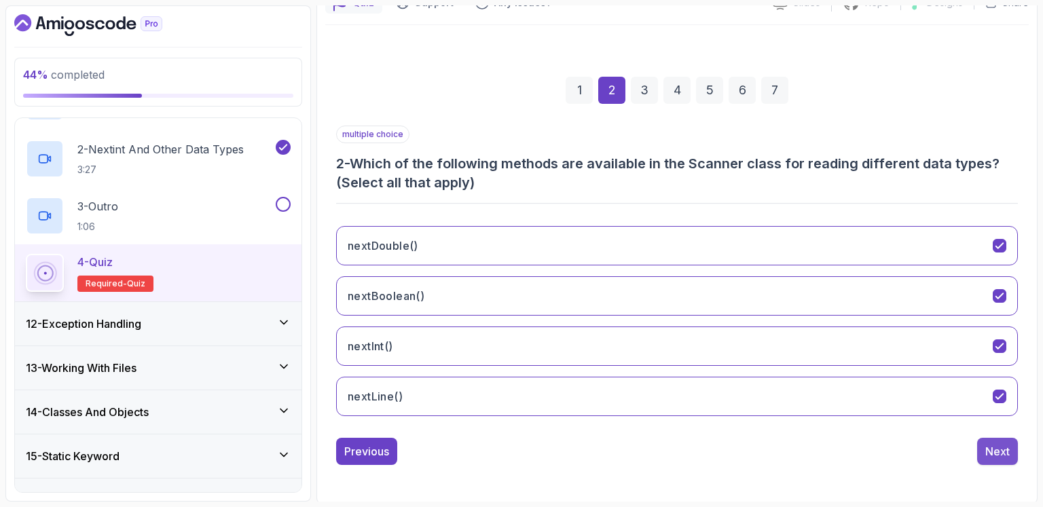
click at [1013, 454] on button "Next" at bounding box center [997, 451] width 41 height 27
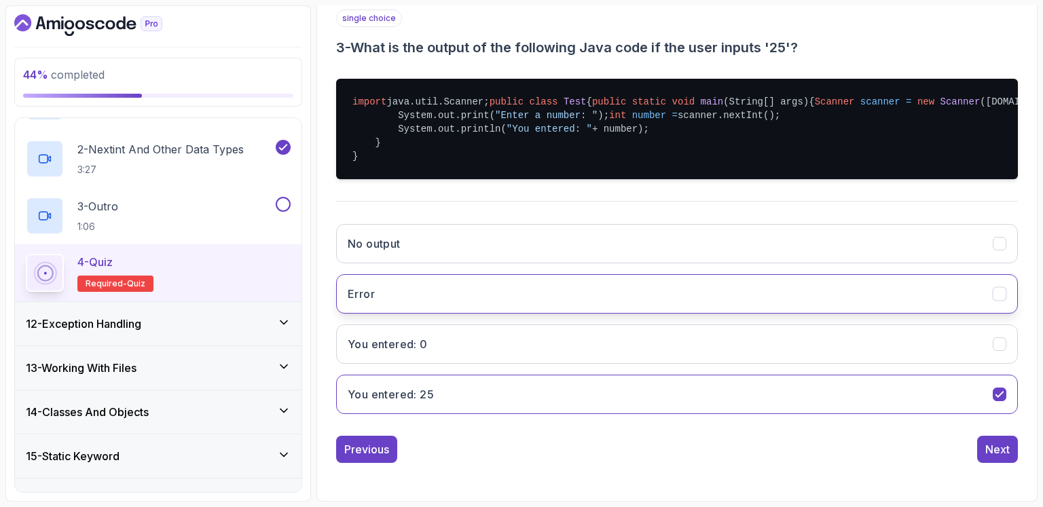
scroll to position [306, 0]
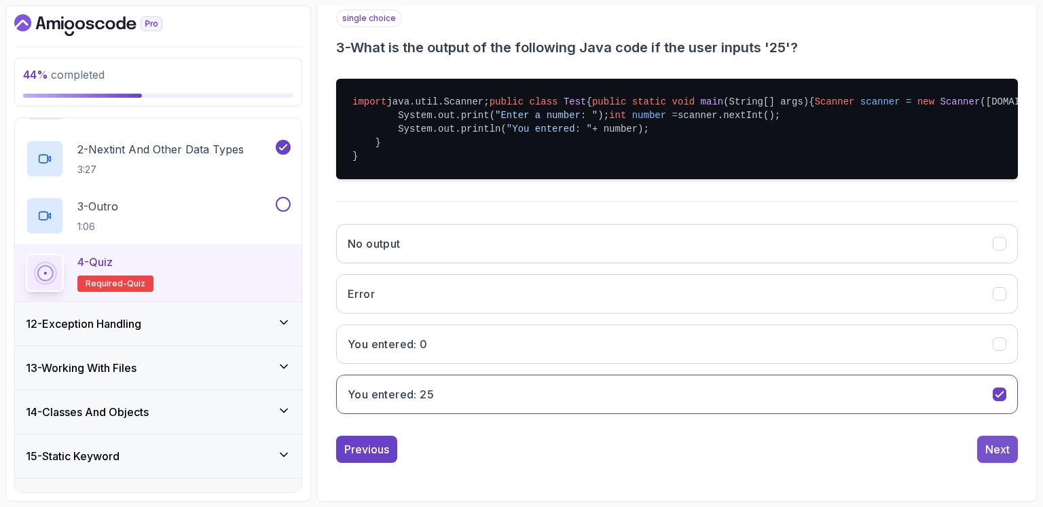
click at [1005, 456] on div "Next" at bounding box center [998, 449] width 24 height 16
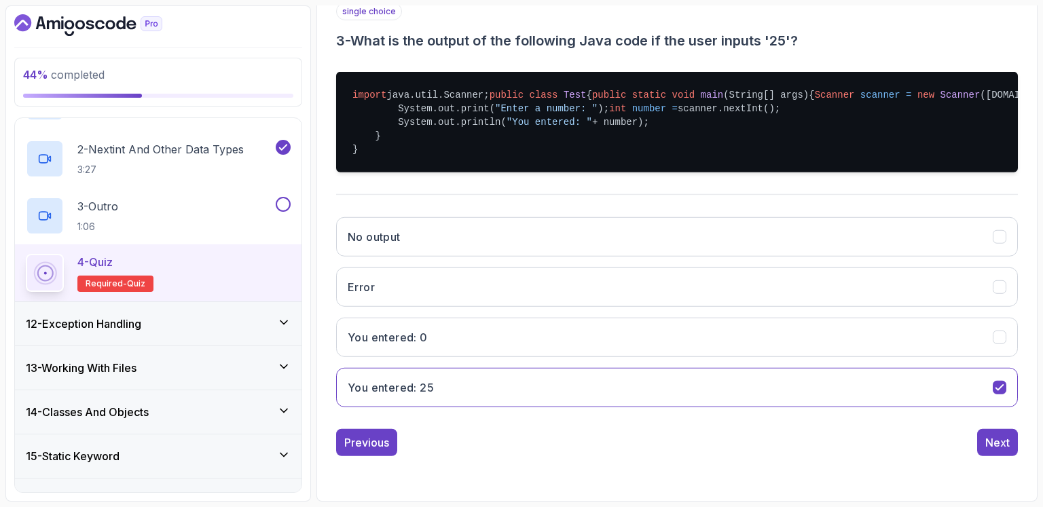
scroll to position [119, 0]
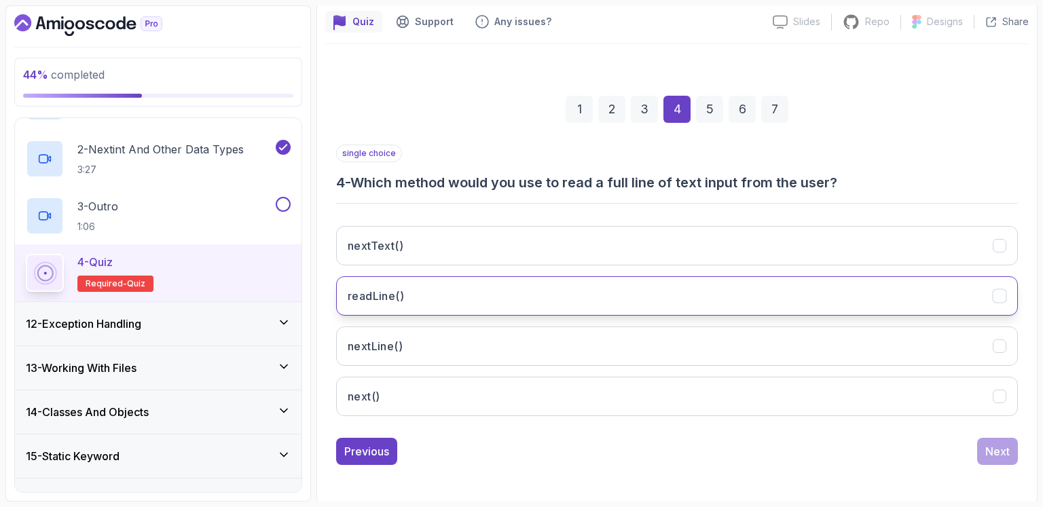
click at [440, 302] on button "readLine()" at bounding box center [677, 295] width 682 height 39
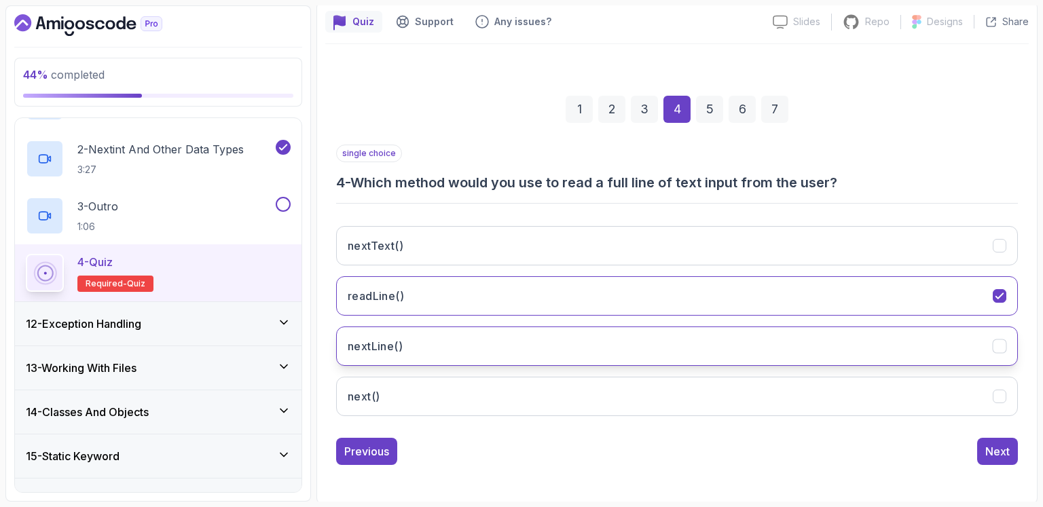
click at [403, 354] on button "nextLine()" at bounding box center [677, 346] width 682 height 39
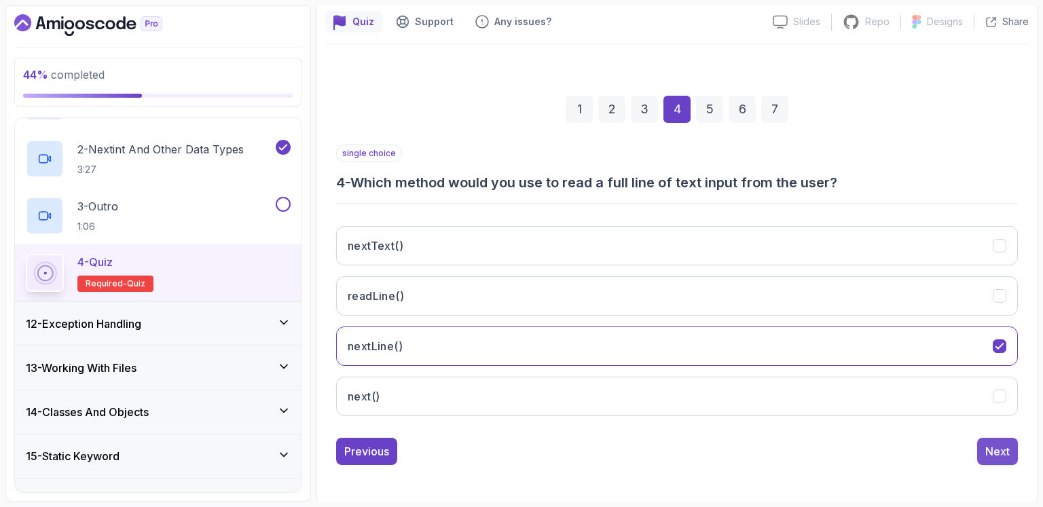
click at [989, 445] on div "Next" at bounding box center [998, 452] width 24 height 16
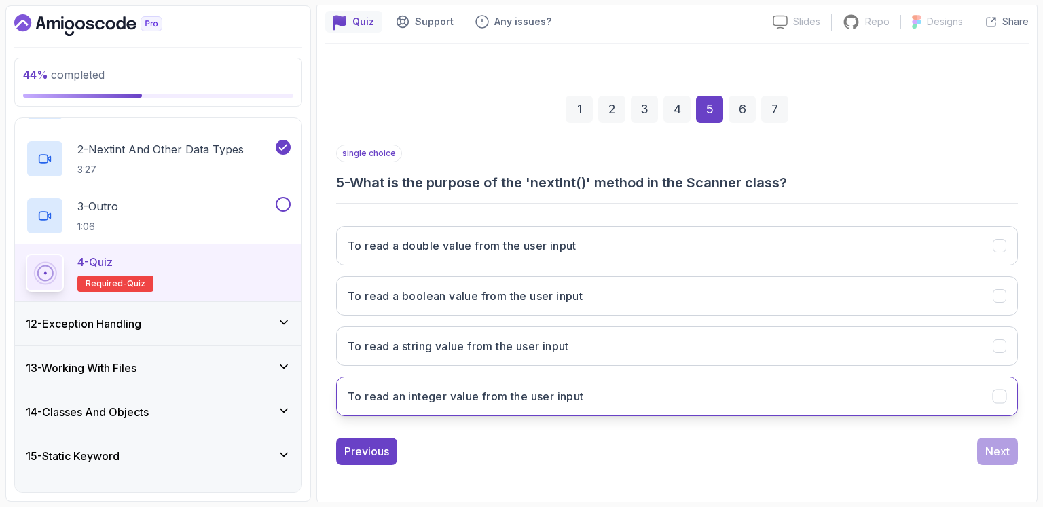
click at [528, 397] on h3 "To read an integer value from the user input" at bounding box center [466, 396] width 236 height 16
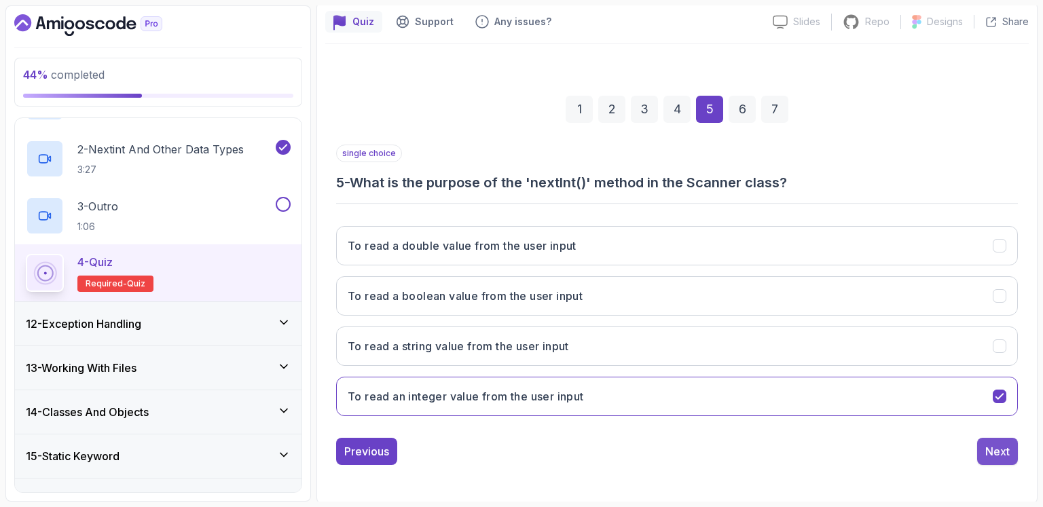
click at [999, 454] on div "Next" at bounding box center [998, 452] width 24 height 16
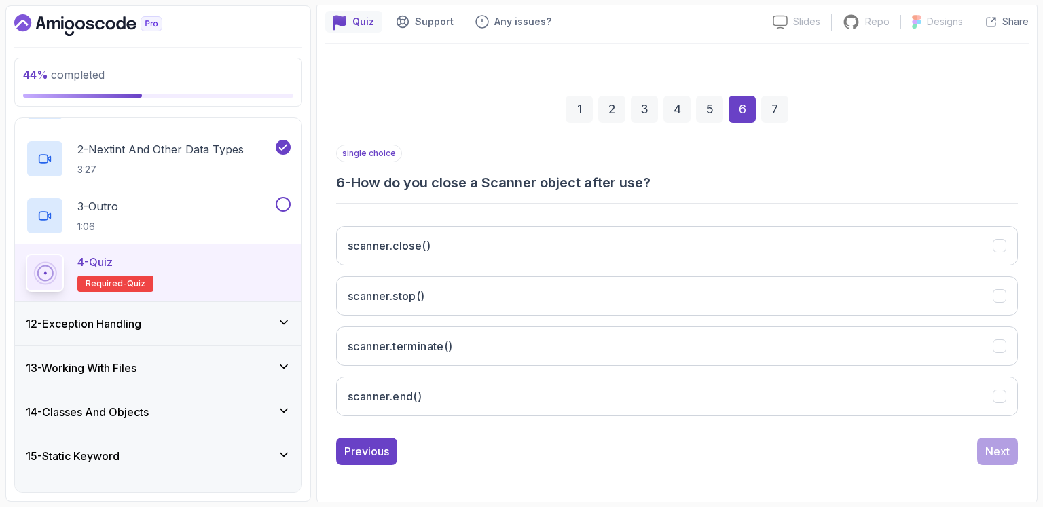
click at [389, 185] on h3 "6 - How do you close a Scanner object after use?" at bounding box center [677, 182] width 682 height 19
copy p "single choice"
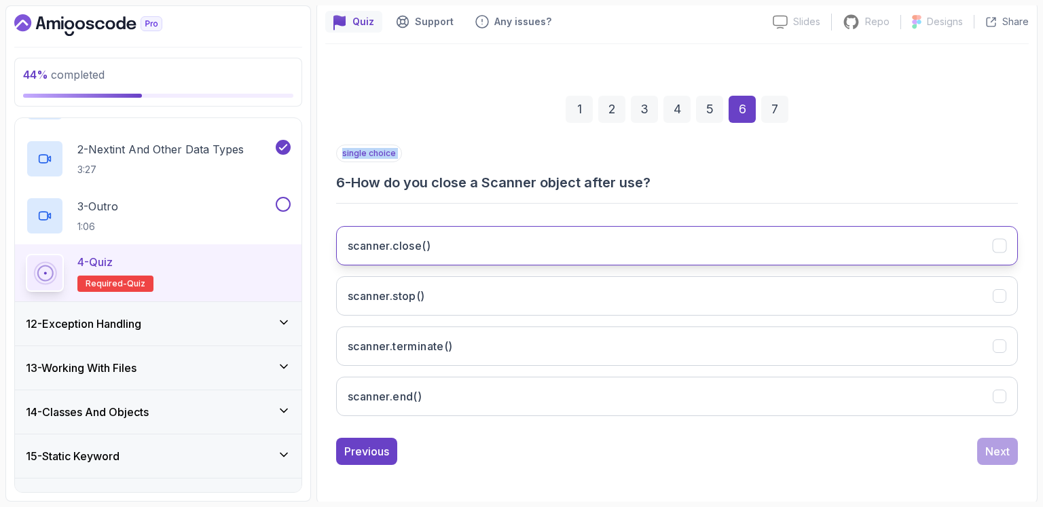
click at [470, 248] on button "scanner.close()" at bounding box center [677, 245] width 682 height 39
click at [855, 173] on h3 "6 - How do you close a Scanner object after use?" at bounding box center [677, 182] width 682 height 19
click at [994, 451] on div "Next" at bounding box center [998, 452] width 24 height 16
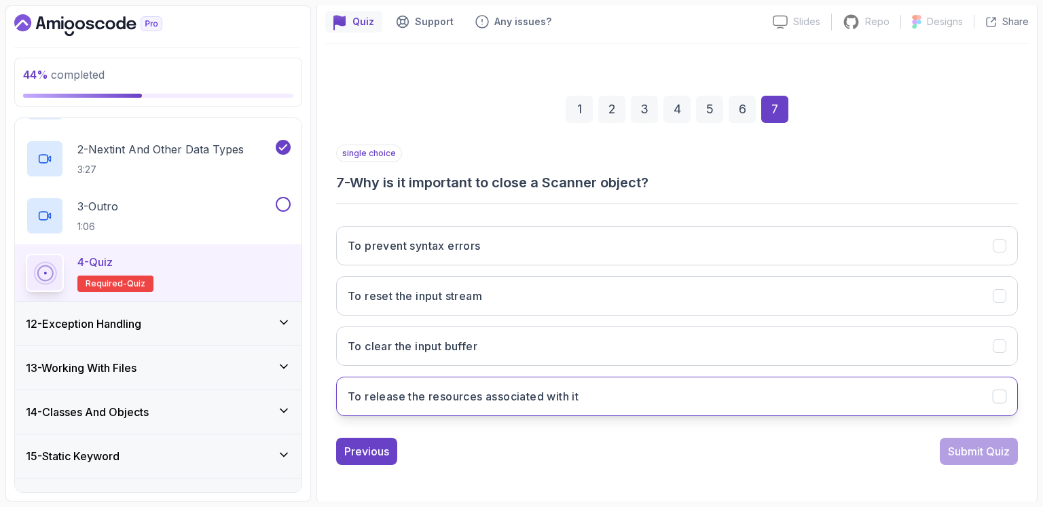
click at [563, 403] on button "To release the resources associated with it" at bounding box center [677, 396] width 682 height 39
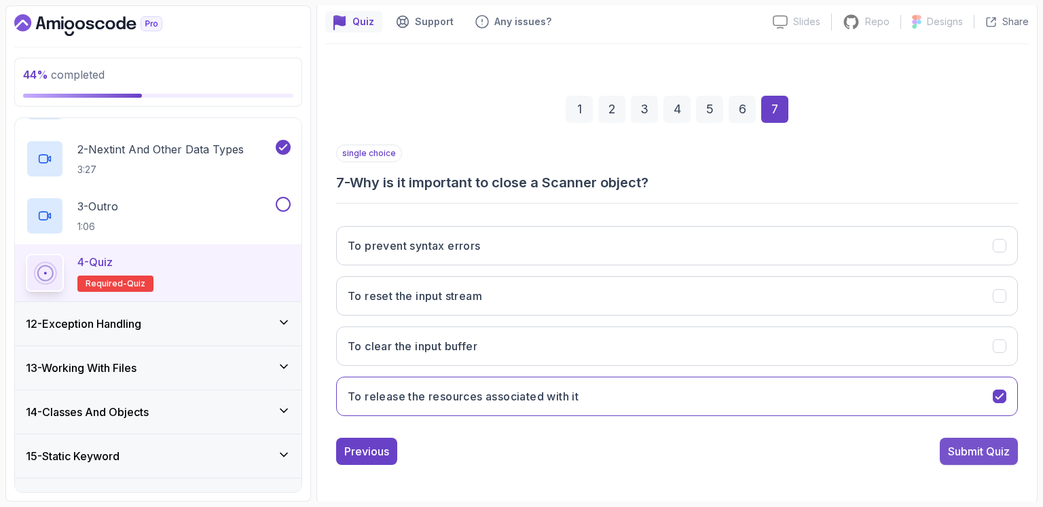
click at [966, 444] on div "Submit Quiz" at bounding box center [979, 452] width 62 height 16
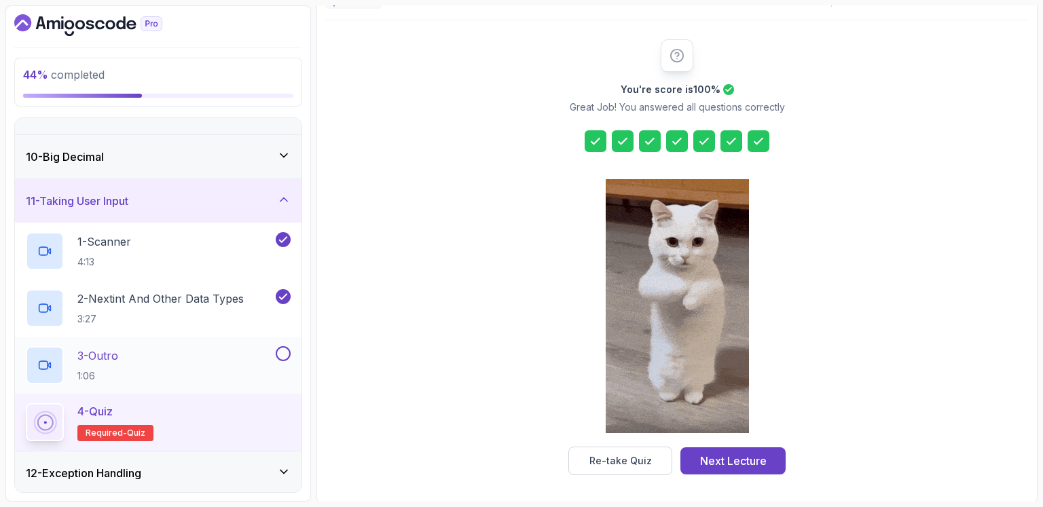
scroll to position [372, 0]
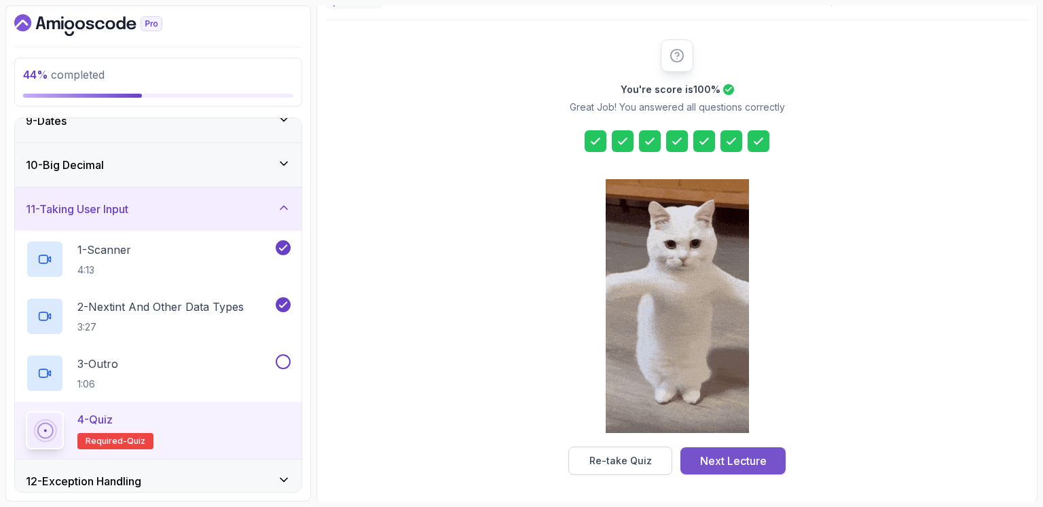
click at [744, 453] on div "Next Lecture" at bounding box center [733, 461] width 67 height 16
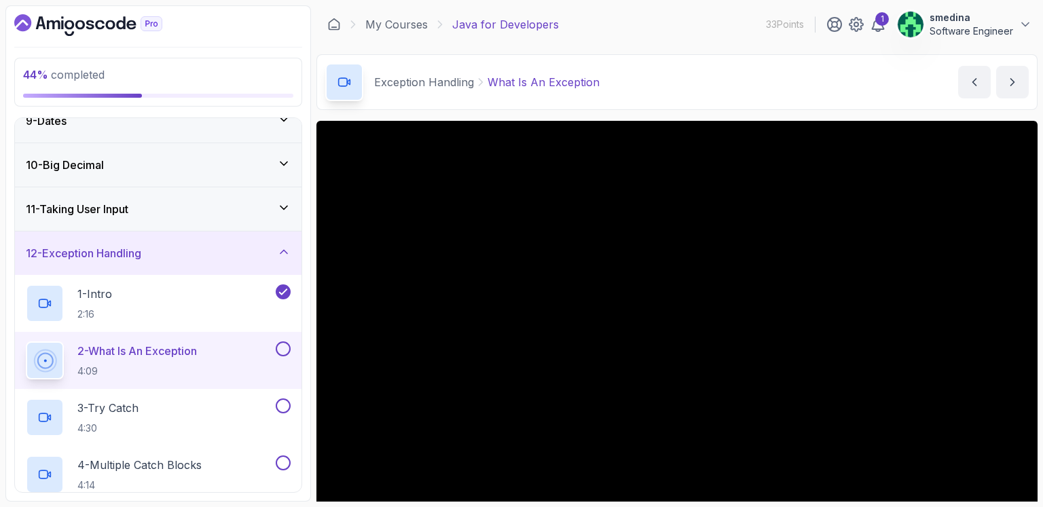
scroll to position [118, 0]
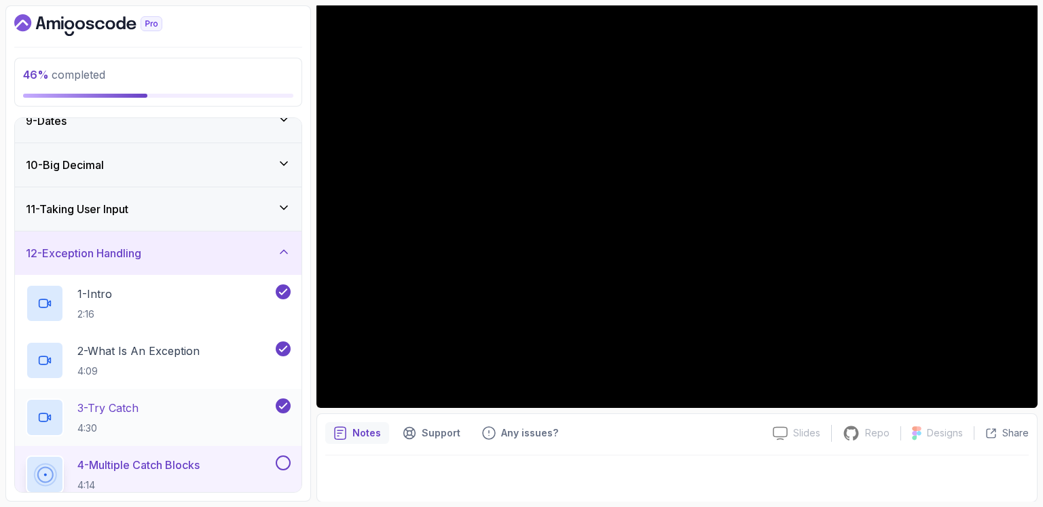
scroll to position [530, 0]
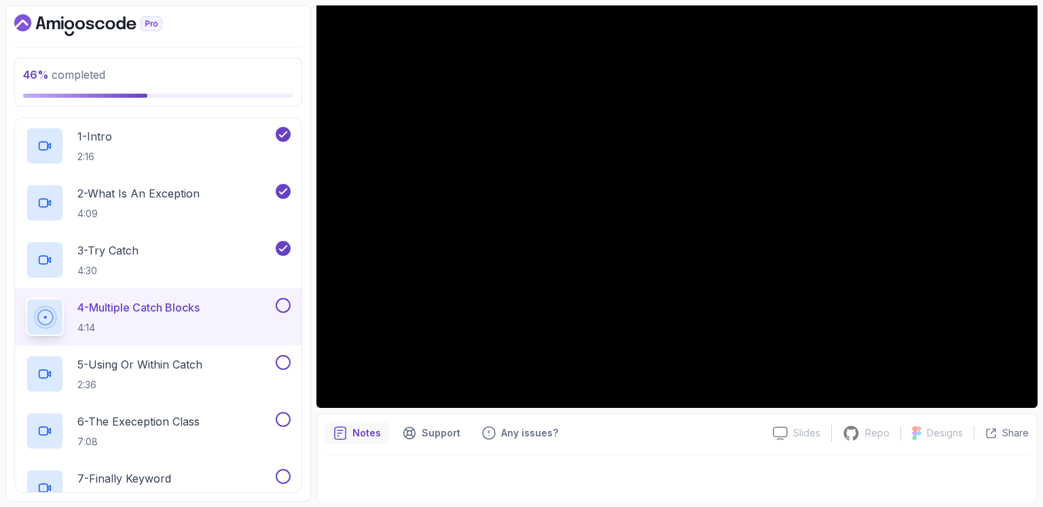
click at [212, 304] on div "4 - Multiple Catch Blocks 4:14" at bounding box center [149, 317] width 247 height 38
click at [172, 370] on p "5 - Using Or Within Catch" at bounding box center [139, 365] width 125 height 16
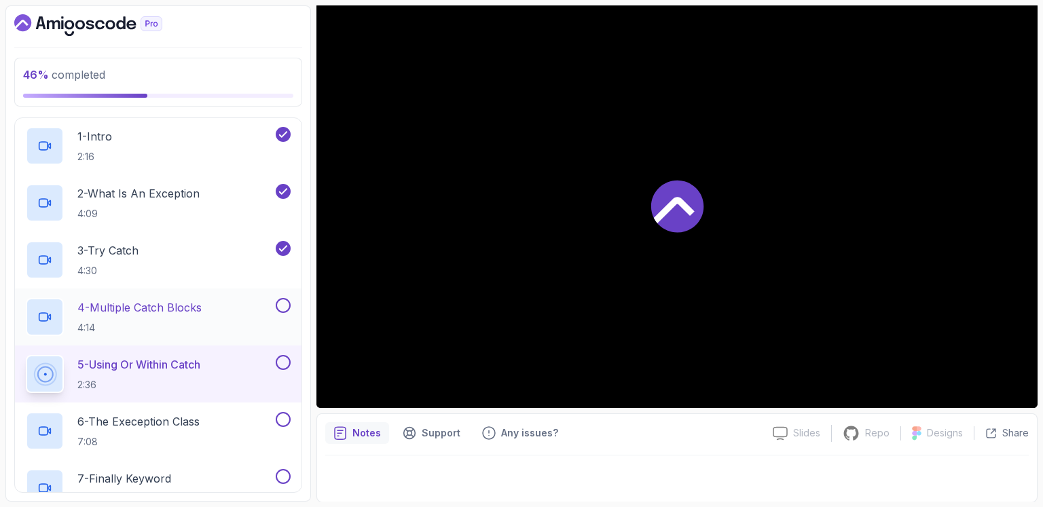
click at [288, 305] on button at bounding box center [283, 305] width 15 height 15
click at [217, 374] on div "5 - Using Or Within Catch 2:36" at bounding box center [149, 374] width 247 height 38
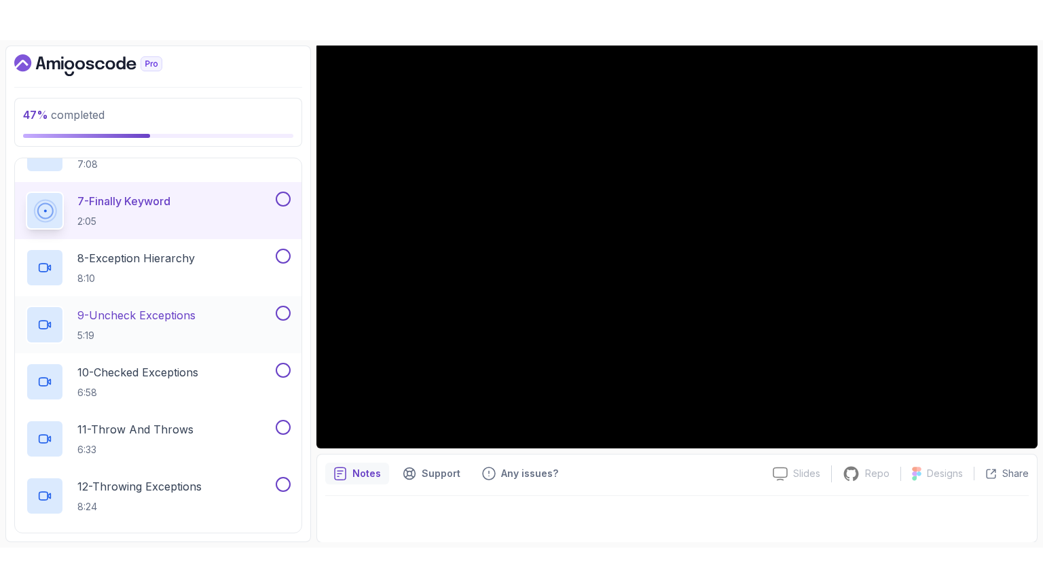
scroll to position [689, 0]
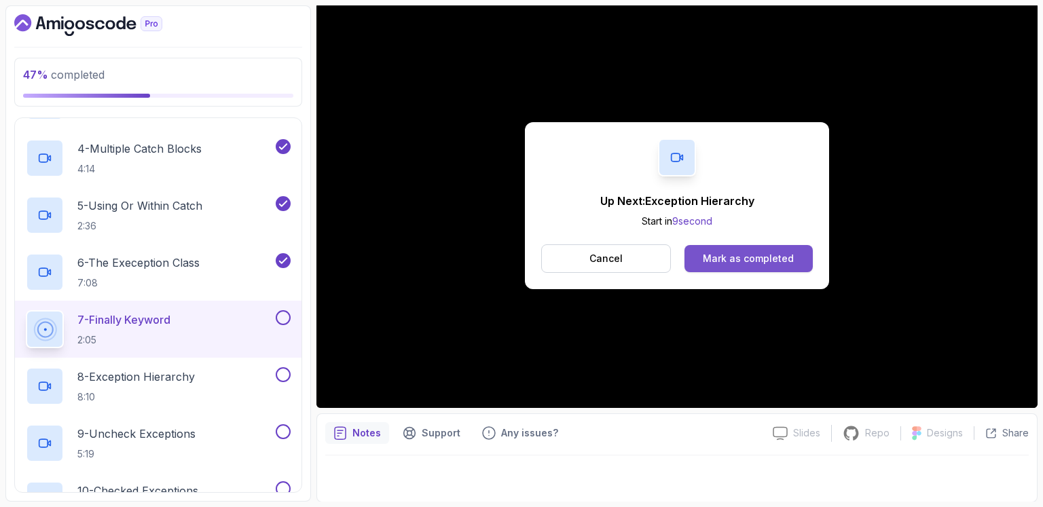
click at [774, 255] on div "Mark as completed" at bounding box center [748, 259] width 91 height 14
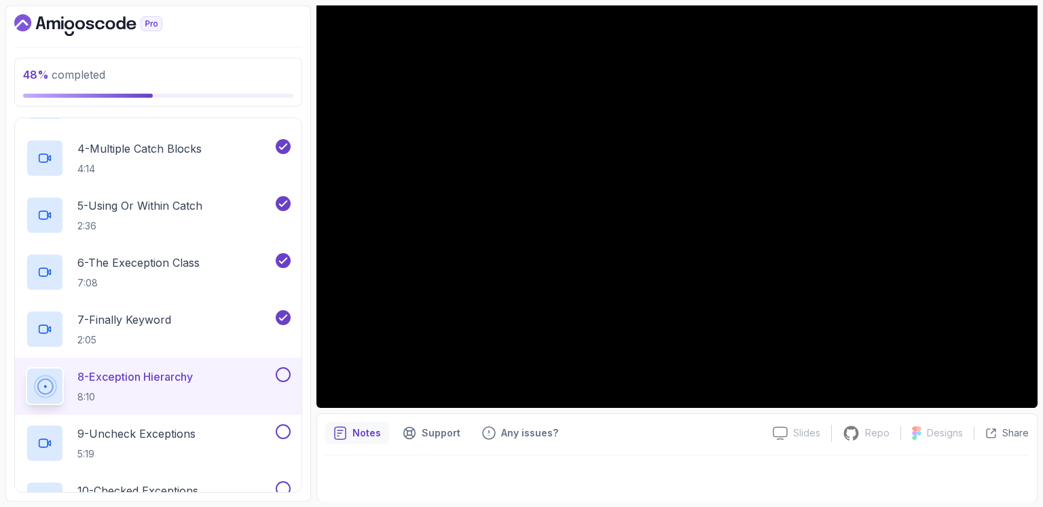
click at [204, 377] on div "8 - Exception Hierarchy 8:10" at bounding box center [149, 386] width 247 height 38
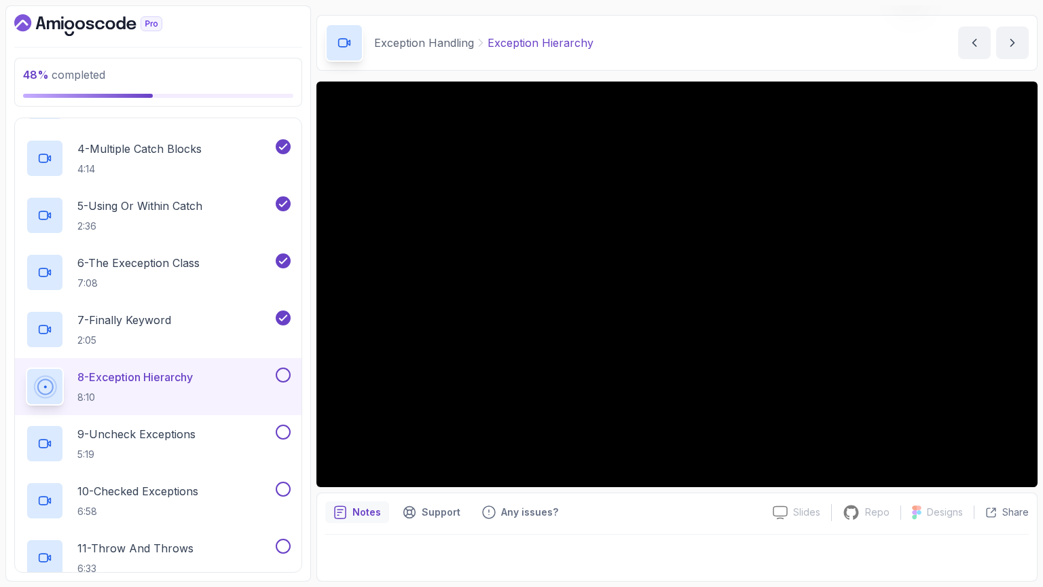
scroll to position [39, 0]
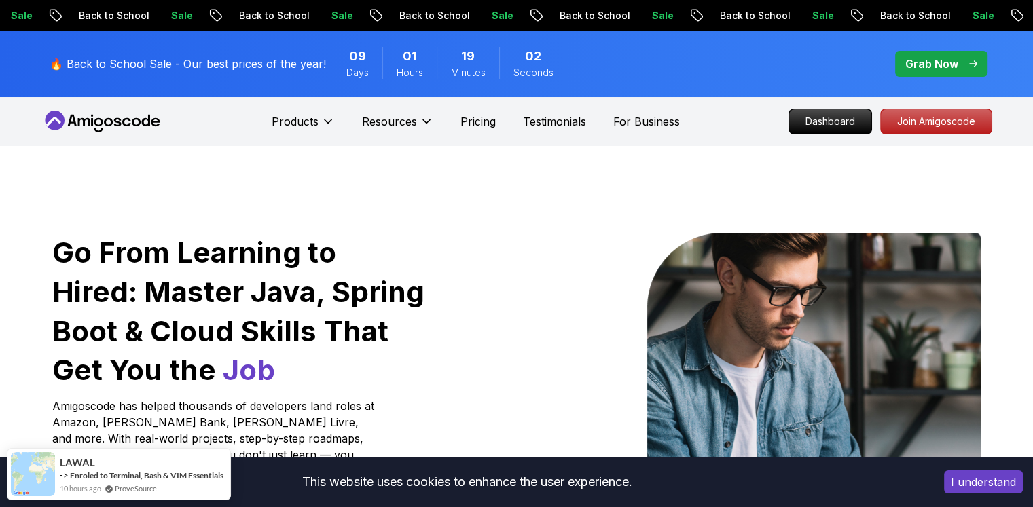
click at [947, 63] on p "Grab Now" at bounding box center [931, 64] width 53 height 16
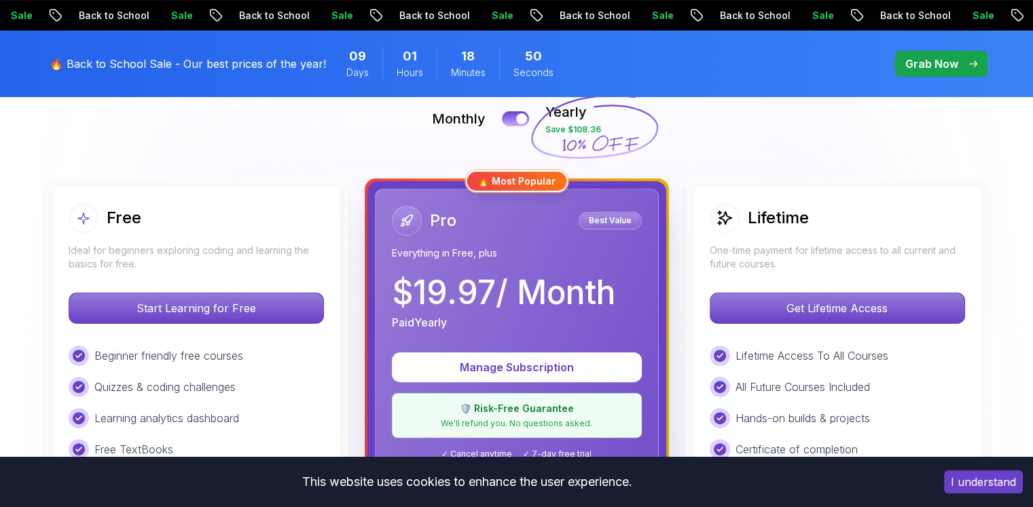
scroll to position [317, 0]
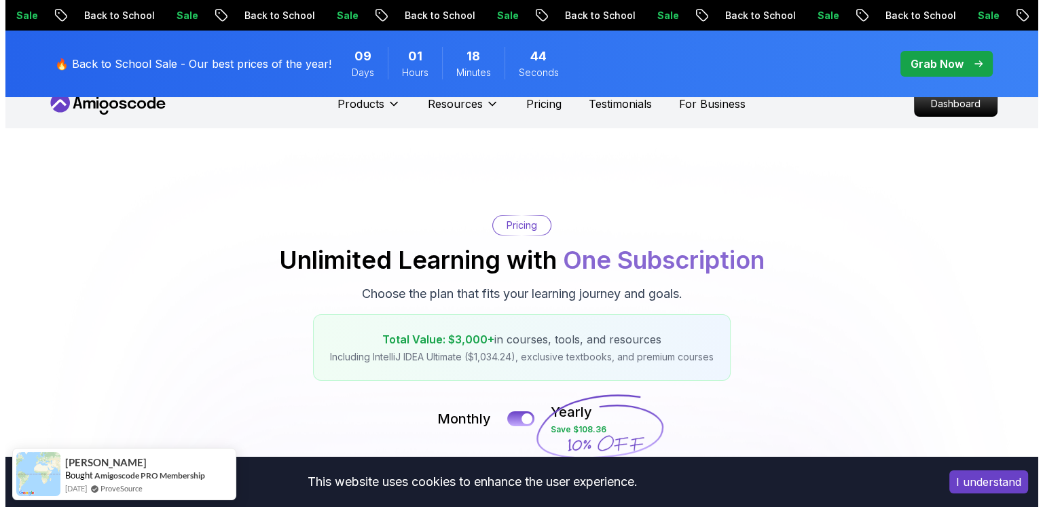
scroll to position [0, 0]
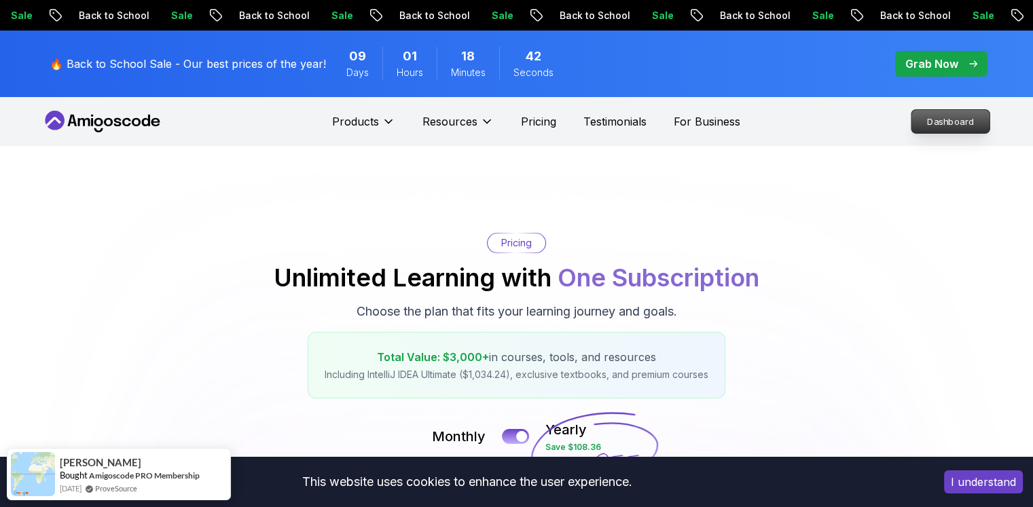
click at [943, 110] on p "Dashboard" at bounding box center [950, 121] width 78 height 23
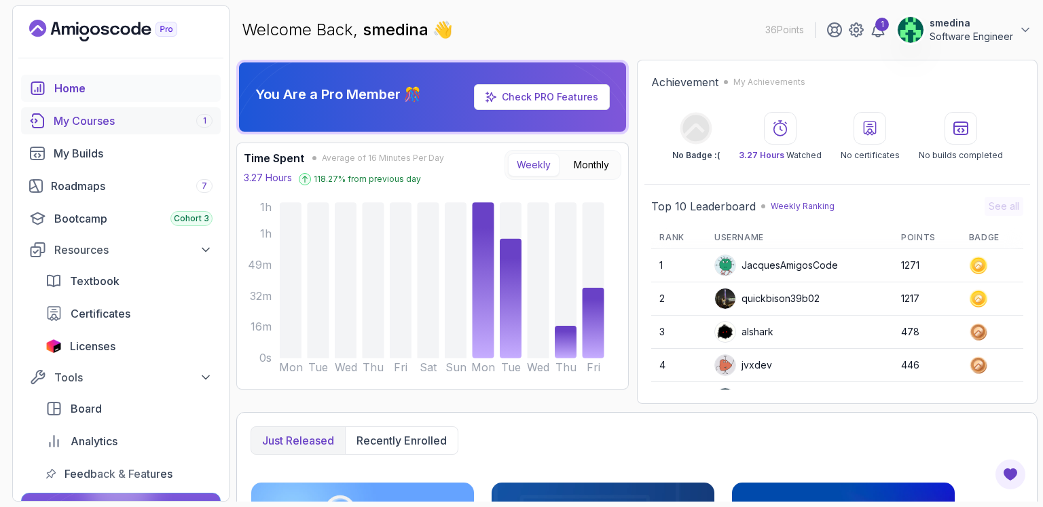
click at [149, 124] on div "My Courses 1" at bounding box center [133, 121] width 159 height 16
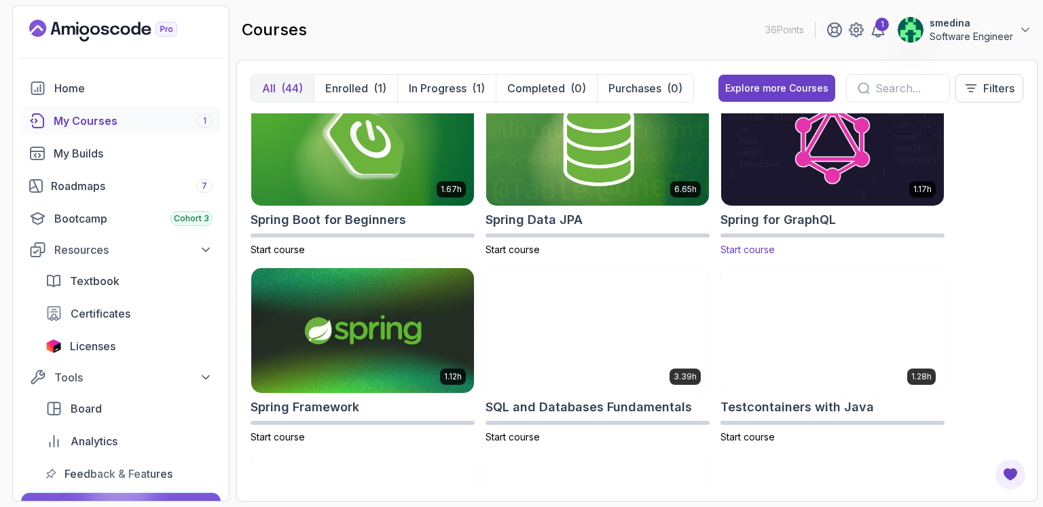
scroll to position [2122, 0]
